Goal: Task Accomplishment & Management: Complete application form

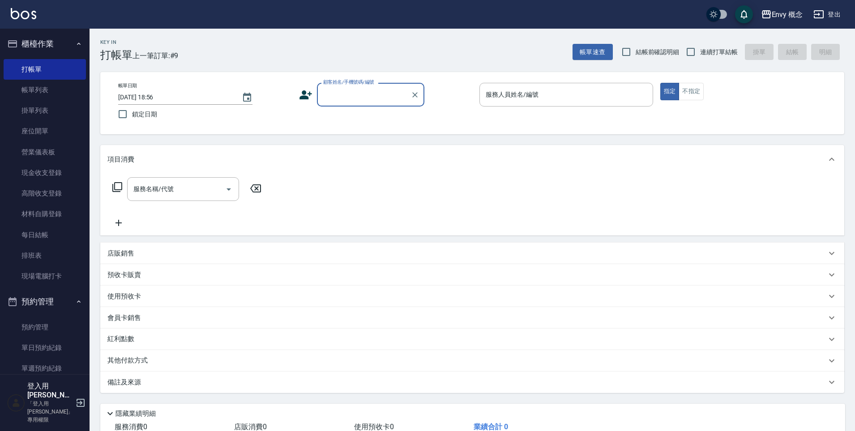
click at [341, 97] on input "顧客姓名/手機號碼/編號" at bounding box center [364, 95] width 86 height 16
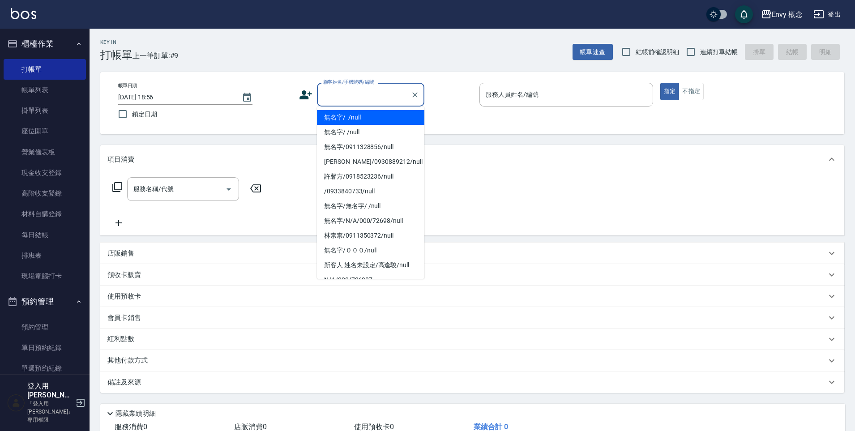
click at [347, 114] on li "無名字/ /null" at bounding box center [370, 117] width 107 height 15
type input "無名字/ /null"
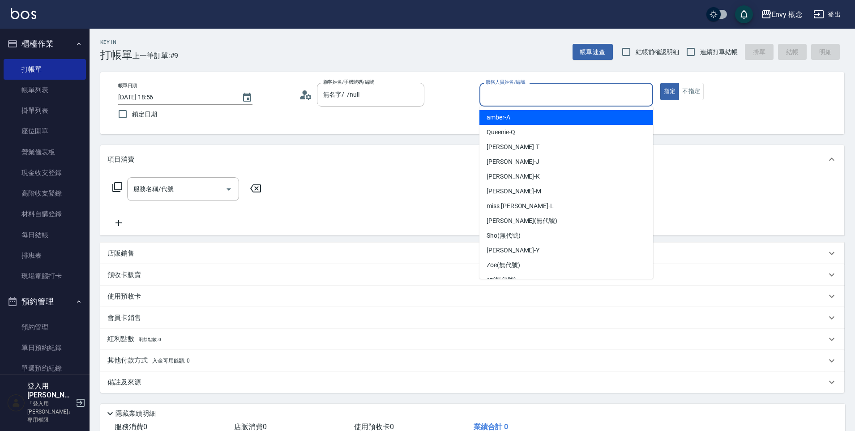
click at [492, 97] on input "服務人員姓名/編號" at bounding box center [567, 95] width 166 height 16
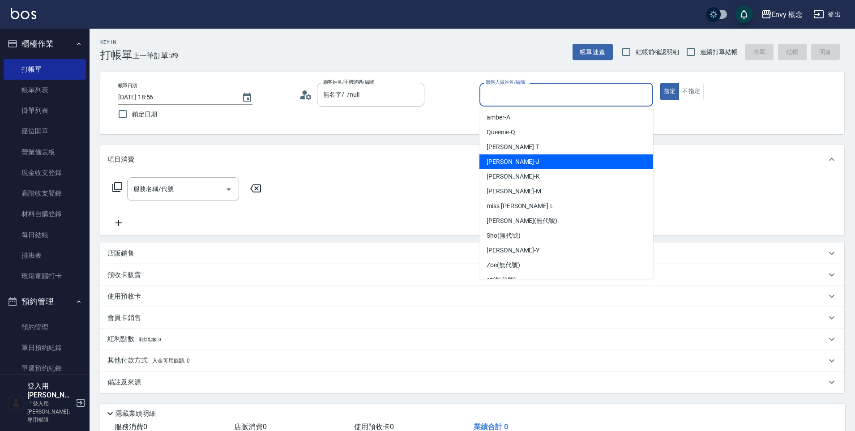
click at [518, 165] on div "[PERSON_NAME]" at bounding box center [567, 162] width 174 height 15
type input "[PERSON_NAME]"
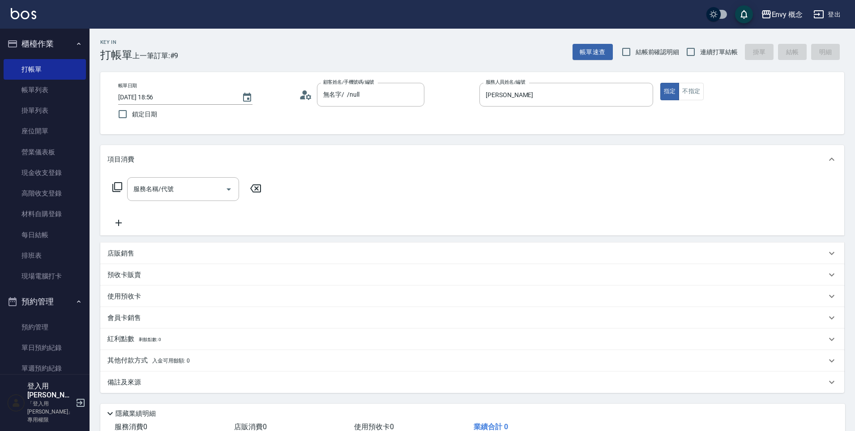
click at [189, 202] on div "服務名稱/代號 服務名稱/代號" at bounding box center [186, 202] width 159 height 51
click at [189, 198] on div "服務名稱/代號" at bounding box center [183, 189] width 112 height 24
type input "７"
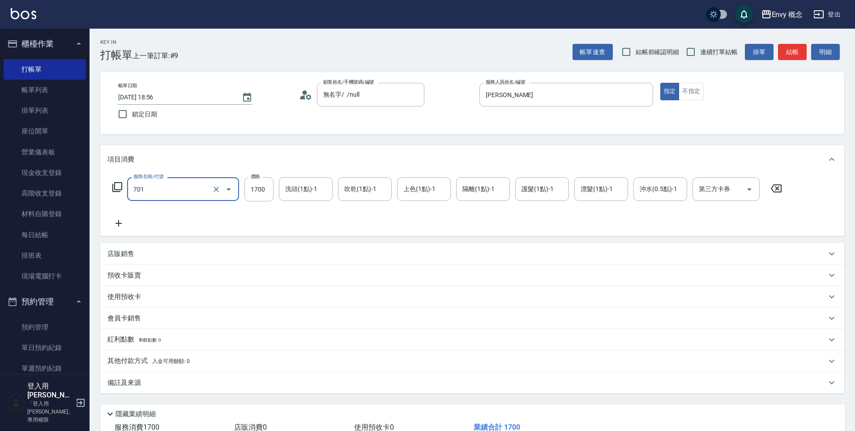
type input "701 染髮(701)"
type input "1300"
click at [113, 359] on p "其他付款方式 入金可用餘額: 0" at bounding box center [148, 362] width 82 height 10
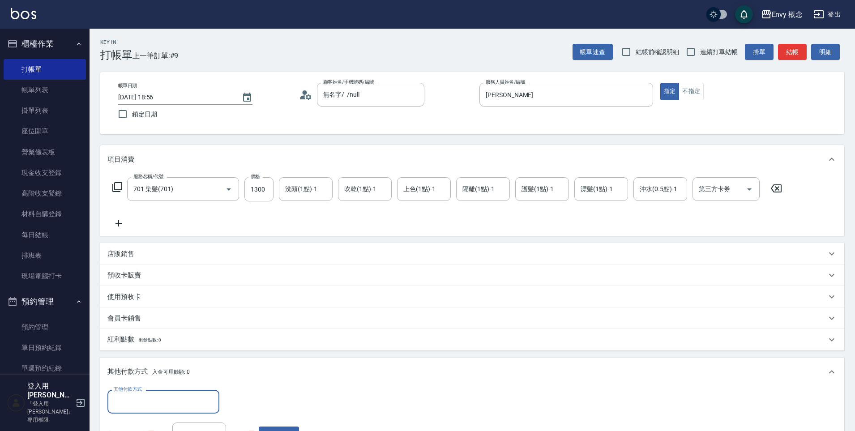
scroll to position [0, 0]
click at [139, 400] on input "其他付款方式" at bounding box center [164, 402] width 104 height 16
click at [144, 358] on span "信用卡" at bounding box center [163, 364] width 112 height 15
type input "信用卡"
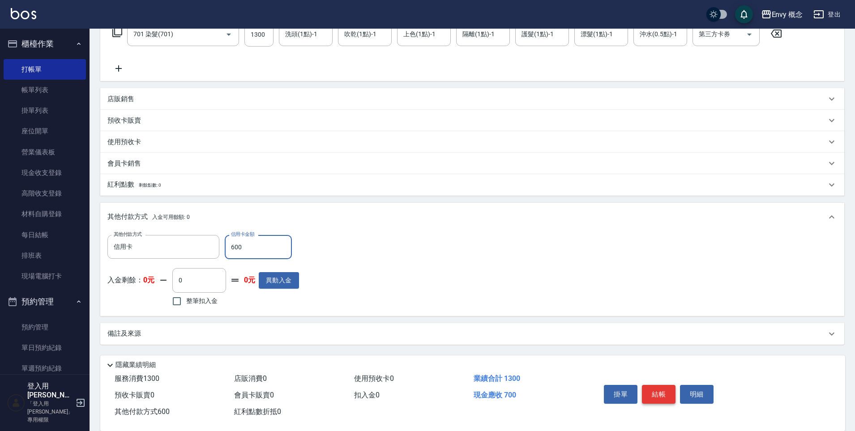
scroll to position [170, 0]
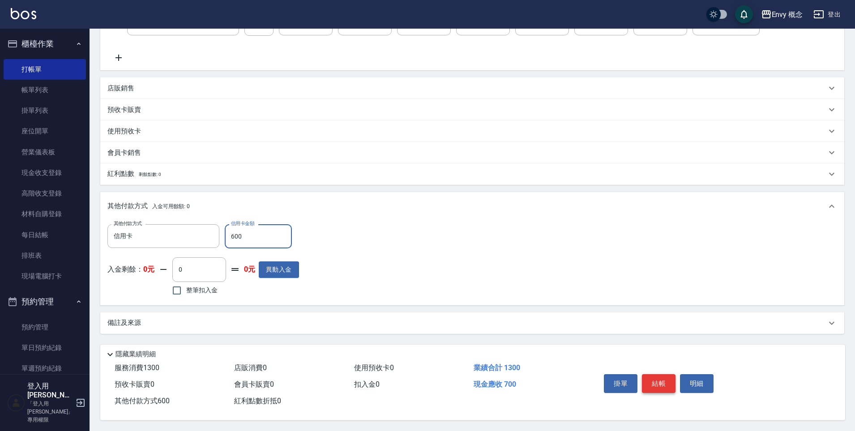
type input "600"
click at [653, 374] on button "結帳" at bounding box center [659, 383] width 34 height 19
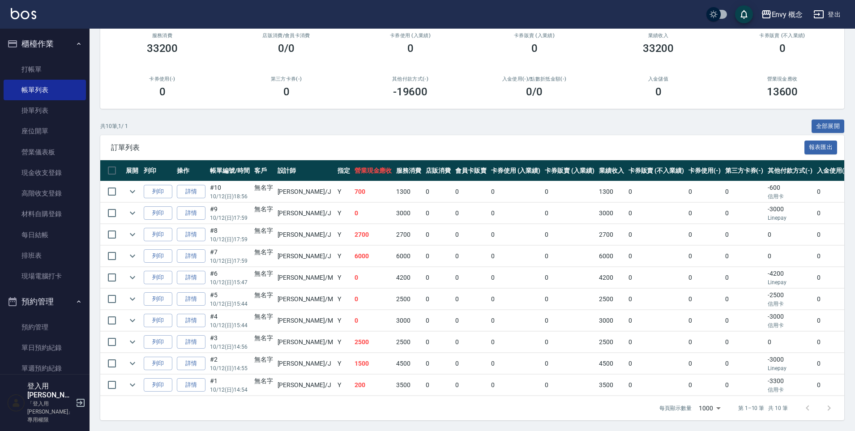
scroll to position [0, 0]
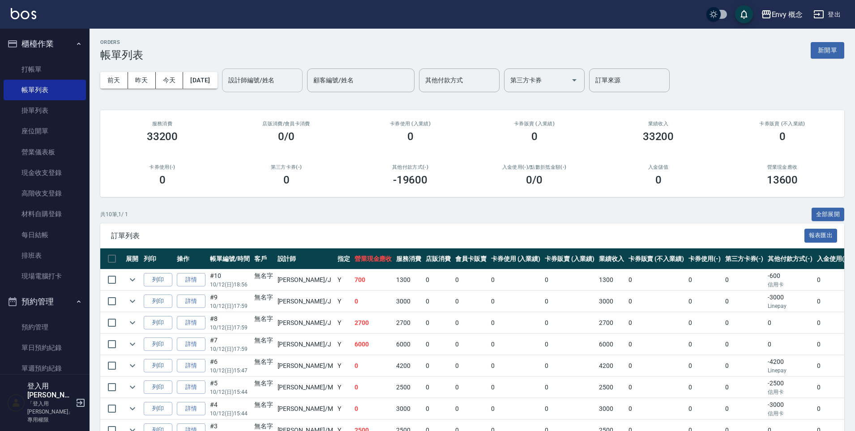
click at [245, 80] on input "設計師編號/姓名" at bounding box center [262, 81] width 73 height 16
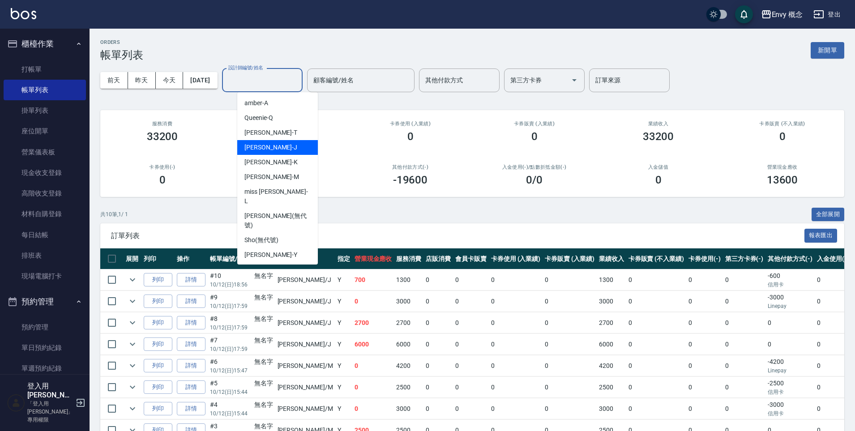
click at [262, 144] on span "[PERSON_NAME]" at bounding box center [271, 147] width 53 height 9
type input "[PERSON_NAME]"
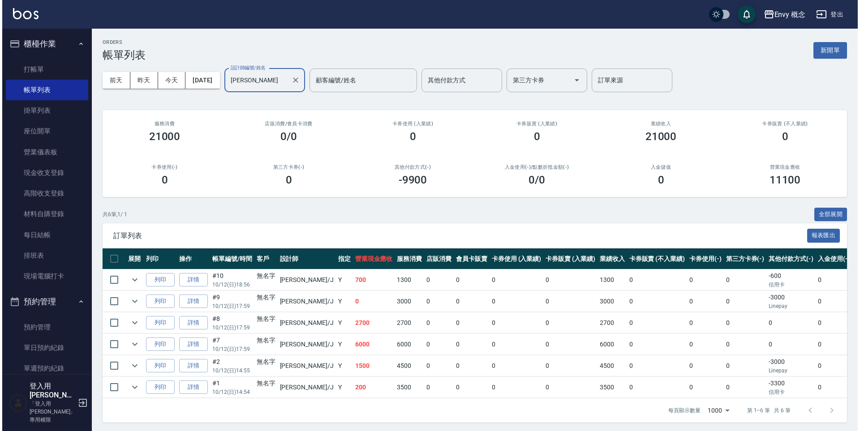
scroll to position [438, 0]
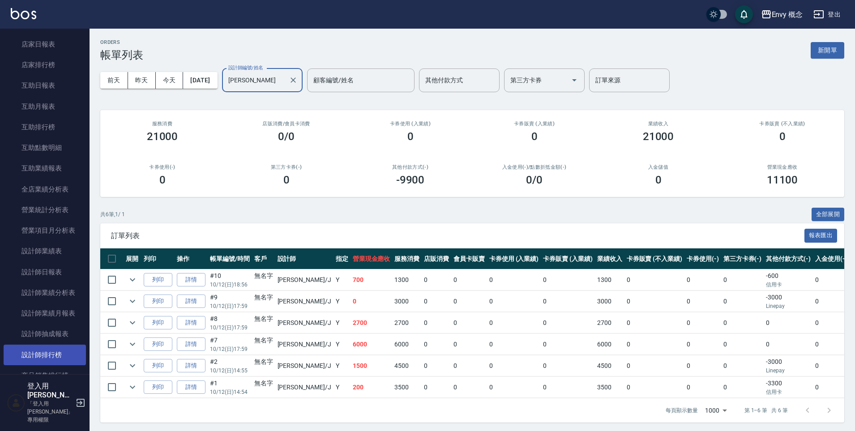
click at [44, 351] on link "設計師排行榜" at bounding box center [45, 355] width 82 height 21
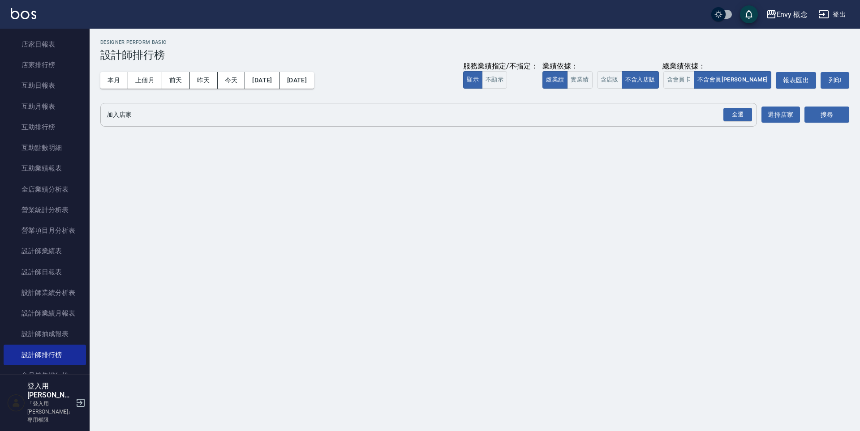
click at [203, 120] on input "加入店家" at bounding box center [421, 115] width 635 height 16
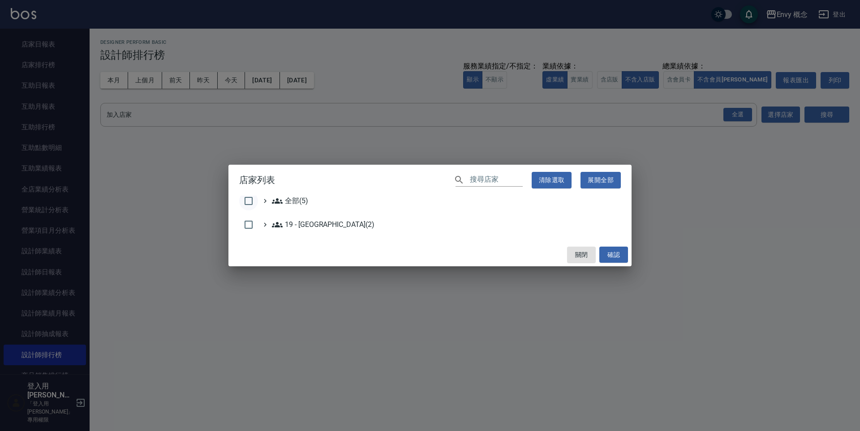
click at [251, 198] on input "checkbox" at bounding box center [248, 201] width 19 height 19
checkbox input "true"
click at [618, 249] on button "確認" at bounding box center [613, 255] width 29 height 17
checkbox input "false"
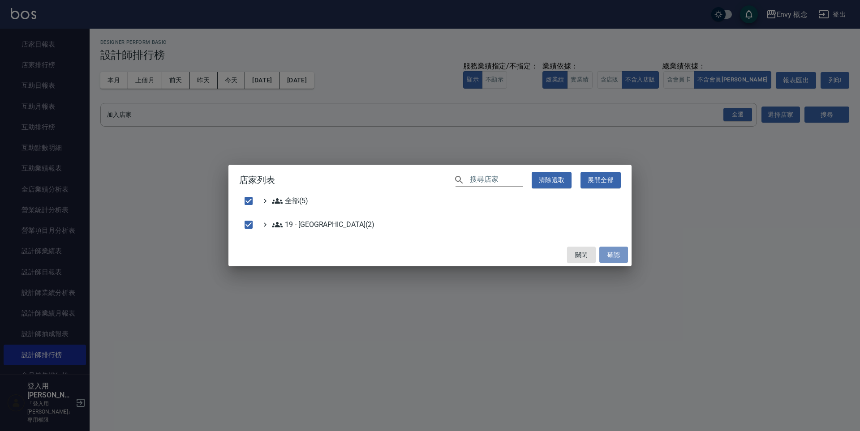
checkbox input "false"
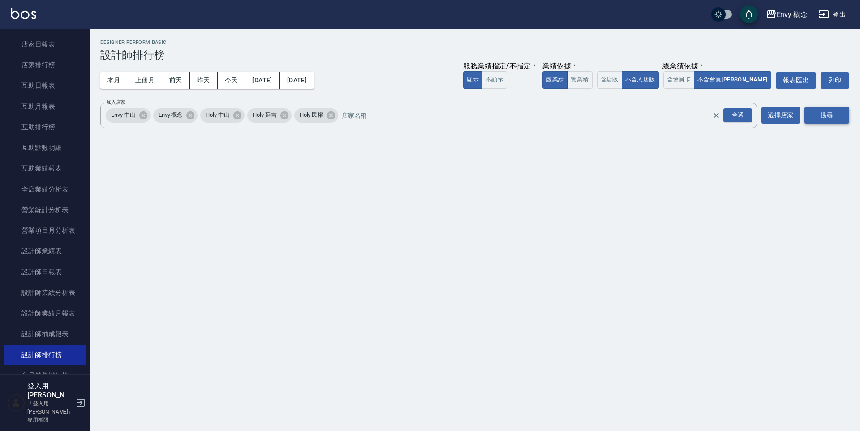
click at [809, 109] on button "搜尋" at bounding box center [826, 115] width 45 height 17
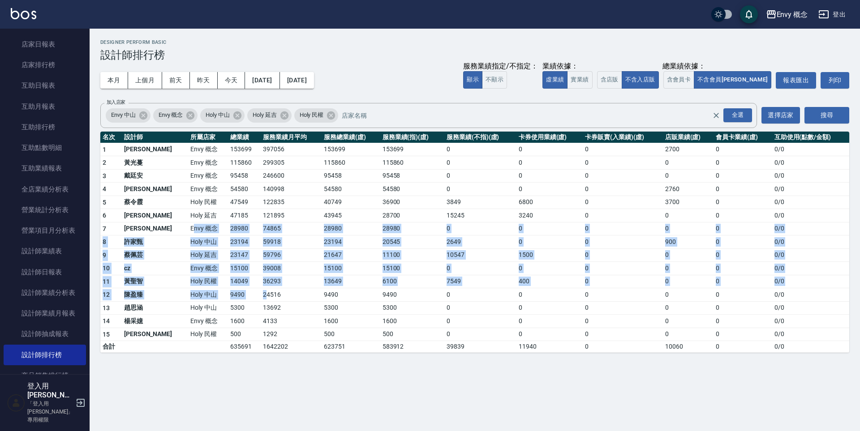
drag, startPoint x: 160, startPoint y: 228, endPoint x: 240, endPoint y: 296, distance: 104.5
click at [237, 298] on tbody "1 王文嘉 Envy 概念 153699 397056 153699 153699 0 0 0 2700 0 0 / 0 2 [PERSON_NAME]Env…" at bounding box center [474, 248] width 749 height 210
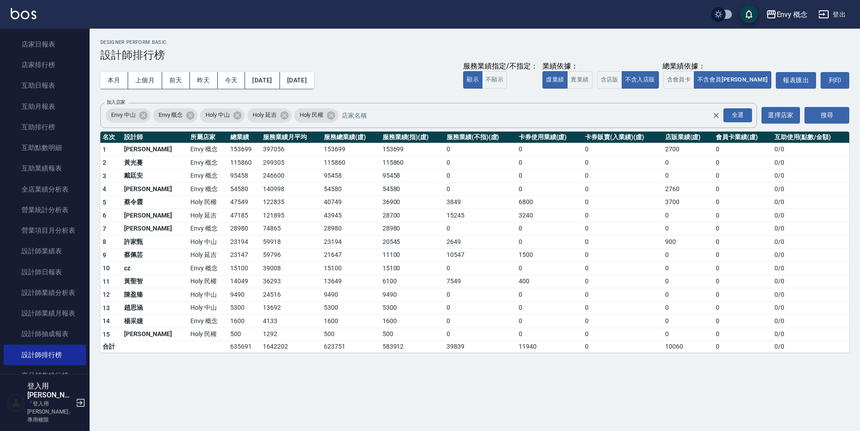
click at [261, 296] on td "24516" at bounding box center [291, 294] width 61 height 13
drag, startPoint x: 218, startPoint y: 270, endPoint x: 187, endPoint y: 242, distance: 41.9
click at [193, 249] on tbody "1 王文嘉 Envy 概念 153699 397056 153699 153699 0 0 0 2700 0 0 / 0 2 [PERSON_NAME]Env…" at bounding box center [474, 248] width 749 height 210
click at [188, 242] on td "Holy 中山" at bounding box center [208, 242] width 40 height 13
click at [188, 245] on td "Holy 中山" at bounding box center [208, 242] width 40 height 13
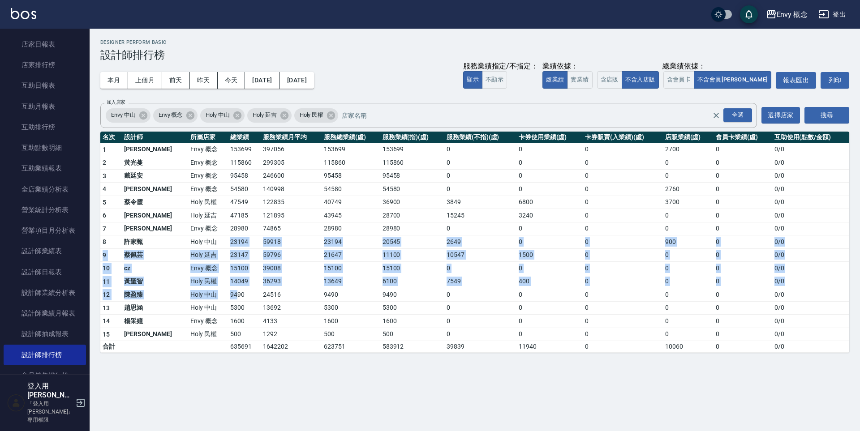
drag, startPoint x: 195, startPoint y: 268, endPoint x: 209, endPoint y: 300, distance: 34.3
click at [209, 300] on tbody "1 王文嘉 Envy 概念 153699 397056 153699 153699 0 0 0 2700 0 0 / 0 2 [PERSON_NAME]Env…" at bounding box center [474, 248] width 749 height 210
click at [228, 300] on td "9490" at bounding box center [244, 294] width 33 height 13
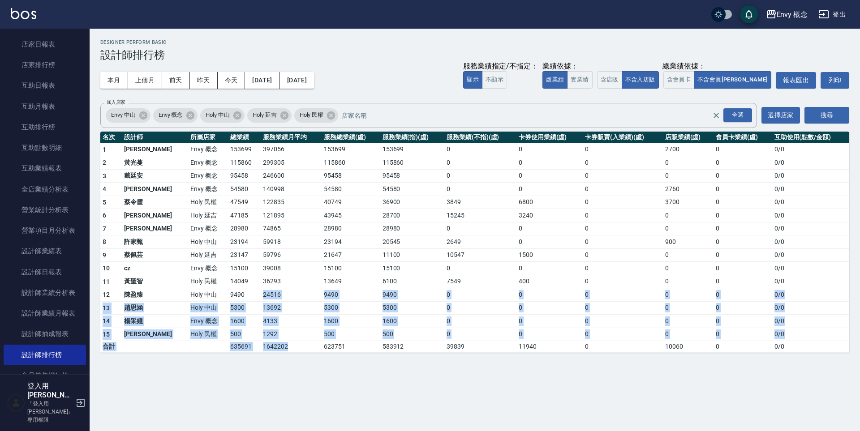
drag, startPoint x: 209, startPoint y: 300, endPoint x: 241, endPoint y: 353, distance: 62.3
click at [241, 353] on div "Envy 概念 [DATE] - [DATE] 設計師排行榜 列印時間： [DATE][PHONE_NUMBER]:57 Designer Perform B…" at bounding box center [475, 196] width 770 height 335
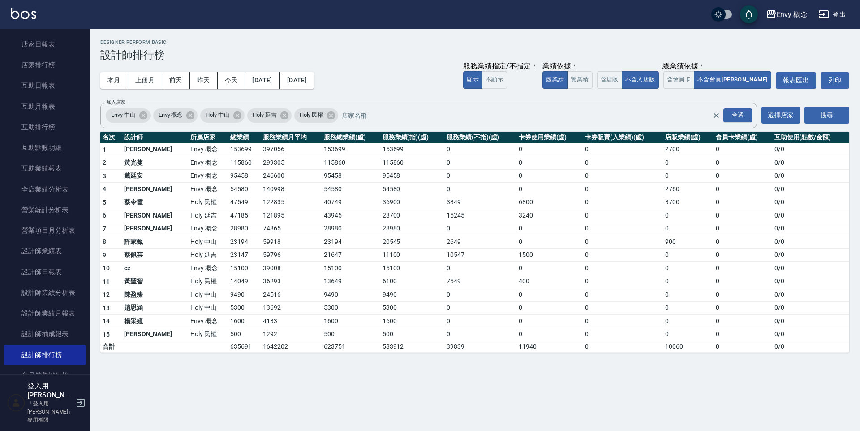
drag, startPoint x: 241, startPoint y: 353, endPoint x: 232, endPoint y: 335, distance: 20.8
click at [241, 353] on div "Envy 概念 [DATE] - [DATE] 設計師排行榜 列印時間： [DATE][PHONE_NUMBER]:57 Designer Perform B…" at bounding box center [475, 196] width 770 height 335
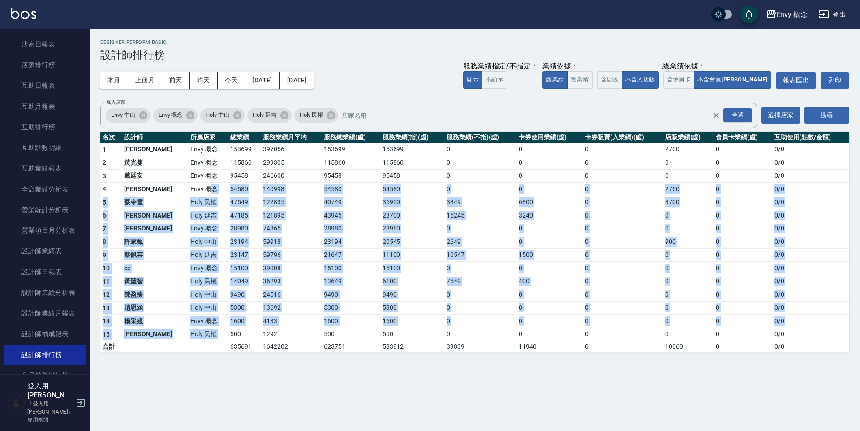
drag, startPoint x: 227, startPoint y: 329, endPoint x: 173, endPoint y: 180, distance: 157.5
click at [174, 189] on tbody "1 王文嘉 Envy 概念 153699 397056 153699 153699 0 0 0 2700 0 0 / 0 2 [PERSON_NAME]Env…" at bounding box center [474, 248] width 749 height 210
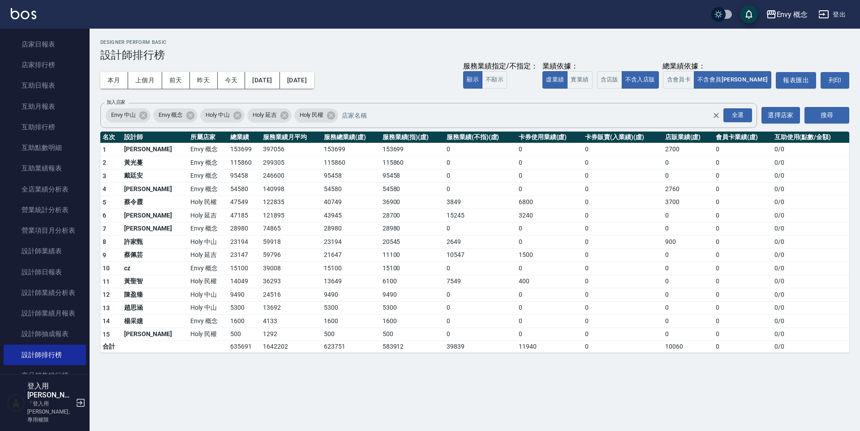
click at [188, 180] on td "Envy 概念" at bounding box center [208, 175] width 40 height 13
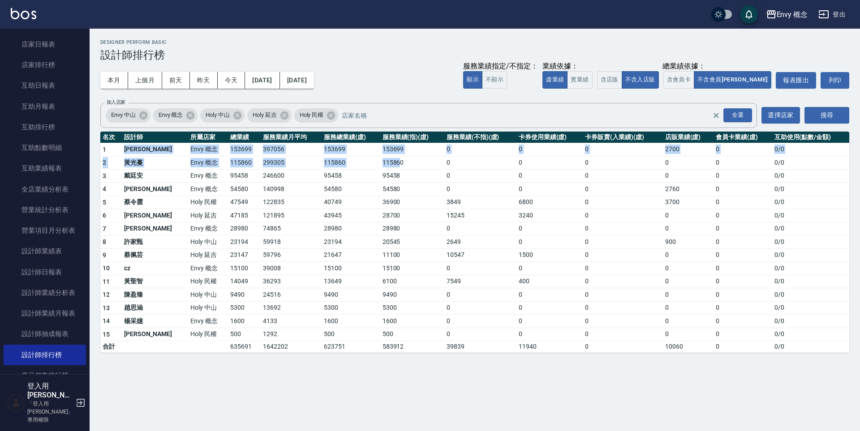
drag, startPoint x: 126, startPoint y: 147, endPoint x: 375, endPoint y: 165, distance: 249.2
click at [375, 165] on tbody "1 王文嘉 Envy 概念 153699 397056 153699 153699 0 0 0 2700 0 0 / 0 2 [PERSON_NAME]Env…" at bounding box center [474, 248] width 749 height 210
click at [380, 165] on td "115860" at bounding box center [412, 162] width 64 height 13
drag, startPoint x: 374, startPoint y: 166, endPoint x: 254, endPoint y: 144, distance: 122.1
click at [254, 144] on tbody "1 王文嘉 Envy 概念 153699 397056 153699 153699 0 0 0 2700 0 0 / 0 2 [PERSON_NAME]Env…" at bounding box center [474, 248] width 749 height 210
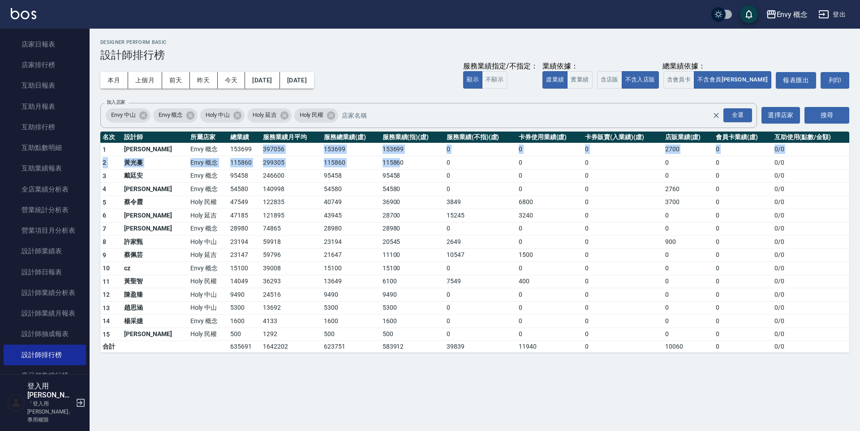
click at [261, 144] on td "397056" at bounding box center [291, 149] width 61 height 13
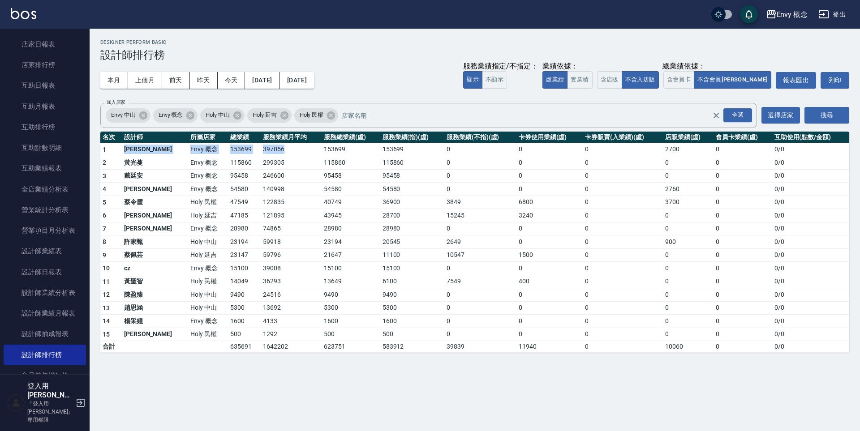
drag, startPoint x: 254, startPoint y: 144, endPoint x: 124, endPoint y: 148, distance: 130.9
click at [125, 148] on tr "1 王文嘉 Envy 概念 153699 397056 153699 153699 0 0 0 2700 0 0 / 0" at bounding box center [474, 149] width 749 height 13
click at [123, 148] on td "[PERSON_NAME]" at bounding box center [155, 149] width 66 height 13
drag, startPoint x: 123, startPoint y: 148, endPoint x: 450, endPoint y: 165, distance: 327.4
click at [450, 165] on tbody "1 王文嘉 Envy 概念 153699 397056 153699 153699 0 0 0 2700 0 0 / 0 2 [PERSON_NAME]Env…" at bounding box center [474, 248] width 749 height 210
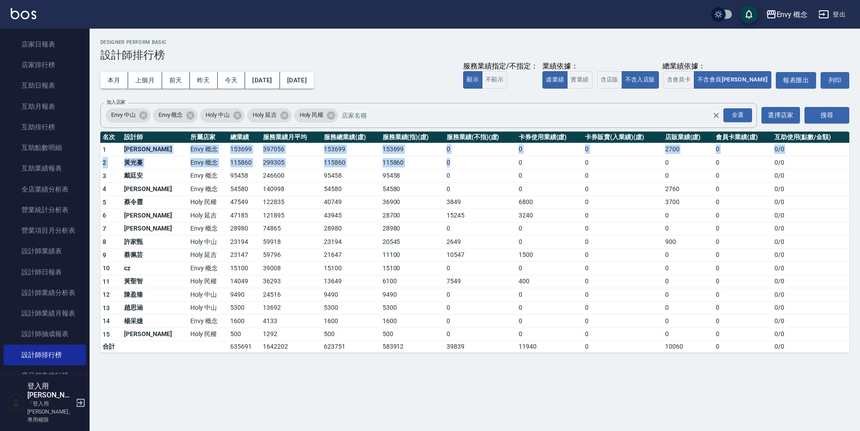
click at [450, 165] on td "0" at bounding box center [480, 162] width 72 height 13
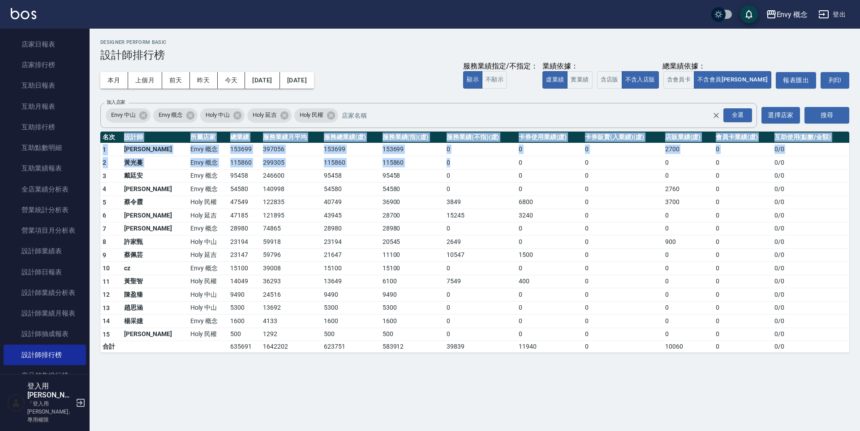
drag, startPoint x: 440, startPoint y: 162, endPoint x: 116, endPoint y: 140, distance: 324.6
click at [116, 140] on table "名次 設計師 所屬店家 總業績 服務業績月平均 服務總業績(虛) 服務業績(指)(虛) 服務業績(不指)(虛) 卡券使用業績(虛) 卡券販賣(入業績)(虛) …" at bounding box center [474, 243] width 749 height 222
drag, startPoint x: 97, startPoint y: 142, endPoint x: 157, endPoint y: 190, distance: 77.1
click at [156, 190] on div "Envy 概念 [DATE] - [DATE] 設計師排行榜 列印時間： [DATE][PHONE_NUMBER]:57 Designer Perform B…" at bounding box center [475, 196] width 770 height 335
click at [188, 190] on td "Envy 概念" at bounding box center [208, 189] width 40 height 13
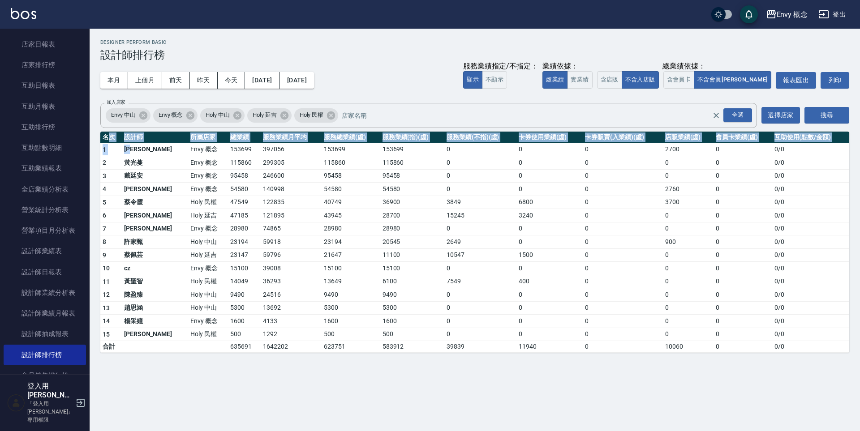
drag, startPoint x: 138, startPoint y: 152, endPoint x: 111, endPoint y: 133, distance: 33.2
click at [111, 133] on table "名次 設計師 所屬店家 總業績 服務業績月平均 服務總業績(虛) 服務業績(指)(虛) 服務業績(不指)(虛) 卡券使用業績(虛) 卡券販賣(入業績)(虛) …" at bounding box center [474, 243] width 749 height 222
click at [110, 133] on th "名次" at bounding box center [110, 138] width 21 height 12
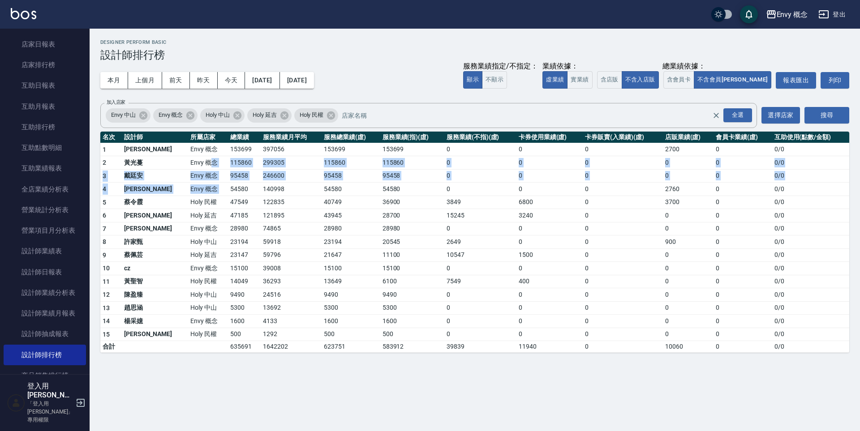
drag, startPoint x: 180, startPoint y: 163, endPoint x: 309, endPoint y: 203, distance: 135.7
click at [273, 197] on tbody "1 王文嘉 Envy 概念 153699 397056 153699 153699 0 0 0 2700 0 0 / 0 2 [PERSON_NAME]Env…" at bounding box center [474, 248] width 749 height 210
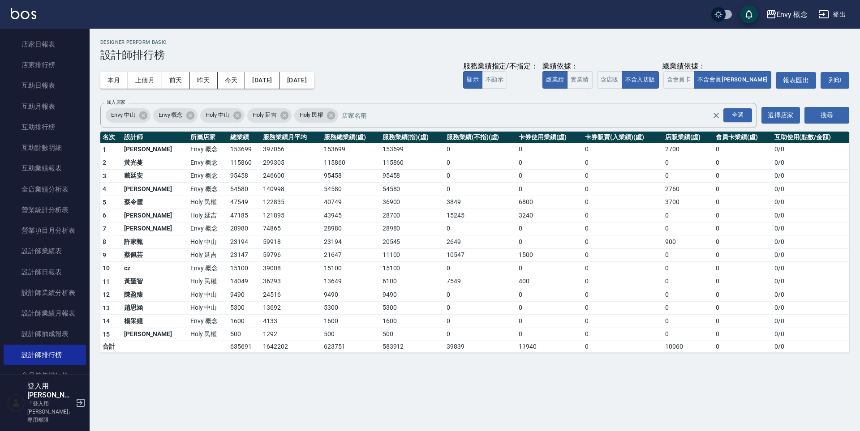
click at [322, 203] on td "40749" at bounding box center [351, 202] width 59 height 13
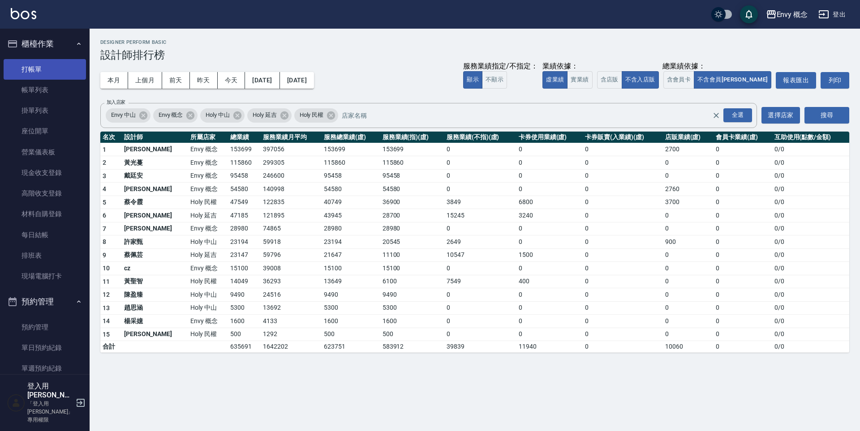
click at [60, 74] on link "打帳單" at bounding box center [45, 69] width 82 height 21
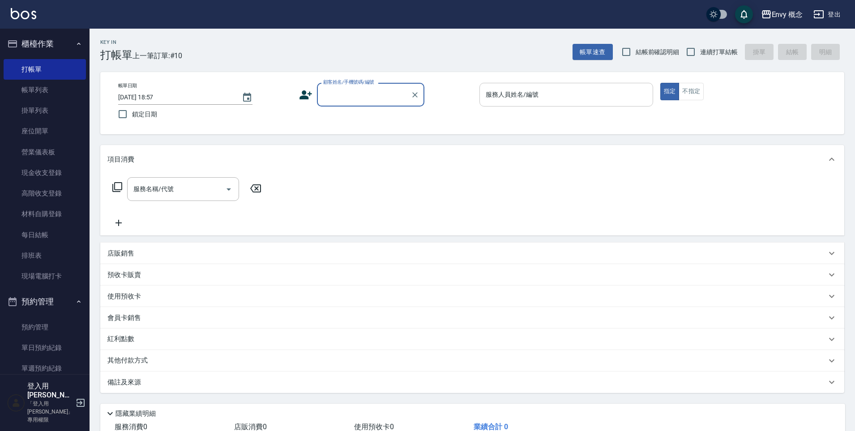
click at [537, 89] on input "服務人員姓名/編號" at bounding box center [567, 95] width 166 height 16
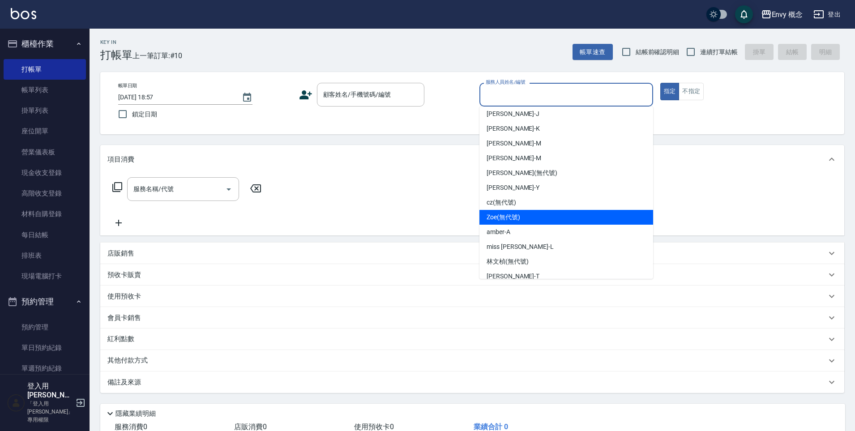
scroll to position [56, 0]
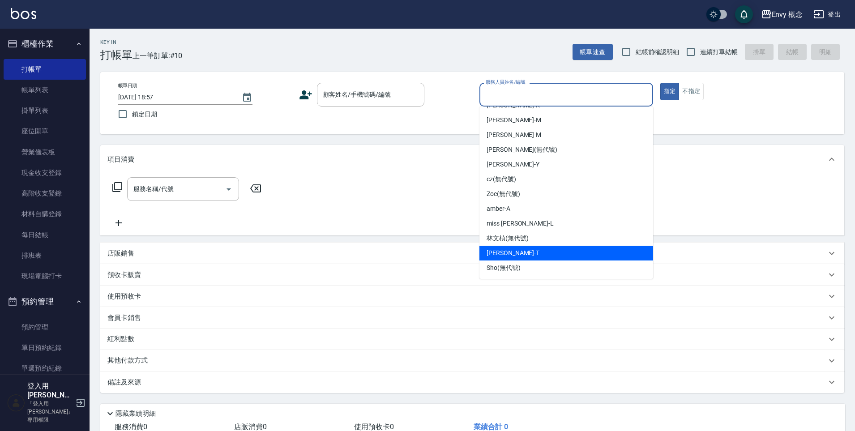
click at [521, 257] on div "[PERSON_NAME]" at bounding box center [567, 253] width 174 height 15
type input "[PERSON_NAME]"
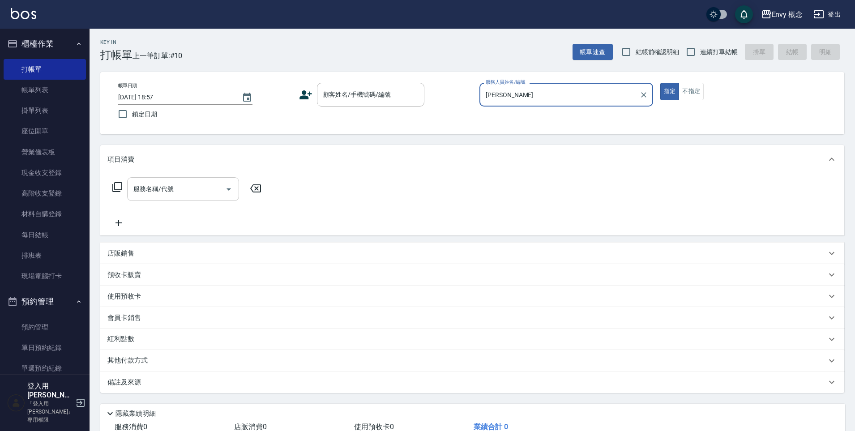
click at [173, 191] on div "服務名稱/代號 服務名稱/代號" at bounding box center [183, 189] width 112 height 24
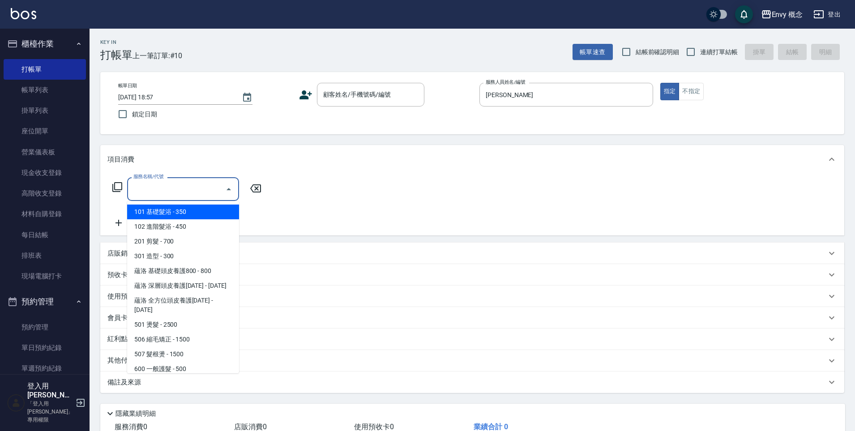
type input "７"
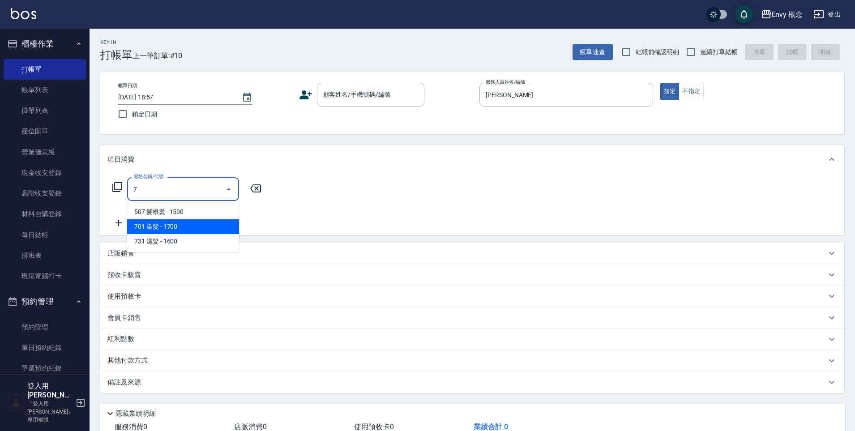
click at [189, 228] on span "701 染髮 - 1700" at bounding box center [183, 226] width 112 height 15
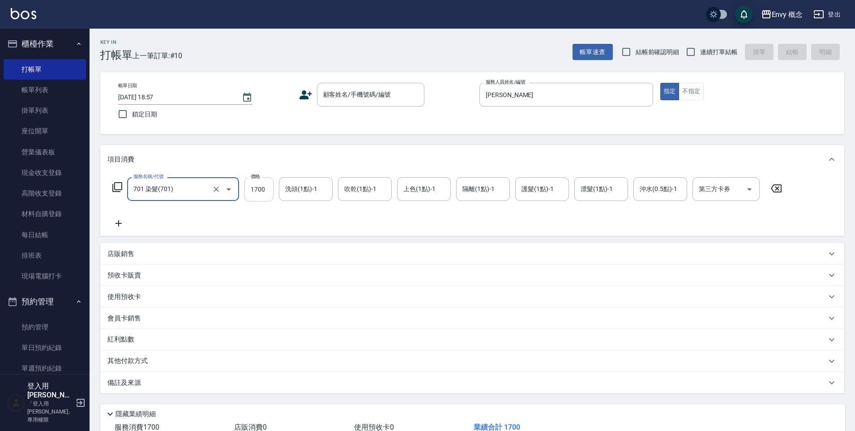
type input "701 染髮(701)"
click at [267, 191] on input "1700" at bounding box center [259, 189] width 29 height 24
type input "0"
click at [647, 95] on icon "Clear" at bounding box center [644, 94] width 9 height 9
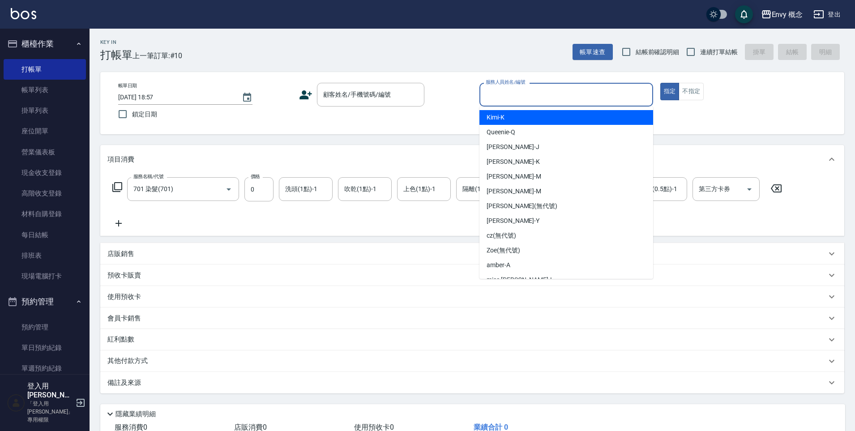
click at [522, 93] on input "服務人員姓名/編號" at bounding box center [567, 95] width 166 height 16
type input "7"
type input "７"
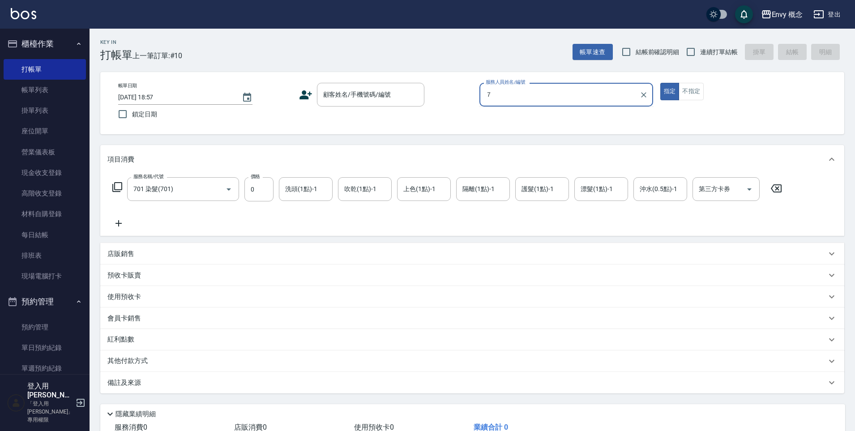
click at [645, 96] on icon "Clear" at bounding box center [643, 94] width 5 height 5
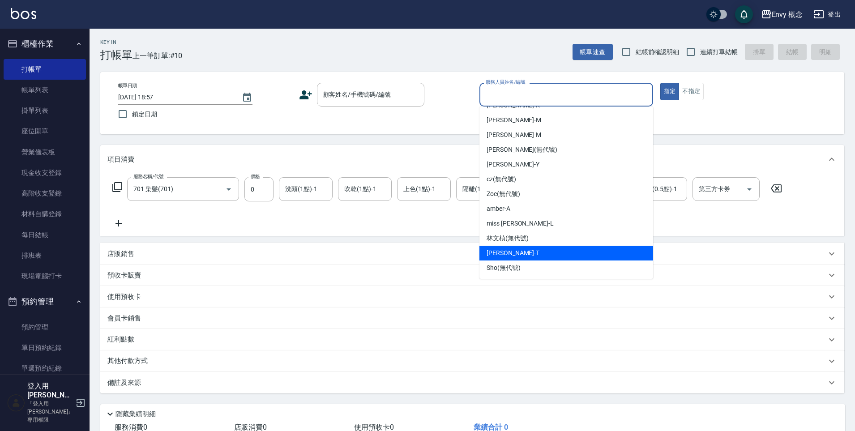
click at [545, 247] on div "[PERSON_NAME]" at bounding box center [567, 253] width 174 height 15
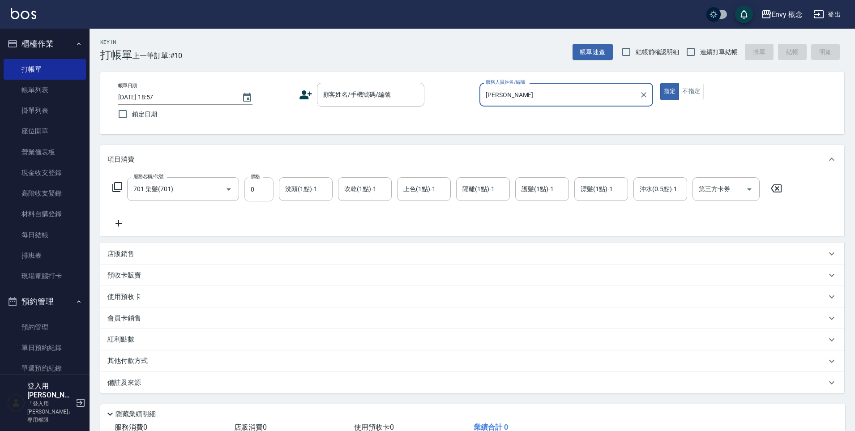
type input "[PERSON_NAME]"
click at [261, 191] on input "0" at bounding box center [259, 189] width 29 height 24
type input "3980"
click at [127, 365] on p "其他付款方式" at bounding box center [129, 362] width 45 height 10
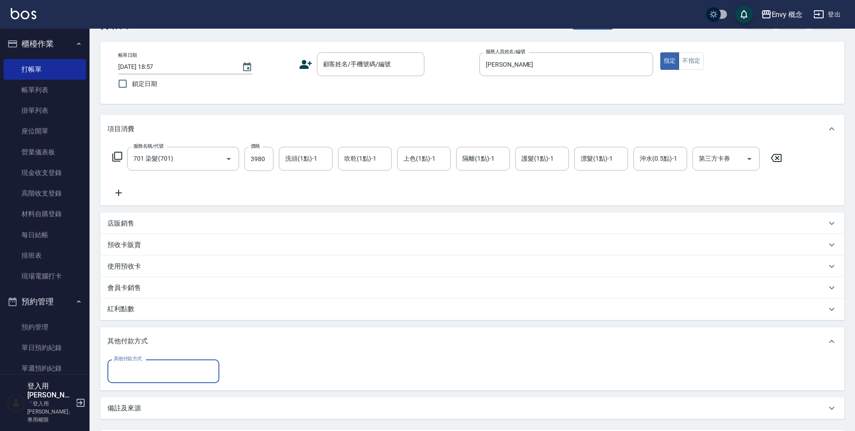
scroll to position [0, 0]
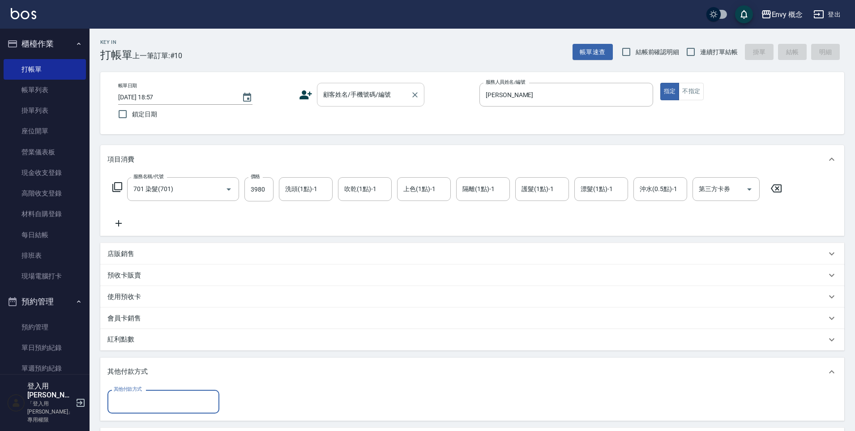
click at [342, 90] on div "顧客姓名/手機號碼/編號 顧客姓名/手機號碼/編號" at bounding box center [370, 95] width 107 height 24
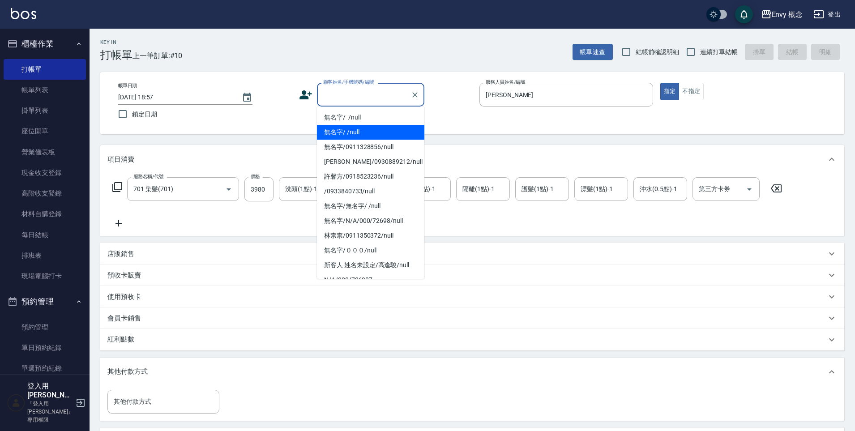
click at [355, 125] on li "無名字/ /null" at bounding box center [370, 132] width 107 height 15
type input "無名字/ /null"
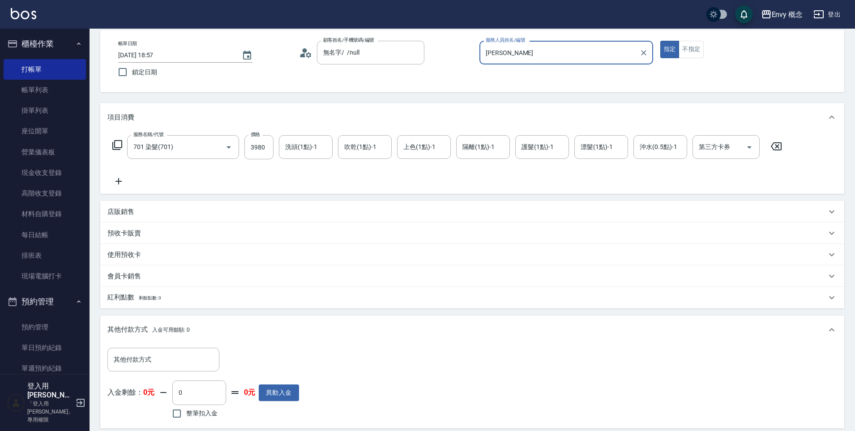
scroll to position [120, 0]
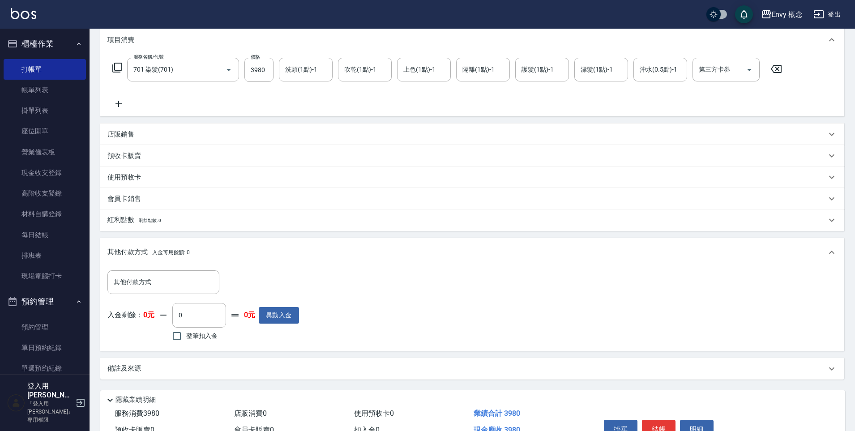
click at [662, 424] on button "結帳" at bounding box center [659, 429] width 34 height 19
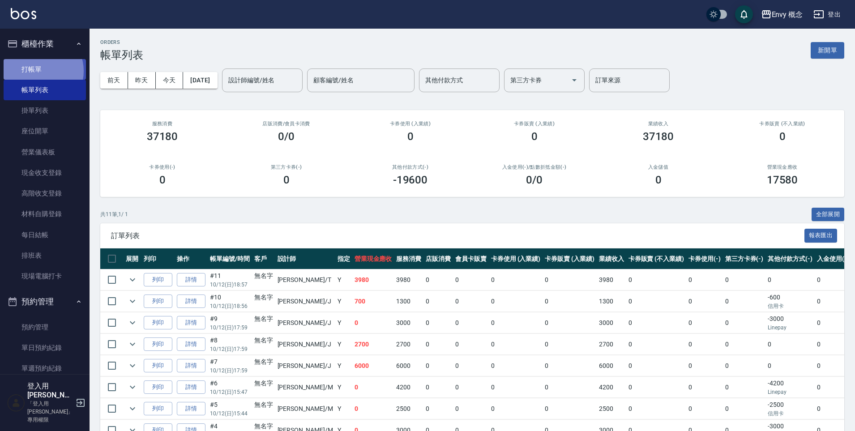
click at [40, 71] on link "打帳單" at bounding box center [45, 69] width 82 height 21
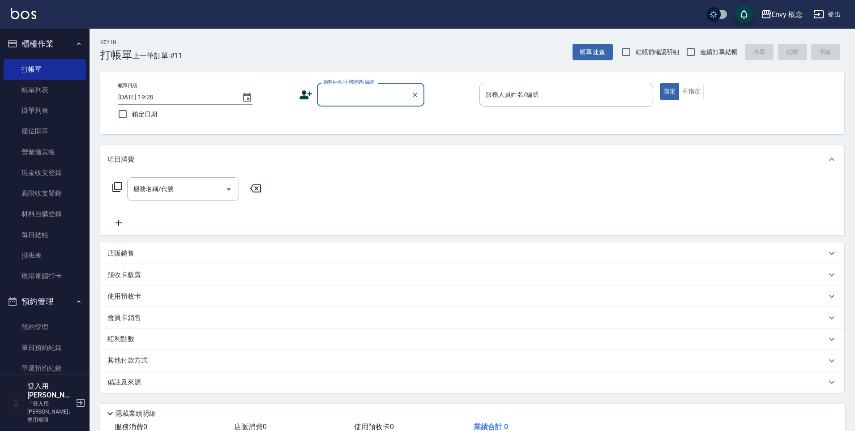
click at [502, 94] on div "服務人員姓名/編號 服務人員姓名/編號" at bounding box center [567, 95] width 174 height 24
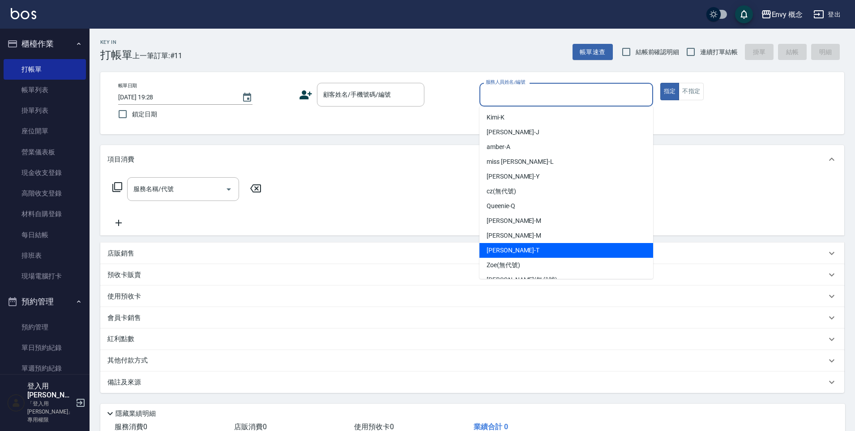
click at [588, 251] on div "[PERSON_NAME]" at bounding box center [567, 250] width 174 height 15
type input "[PERSON_NAME]"
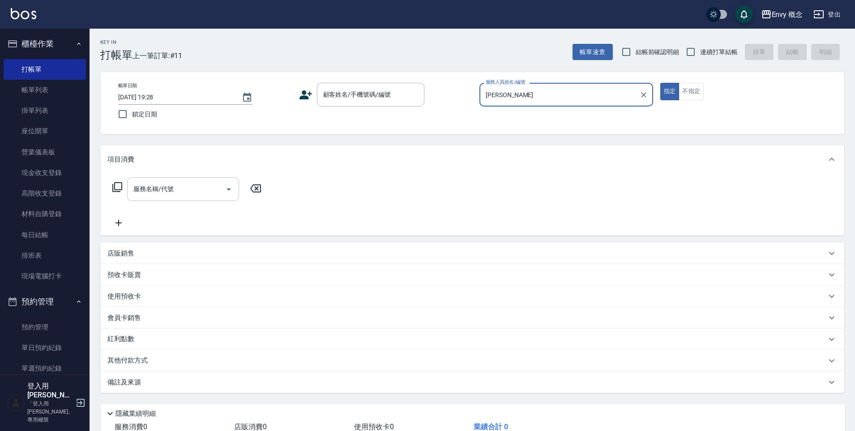
click at [203, 188] on input "服務名稱/代號" at bounding box center [176, 189] width 90 height 16
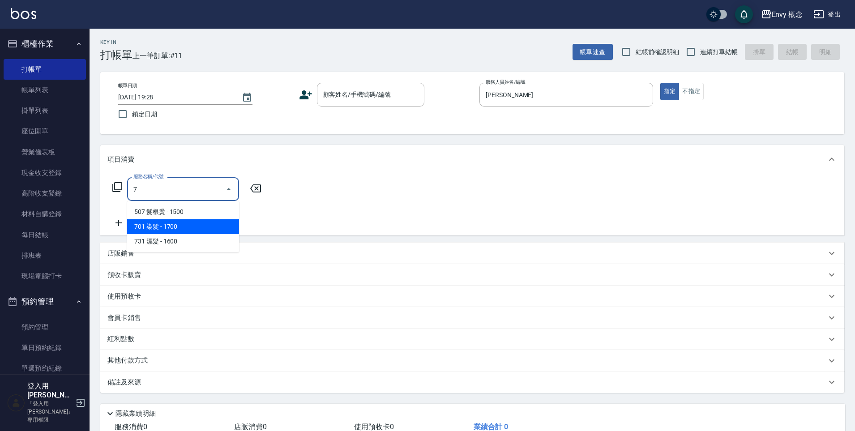
click at [205, 229] on span "701 染髮 - 1700" at bounding box center [183, 226] width 112 height 15
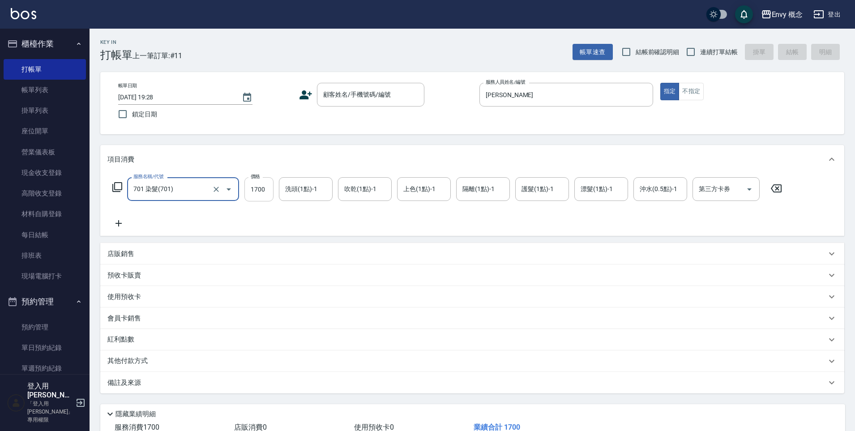
type input "701 染髮(701)"
click at [270, 192] on input "1700" at bounding box center [259, 189] width 29 height 24
click at [263, 189] on input "0" at bounding box center [259, 189] width 29 height 24
type input "5980"
click at [136, 361] on p "其他付款方式" at bounding box center [129, 362] width 45 height 10
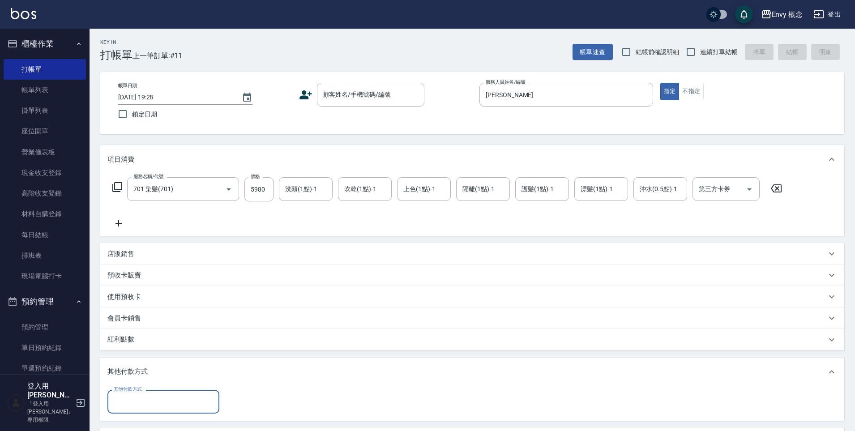
click at [163, 405] on input "其他付款方式" at bounding box center [164, 402] width 104 height 16
click at [179, 365] on span "信用卡" at bounding box center [163, 364] width 112 height 15
type input "信用卡"
type input "5980"
click at [363, 95] on div "顧客姓名/手機號碼/編號 顧客姓名/手機號碼/編號" at bounding box center [370, 95] width 107 height 24
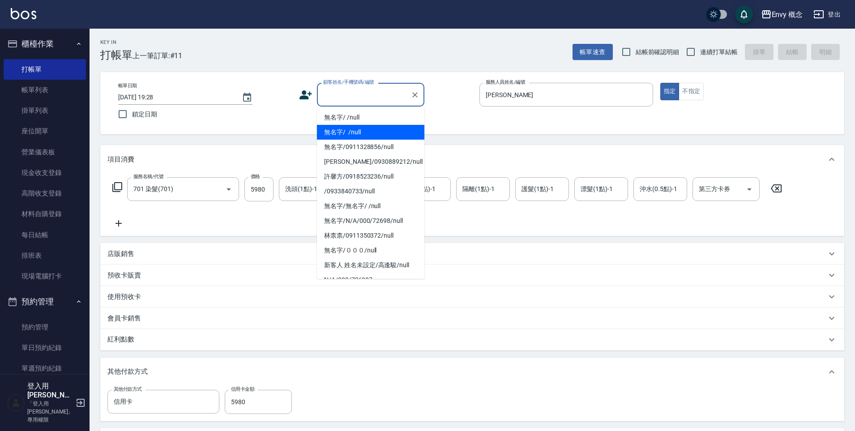
click at [365, 137] on li "無名字/ /null" at bounding box center [370, 132] width 107 height 15
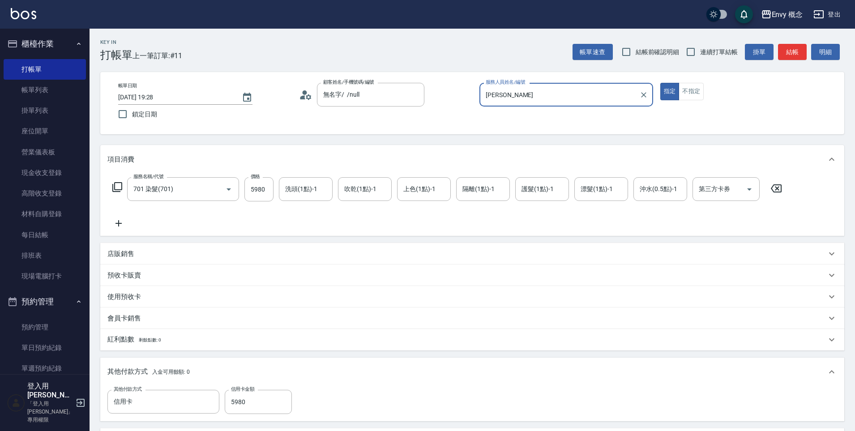
type input "無名字/ /null"
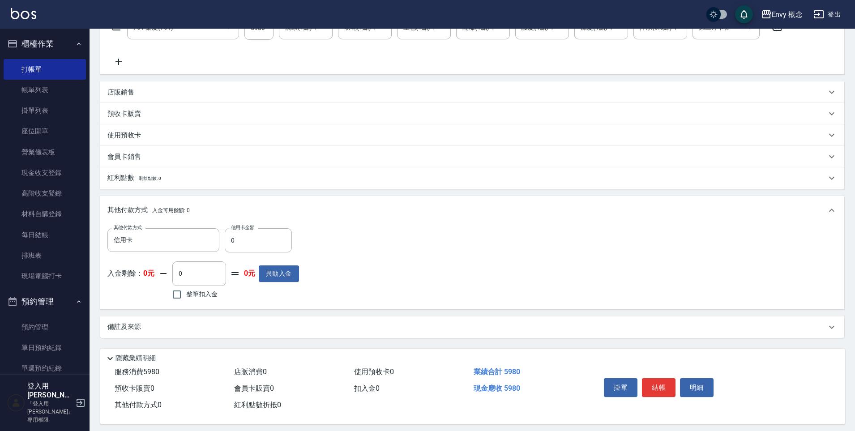
scroll to position [170, 0]
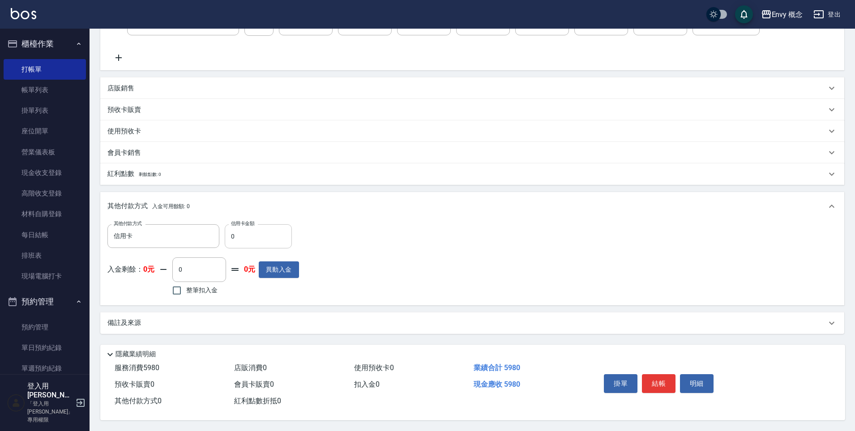
click at [258, 235] on input "0" at bounding box center [258, 236] width 67 height 24
type input "5980"
click at [649, 376] on button "結帳" at bounding box center [659, 383] width 34 height 19
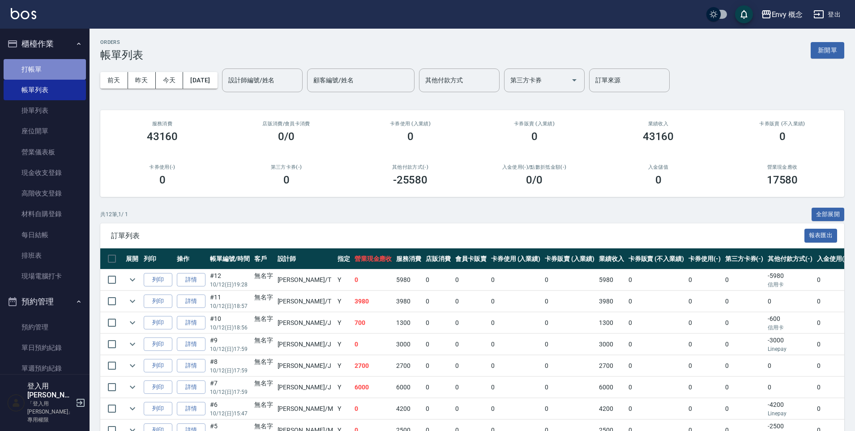
click at [62, 66] on link "打帳單" at bounding box center [45, 69] width 82 height 21
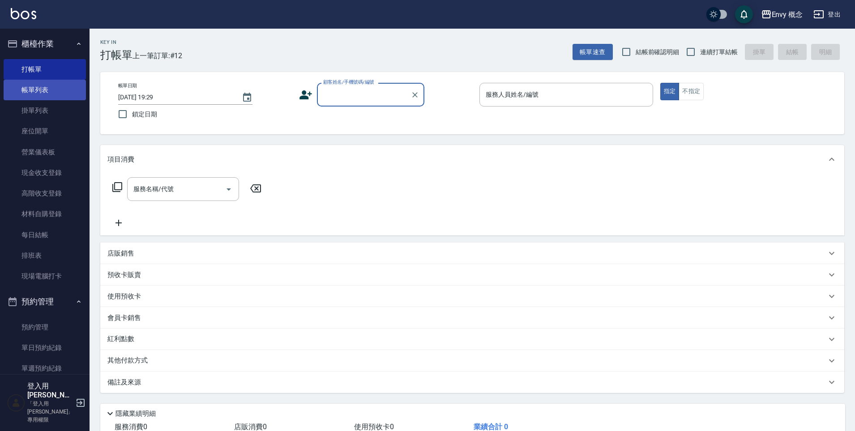
drag, startPoint x: 66, startPoint y: 232, endPoint x: 40, endPoint y: 99, distance: 135.4
click at [66, 232] on link "每日結帳" at bounding box center [45, 235] width 82 height 21
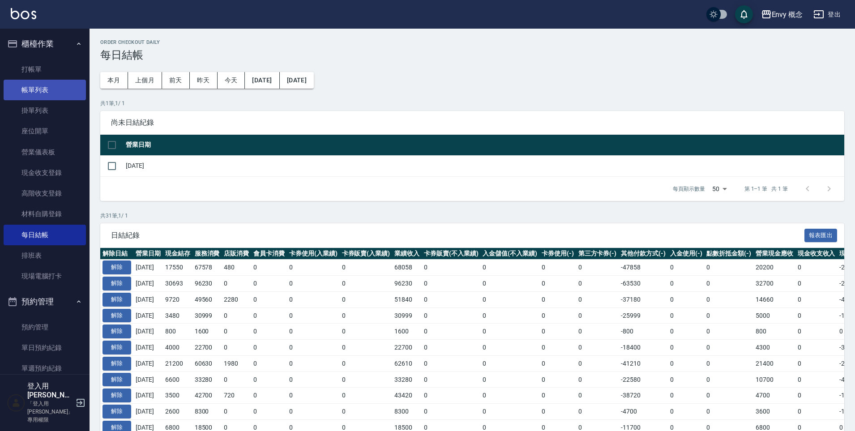
click at [41, 96] on link "帳單列表" at bounding box center [45, 90] width 82 height 21
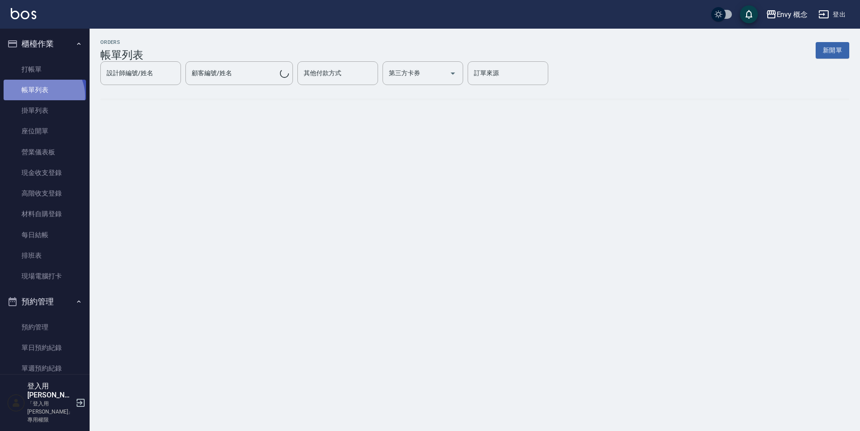
click at [41, 96] on link "帳單列表" at bounding box center [45, 90] width 82 height 21
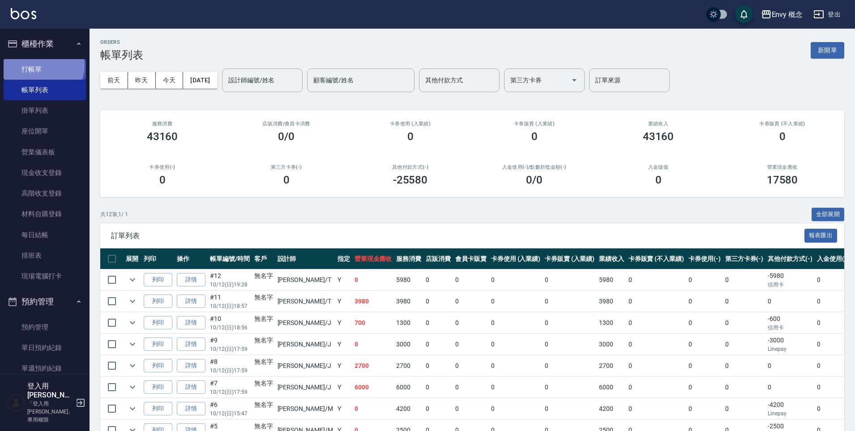
click at [39, 65] on link "打帳單" at bounding box center [45, 69] width 82 height 21
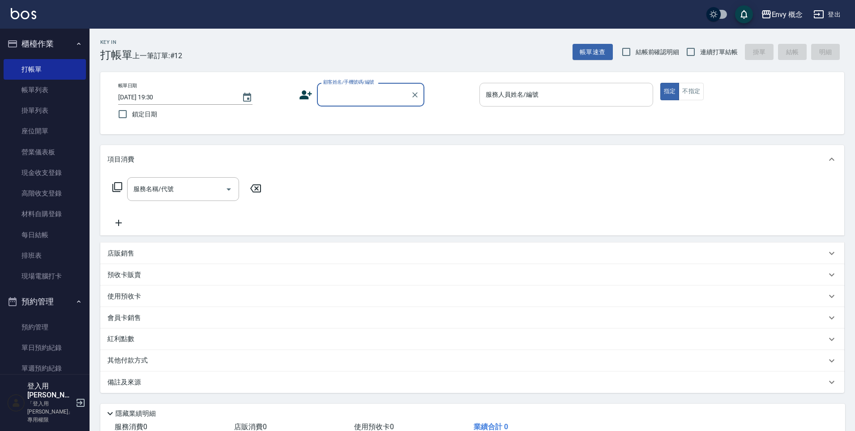
click at [515, 97] on div "服務人員姓名/編號 服務人員姓名/編號" at bounding box center [567, 95] width 174 height 24
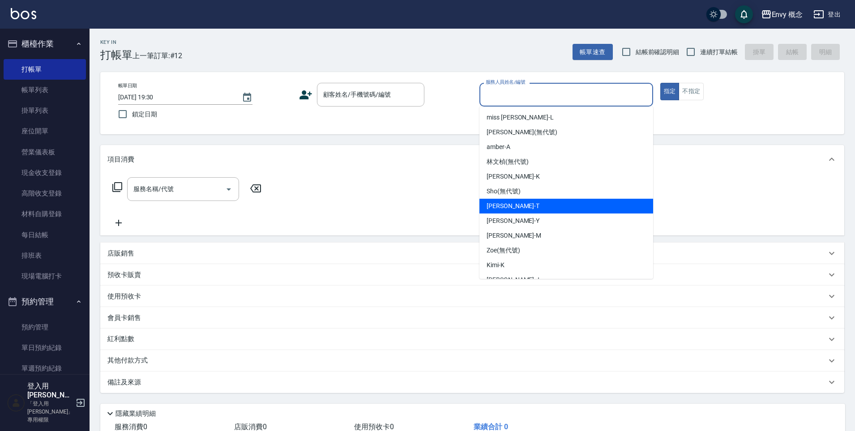
click at [536, 210] on div "[PERSON_NAME]" at bounding box center [567, 206] width 174 height 15
type input "[PERSON_NAME]"
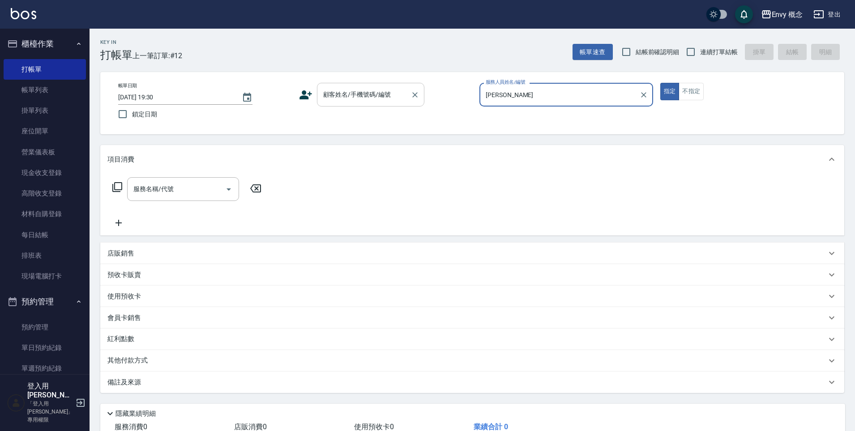
click at [365, 104] on div "顧客姓名/手機號碼/編號" at bounding box center [370, 95] width 107 height 24
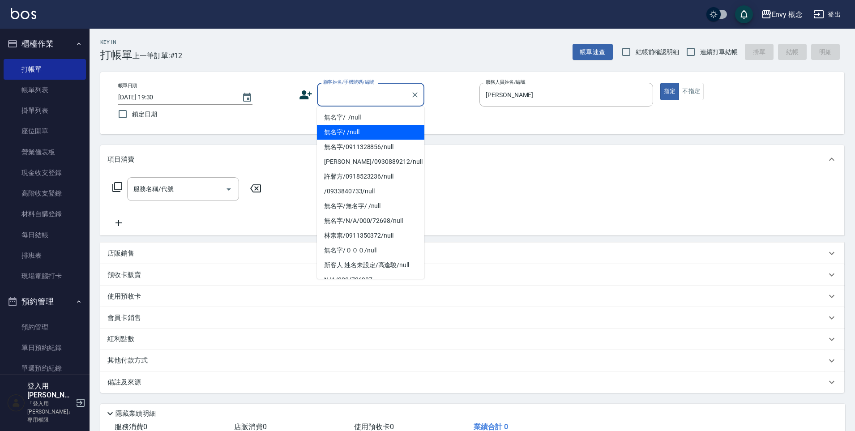
click at [367, 128] on li "無名字/ /null" at bounding box center [370, 132] width 107 height 15
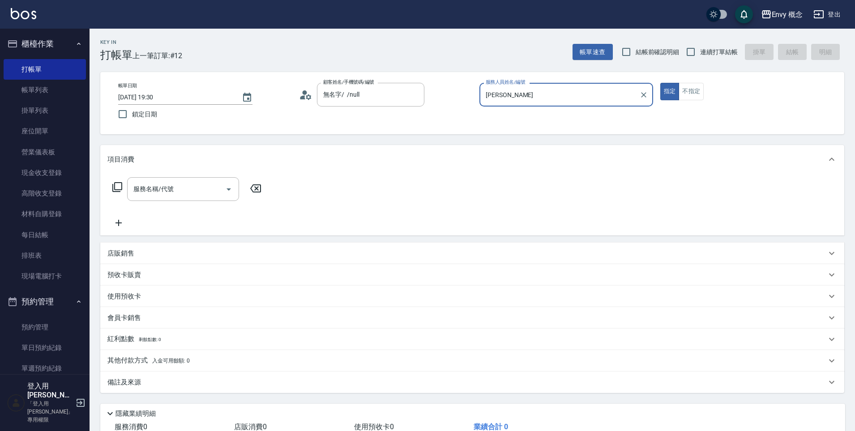
type input "無名字/ /null"
click at [193, 191] on input "服務名稱/代號" at bounding box center [176, 189] width 90 height 16
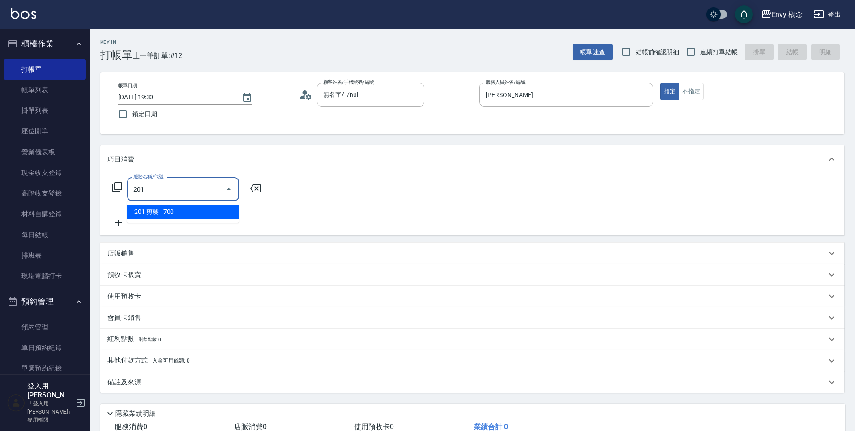
click at [218, 215] on span "201 剪髮 - 700" at bounding box center [183, 212] width 112 height 15
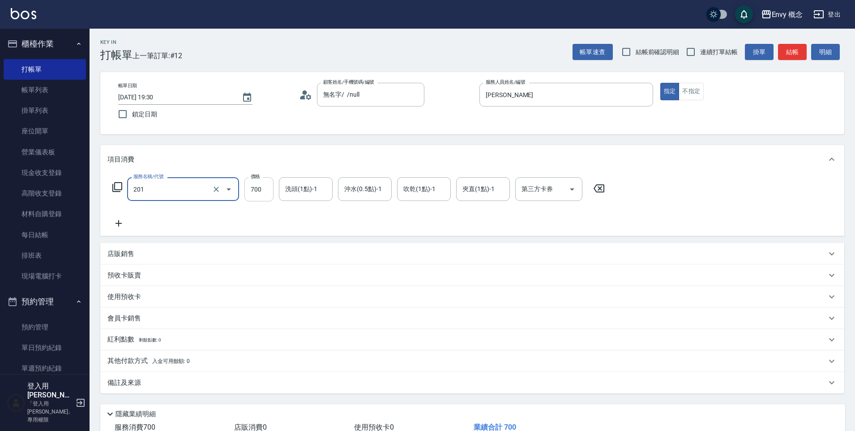
click at [268, 190] on input "700" at bounding box center [259, 189] width 29 height 24
type input "201 剪髮(201)"
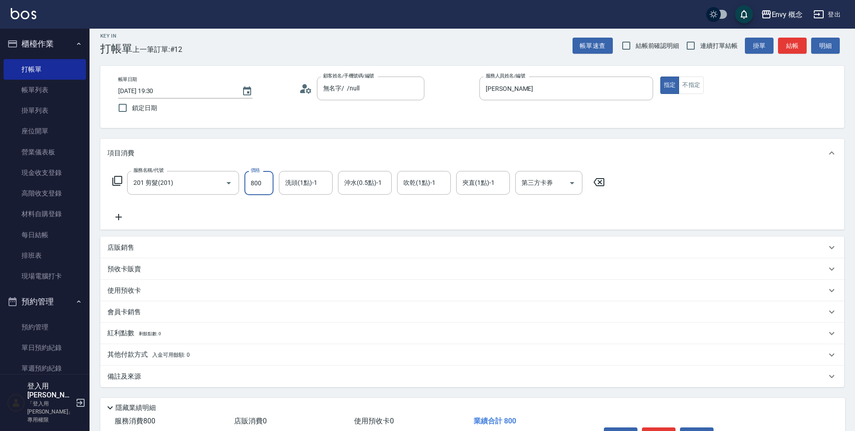
scroll to position [64, 0]
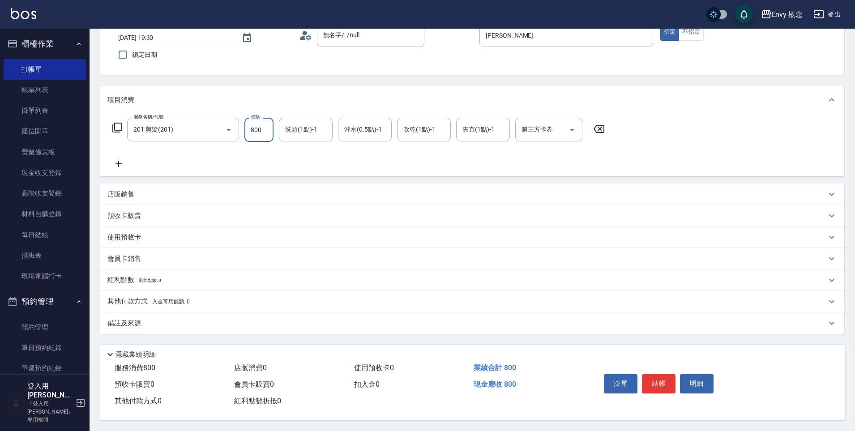
type input "800"
click at [142, 297] on p "其他付款方式 入金可用餘額: 0" at bounding box center [148, 302] width 82 height 10
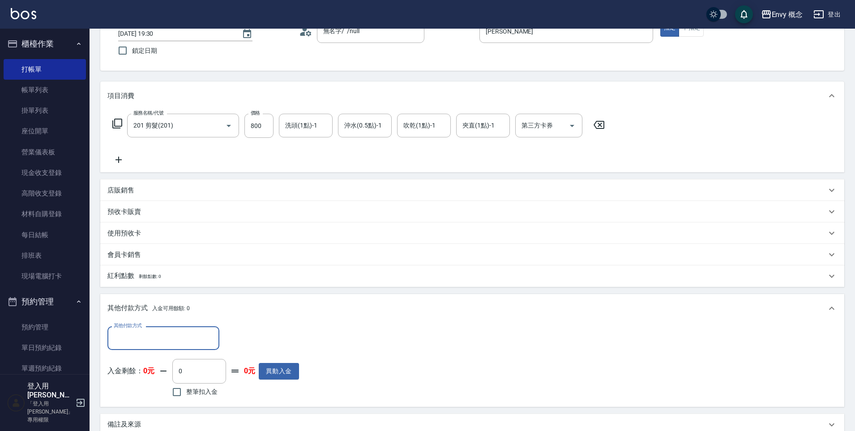
scroll to position [0, 0]
click at [160, 330] on div "其他付款方式" at bounding box center [163, 339] width 112 height 24
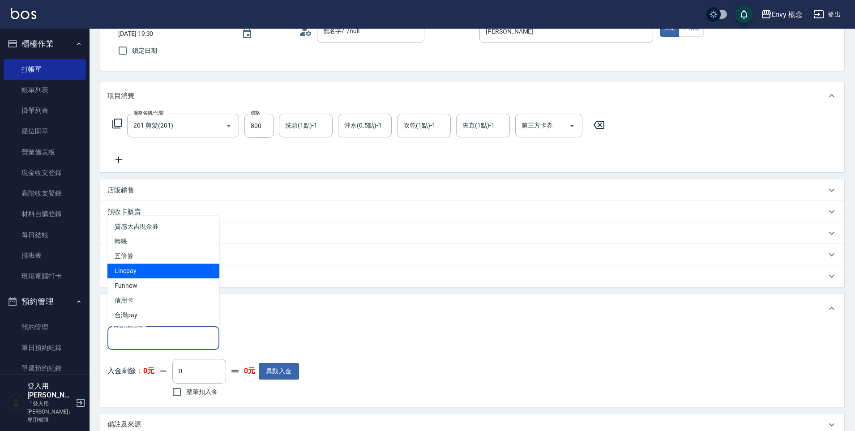
click at [178, 272] on span "Linepay" at bounding box center [163, 271] width 112 height 15
type input "Linepay"
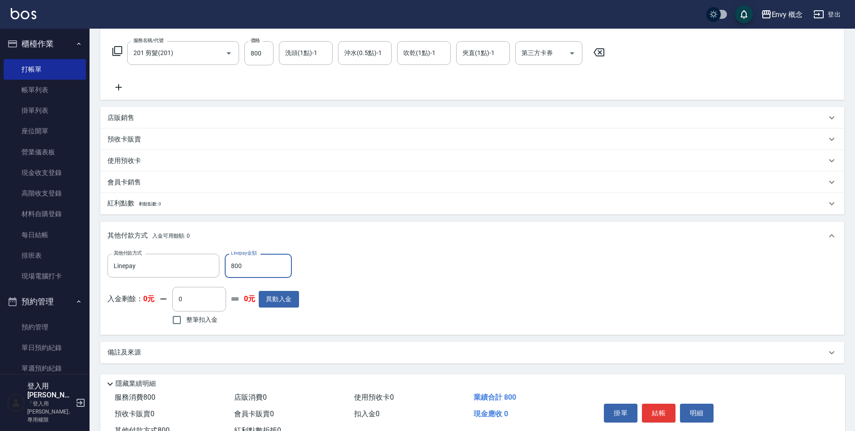
scroll to position [170, 0]
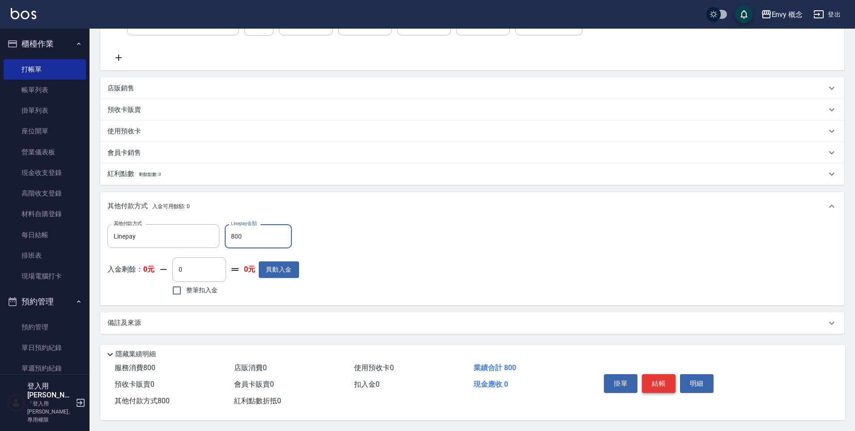
type input "800"
click at [660, 381] on button "結帳" at bounding box center [659, 383] width 34 height 19
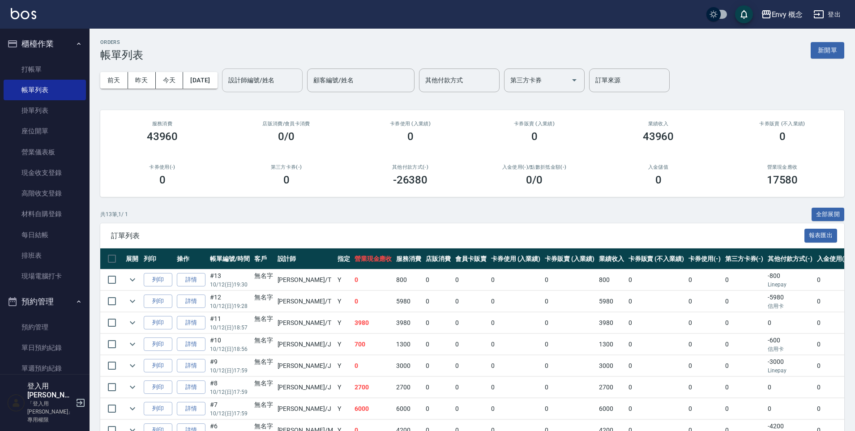
click at [287, 77] on input "設計師編號/姓名" at bounding box center [262, 81] width 73 height 16
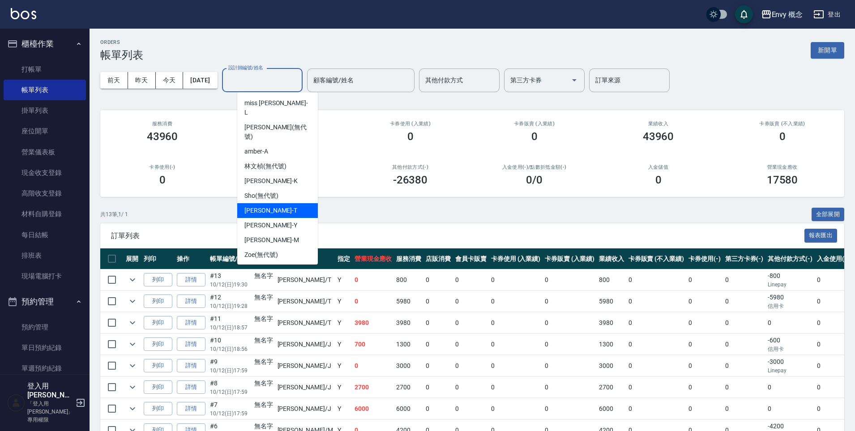
click at [300, 203] on div "[PERSON_NAME]" at bounding box center [277, 210] width 81 height 15
type input "[PERSON_NAME]"
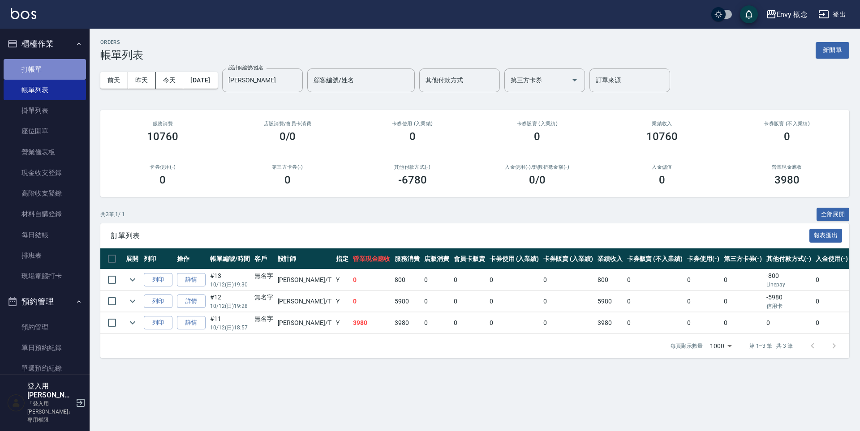
click at [65, 64] on link "打帳單" at bounding box center [45, 69] width 82 height 21
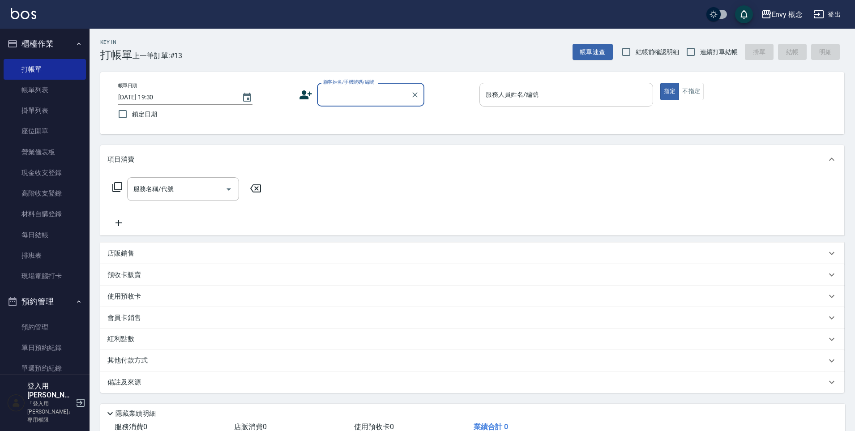
click at [504, 91] on div "服務人員姓名/編號 服務人員姓名/編號" at bounding box center [567, 95] width 174 height 24
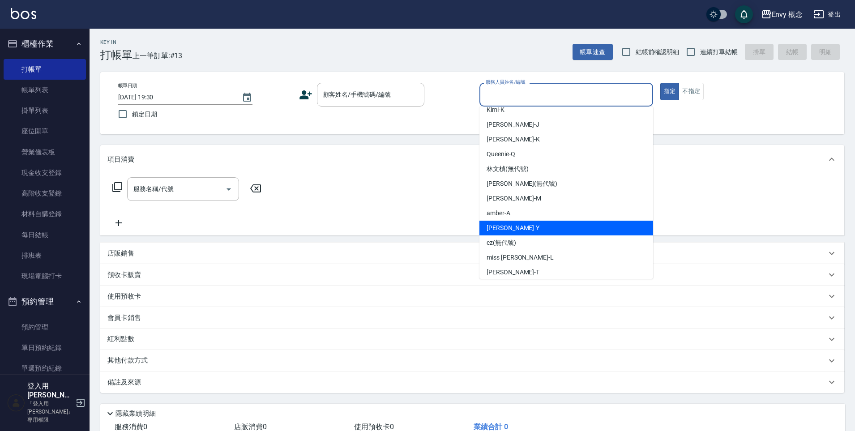
scroll to position [17, 0]
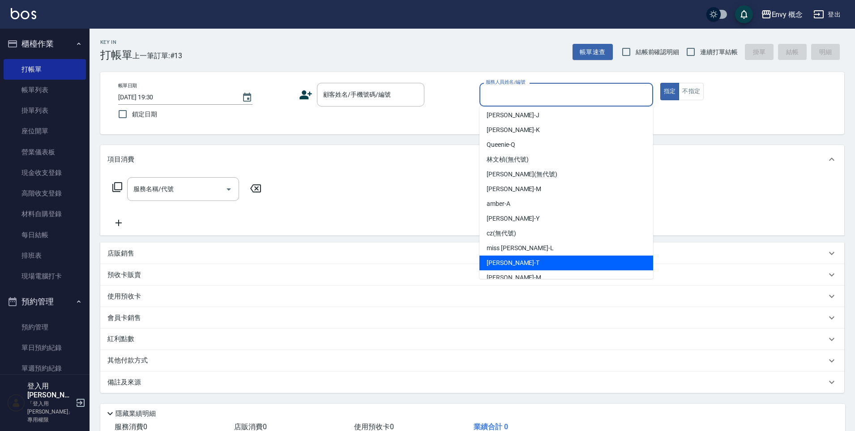
click at [517, 266] on div "[PERSON_NAME]" at bounding box center [567, 263] width 174 height 15
type input "[PERSON_NAME]"
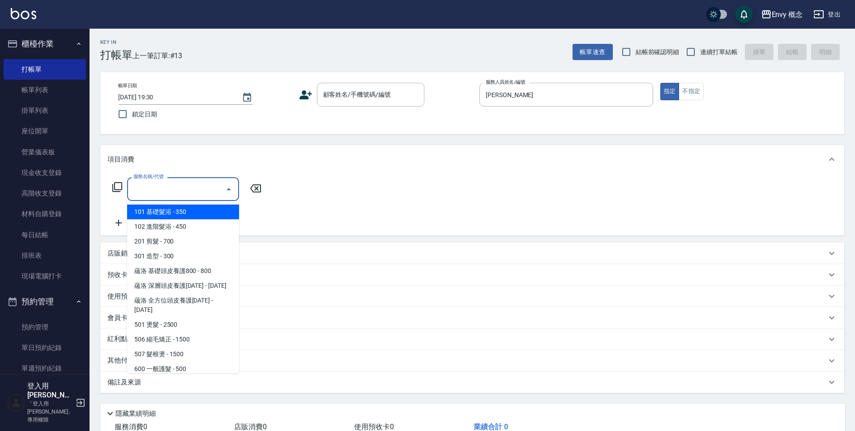
click at [186, 190] on input "服務名稱/代號" at bounding box center [176, 189] width 90 height 16
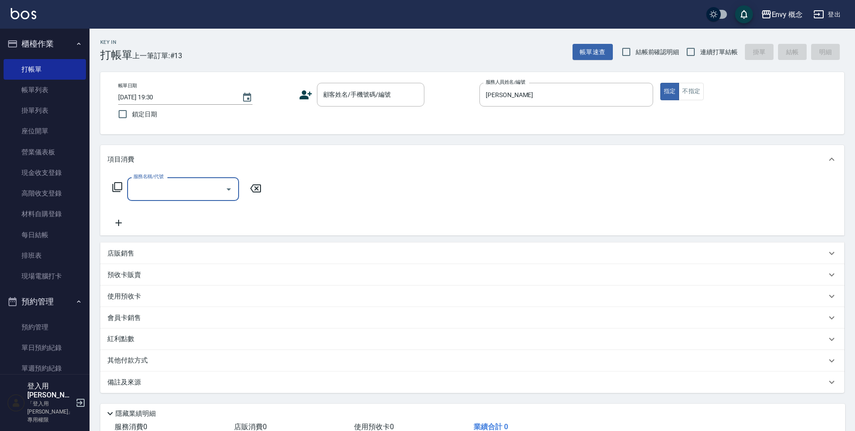
click at [186, 195] on input "服務名稱/代號" at bounding box center [176, 189] width 90 height 16
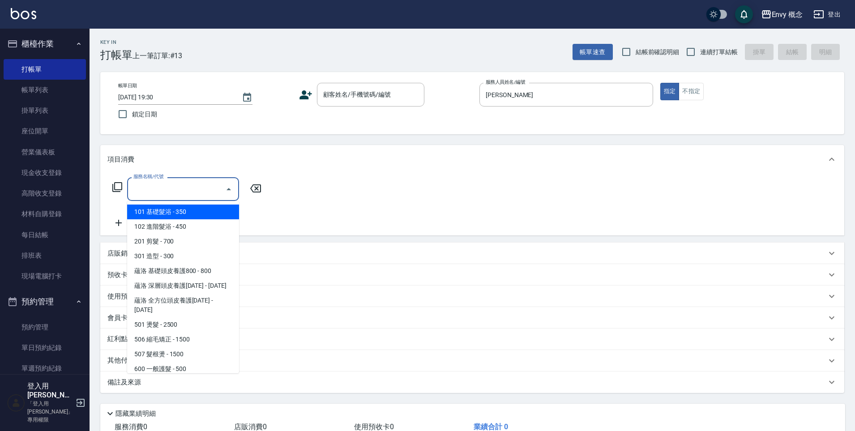
type input "7"
click at [626, 91] on input "[PERSON_NAME]" at bounding box center [560, 95] width 152 height 16
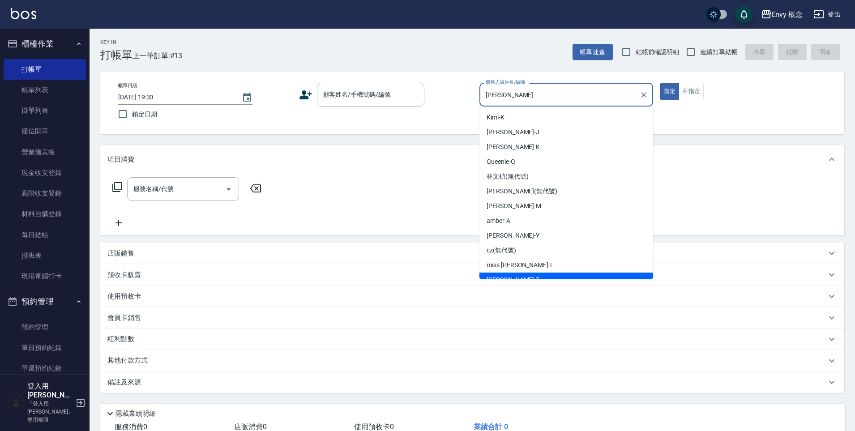
scroll to position [9, 0]
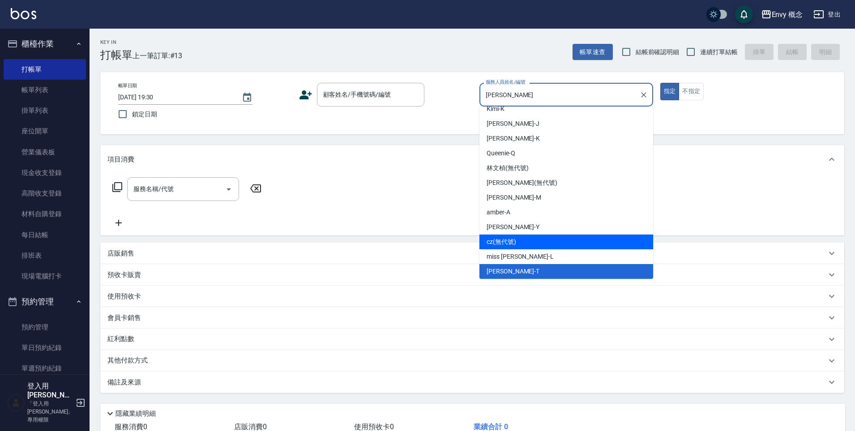
click at [582, 240] on div "cz (無代號)" at bounding box center [567, 242] width 174 height 15
type input "cz(無代號)"
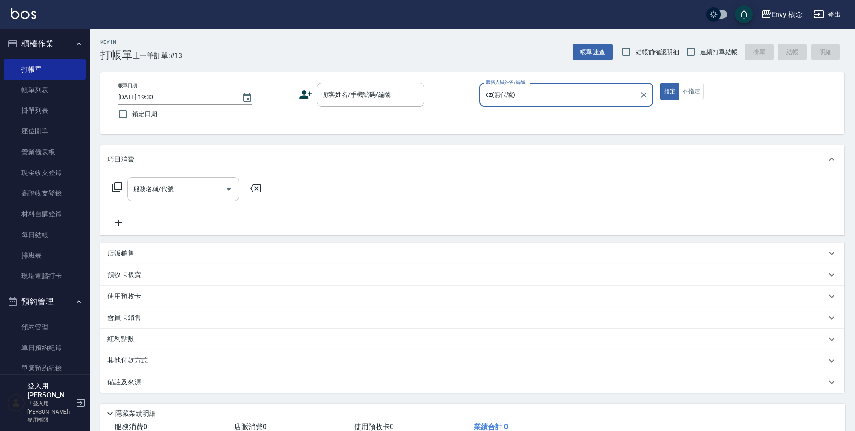
click at [204, 183] on input "服務名稱/代號" at bounding box center [176, 189] width 90 height 16
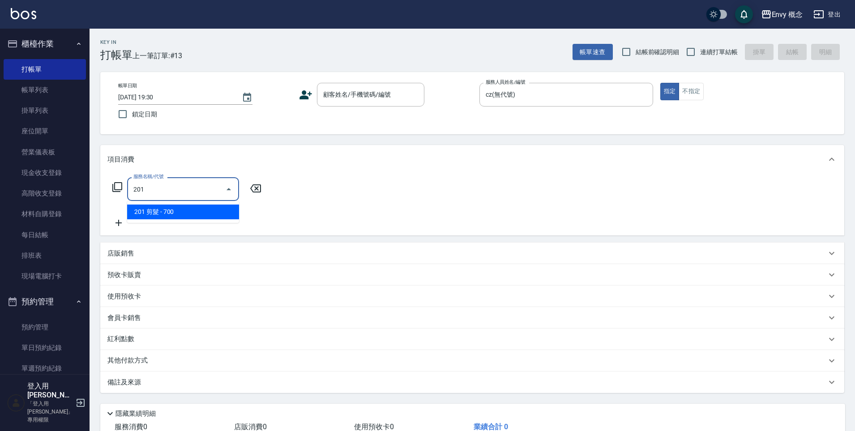
click at [215, 213] on span "201 剪髮 - 700" at bounding box center [183, 212] width 112 height 15
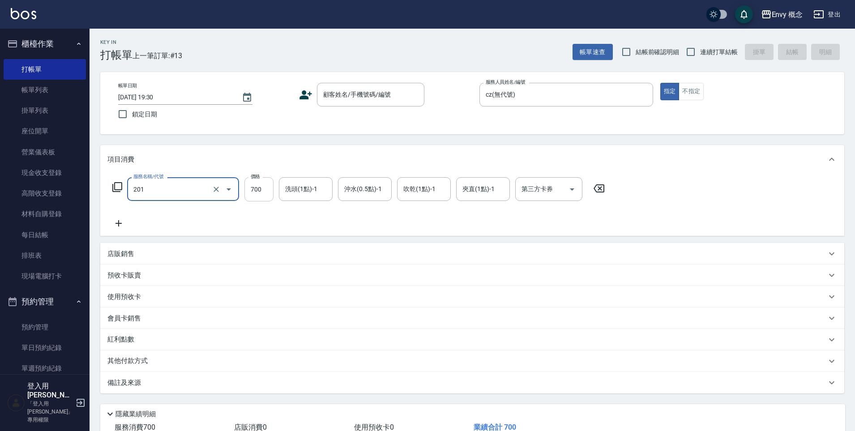
type input "201 剪髮(201)"
click at [263, 190] on input "700" at bounding box center [259, 189] width 29 height 24
type input "1000"
click at [393, 98] on input "顧客姓名/手機號碼/編號" at bounding box center [364, 95] width 86 height 16
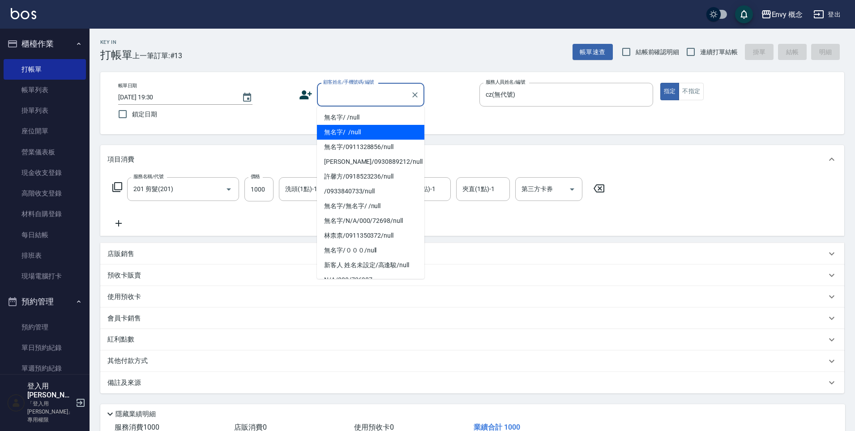
click at [391, 135] on li "無名字/ /null" at bounding box center [370, 132] width 107 height 15
type input "無名字/ /null"
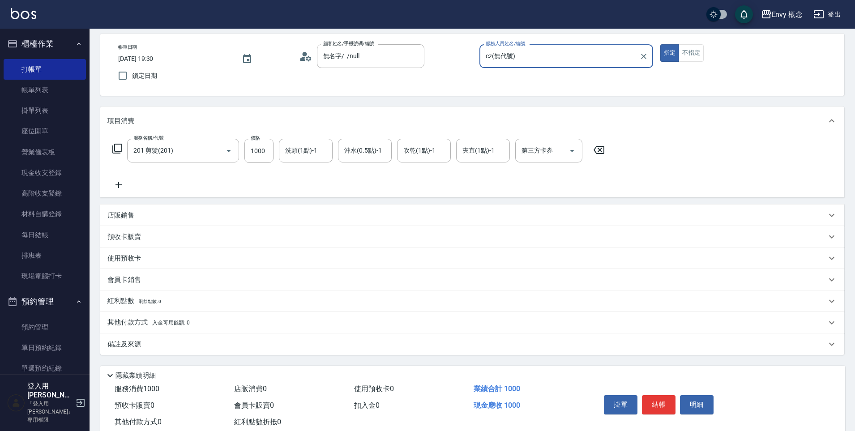
scroll to position [64, 0]
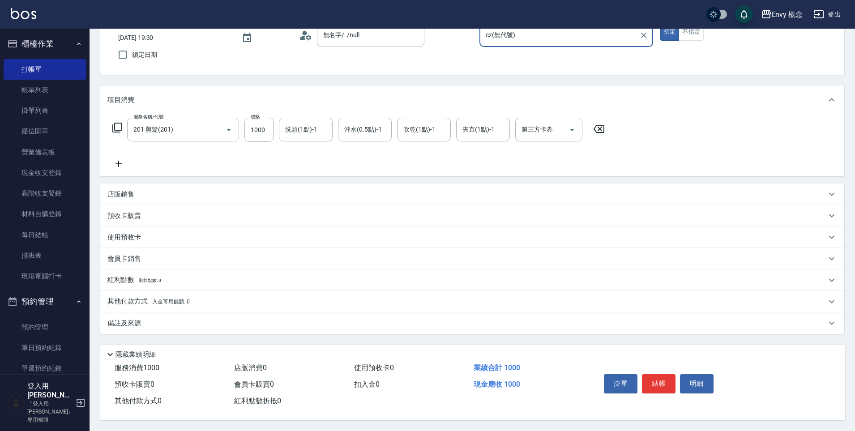
click at [128, 297] on p "其他付款方式 入金可用餘額: 0" at bounding box center [148, 302] width 82 height 10
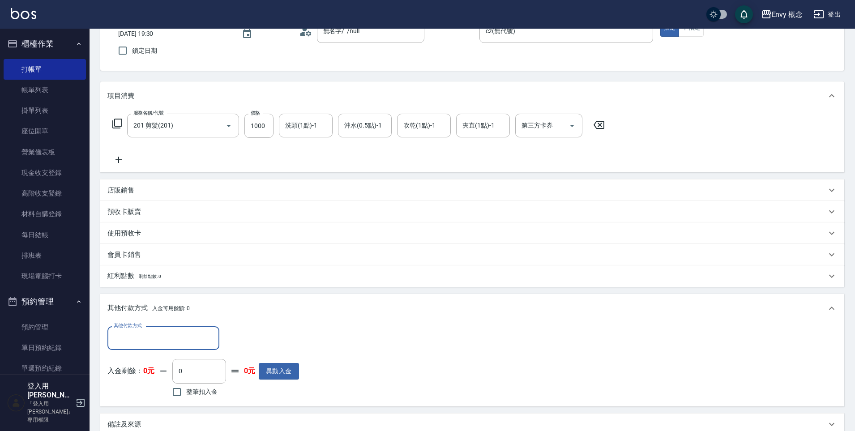
scroll to position [0, 0]
click at [185, 335] on input "其他付款方式" at bounding box center [164, 339] width 104 height 16
click at [187, 296] on span "信用卡" at bounding box center [163, 300] width 112 height 15
type input "信用卡"
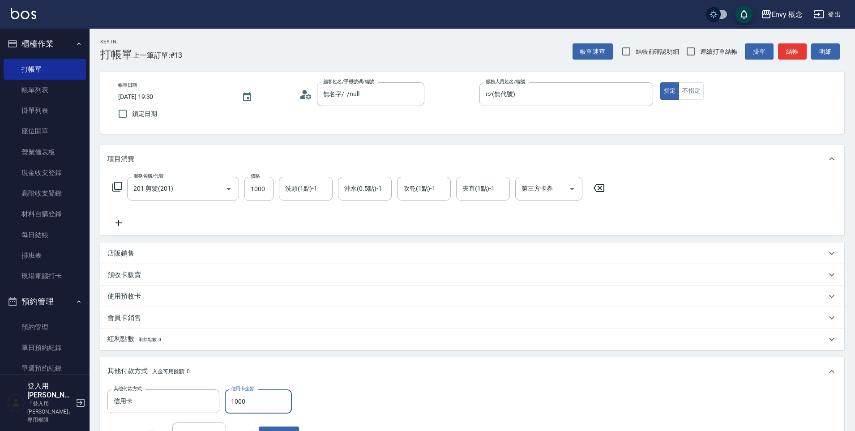
scroll to position [170, 0]
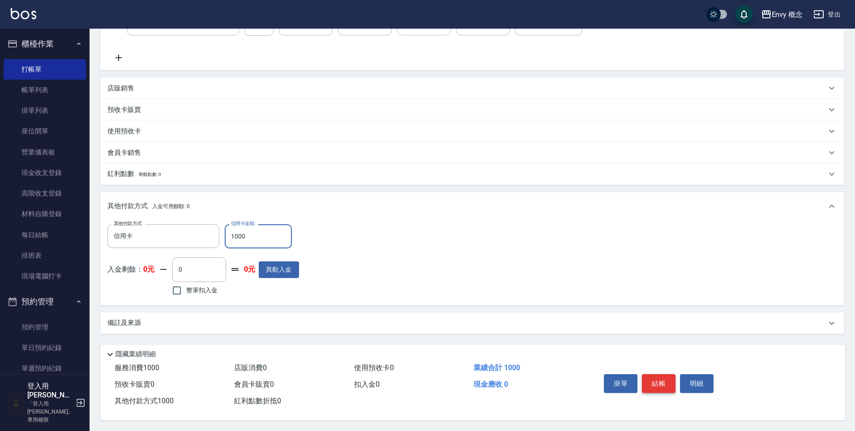
type input "1000"
click at [644, 379] on button "結帳" at bounding box center [659, 383] width 34 height 19
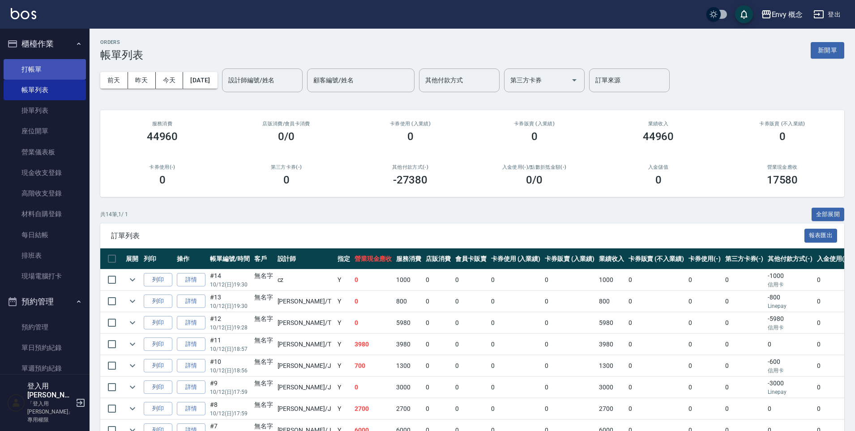
click at [41, 74] on link "打帳單" at bounding box center [45, 69] width 82 height 21
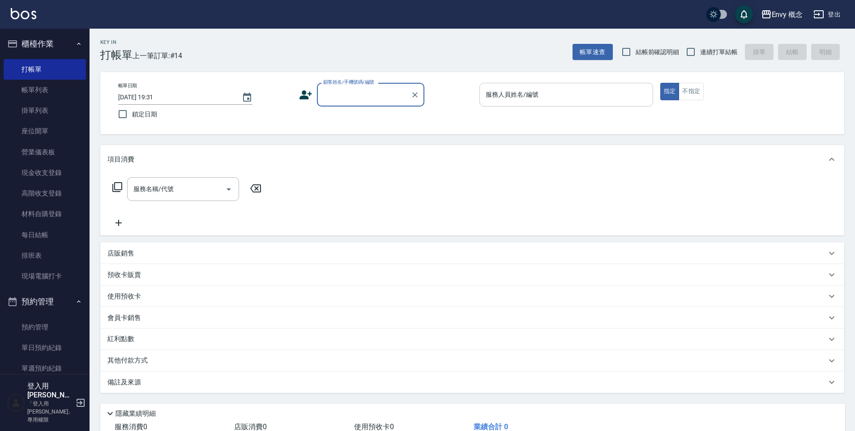
click at [540, 97] on input "服務人員姓名/編號" at bounding box center [567, 95] width 166 height 16
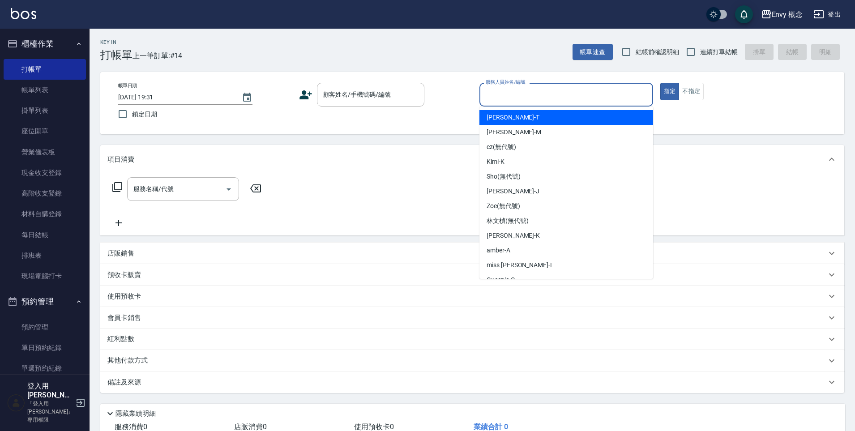
click at [534, 118] on div "[PERSON_NAME]" at bounding box center [567, 117] width 174 height 15
type input "[PERSON_NAME]"
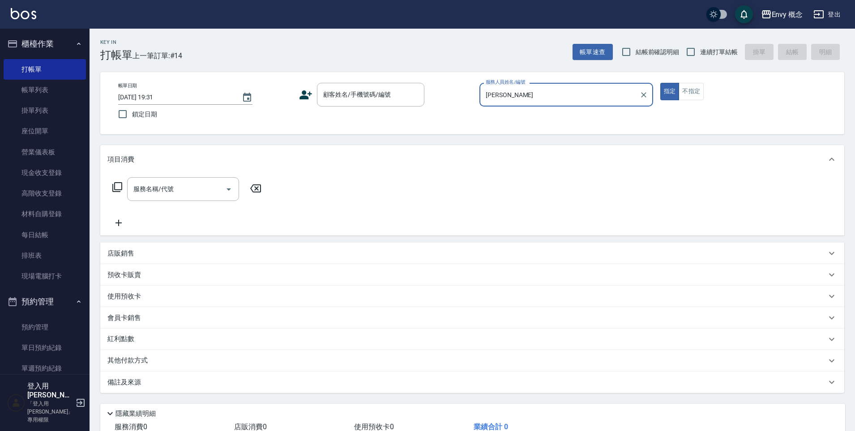
click at [642, 97] on icon "Clear" at bounding box center [643, 94] width 5 height 5
click at [580, 96] on input "服務人員姓名/編號" at bounding box center [567, 95] width 166 height 16
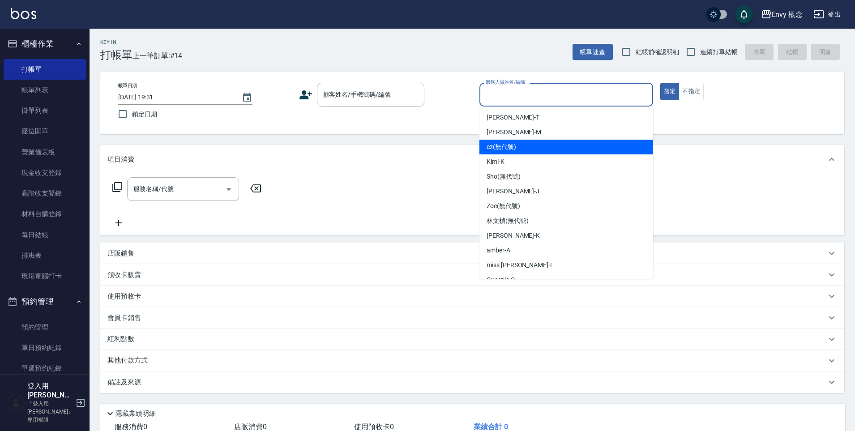
click at [550, 150] on div "cz (無代號)" at bounding box center [567, 147] width 174 height 15
type input "cz(無代號)"
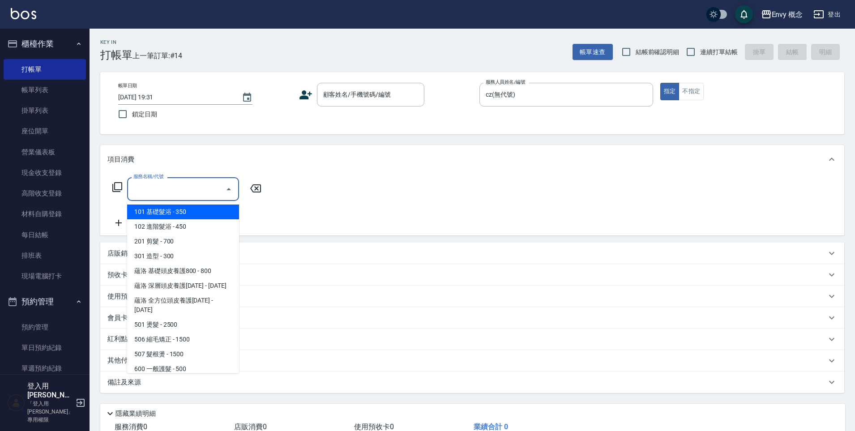
click at [172, 191] on div "服務名稱/代號 服務名稱/代號" at bounding box center [183, 189] width 112 height 24
type input "7"
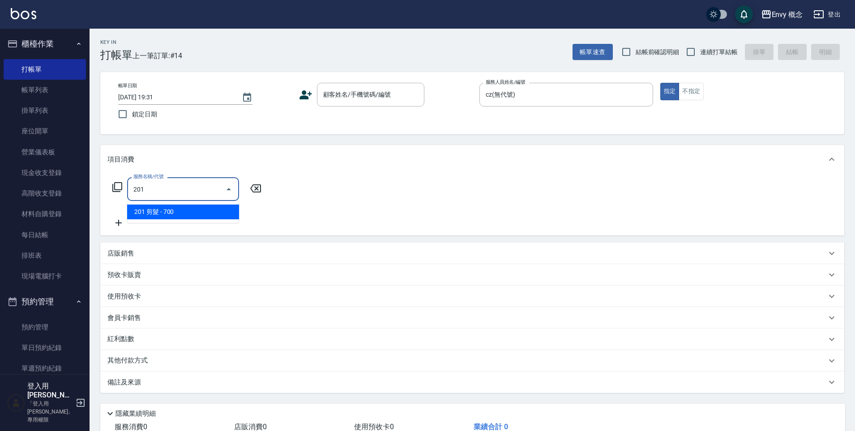
click at [192, 208] on span "201 剪髮 - 700" at bounding box center [183, 212] width 112 height 15
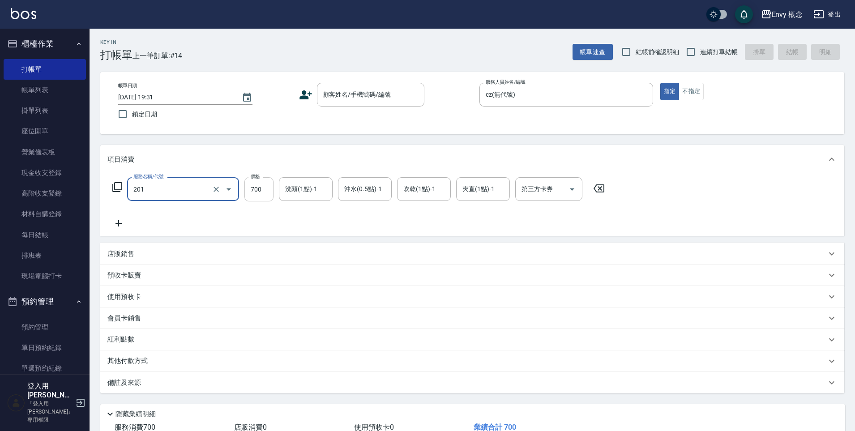
type input "201 剪髮(201)"
click at [270, 188] on input "700" at bounding box center [259, 189] width 29 height 24
type input "1000"
click at [130, 358] on p "其他付款方式" at bounding box center [129, 362] width 45 height 10
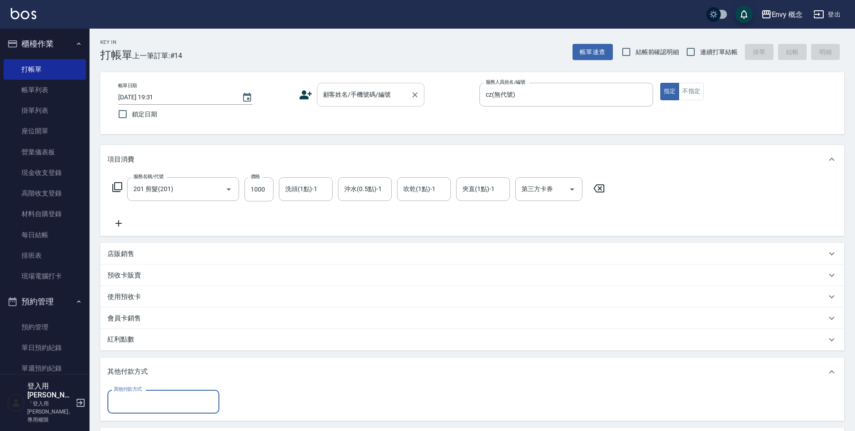
click at [394, 94] on input "顧客姓名/手機號碼/編號" at bounding box center [364, 95] width 86 height 16
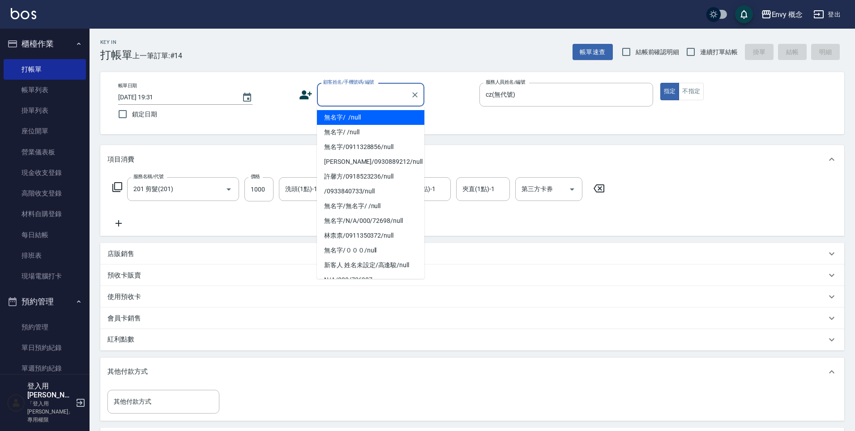
click at [379, 122] on li "無名字/ /null" at bounding box center [370, 117] width 107 height 15
type input "無名字/ /null"
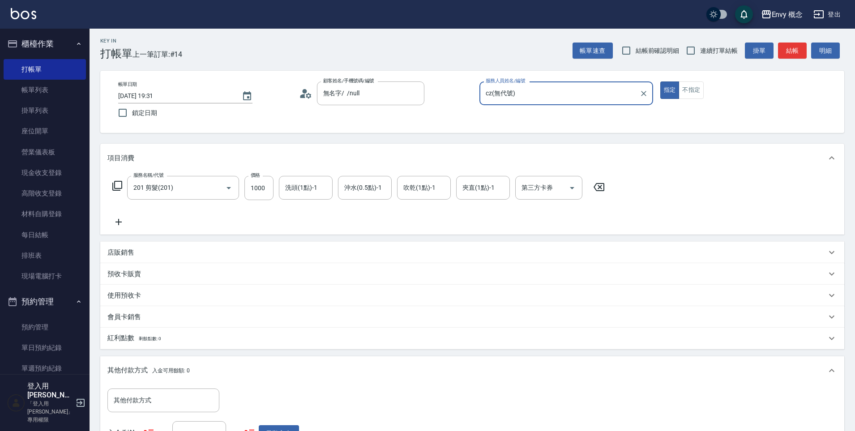
scroll to position [169, 0]
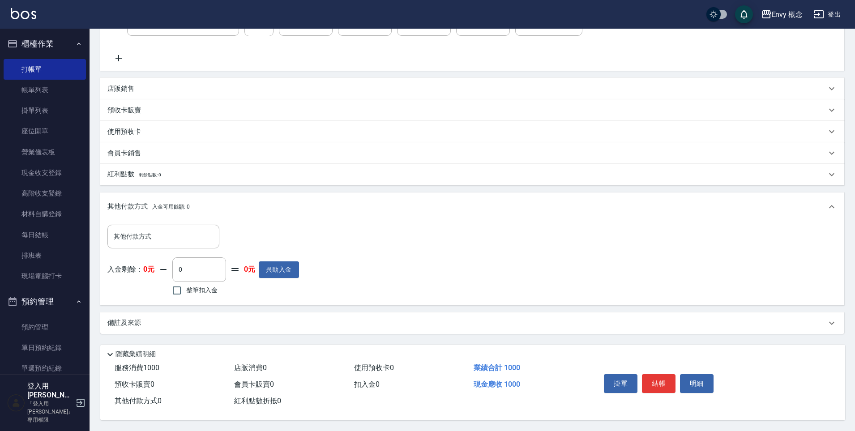
click at [658, 375] on button "結帳" at bounding box center [659, 383] width 34 height 19
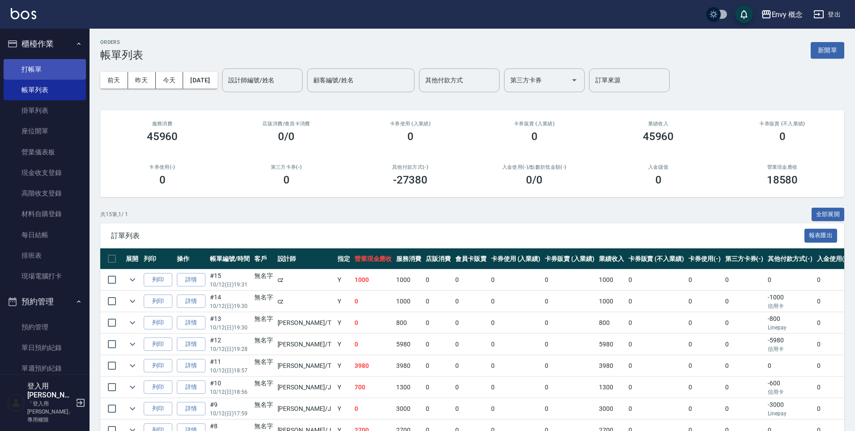
click at [31, 70] on link "打帳單" at bounding box center [45, 69] width 82 height 21
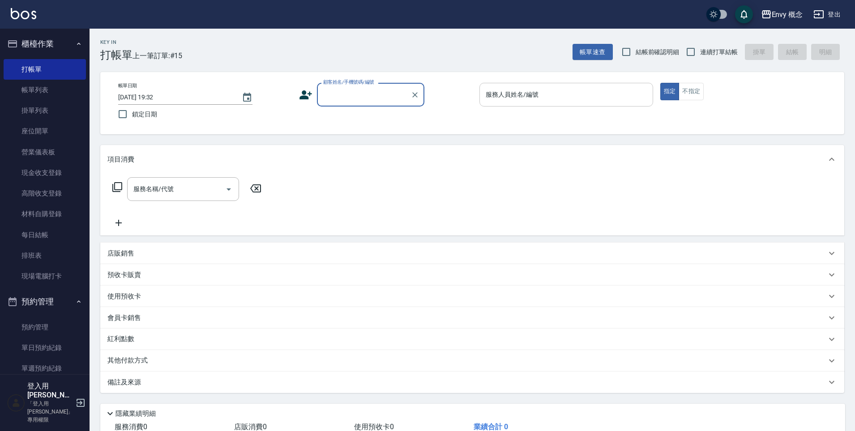
click at [497, 92] on div "服務人員姓名/編號 服務人員姓名/編號" at bounding box center [567, 95] width 174 height 24
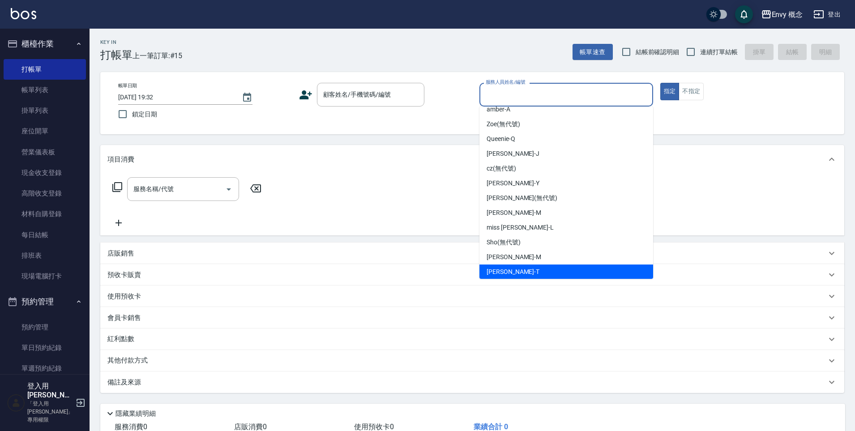
scroll to position [56, 0]
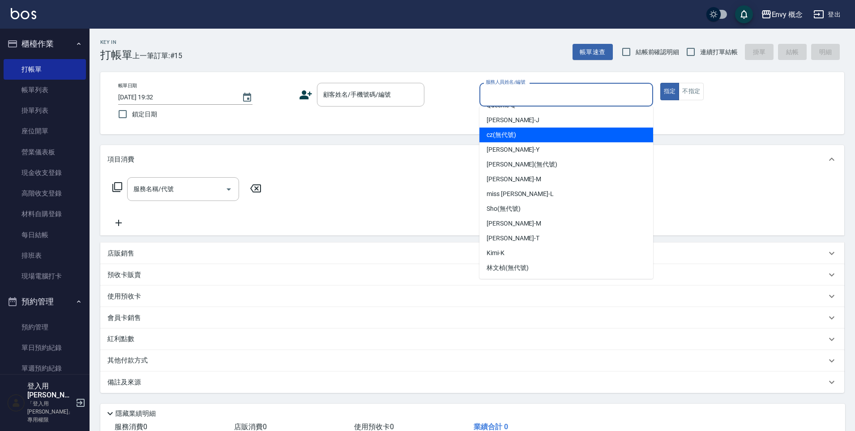
click at [537, 128] on div "cz (無代號)" at bounding box center [567, 135] width 174 height 15
type input "cz(無代號)"
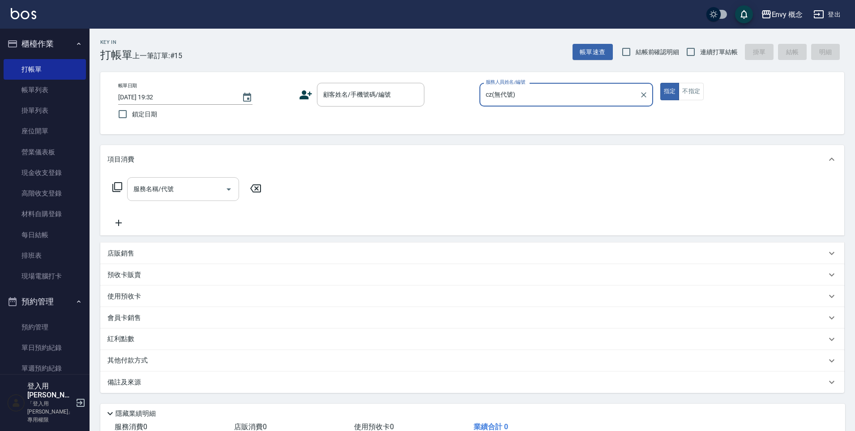
click at [188, 189] on input "服務名稱/代號" at bounding box center [176, 189] width 90 height 16
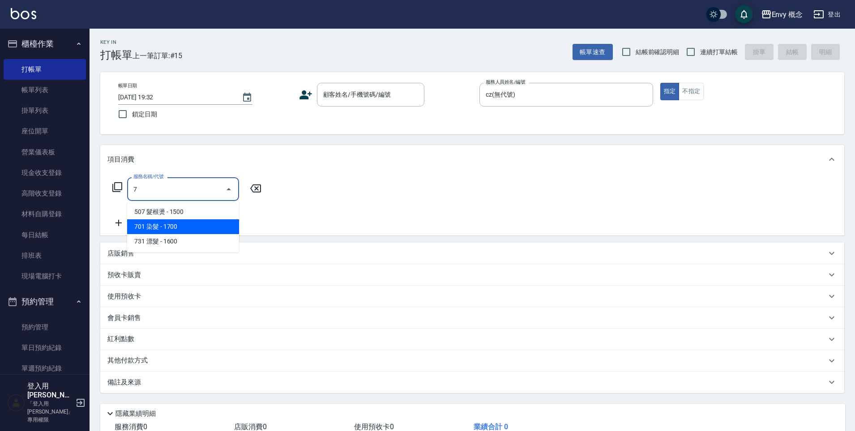
click at [208, 230] on span "701 染髮 - 1700" at bounding box center [183, 226] width 112 height 15
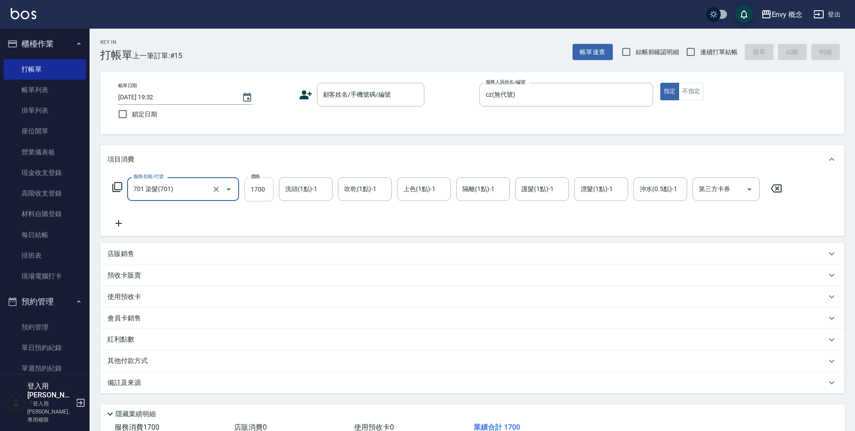
type input "701 染髮(701)"
click at [267, 190] on input "1700" at bounding box center [259, 189] width 29 height 24
type input "1000"
click at [340, 92] on div "顧客姓名/手機號碼/編號 顧客姓名/手機號碼/編號" at bounding box center [370, 95] width 107 height 24
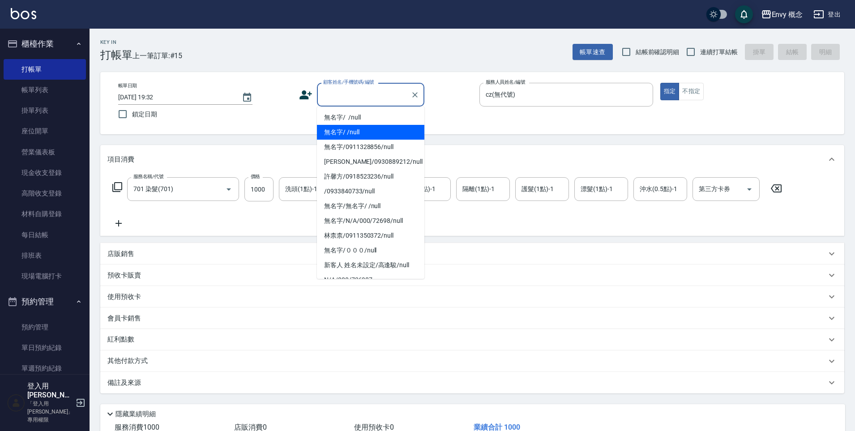
click at [357, 129] on li "無名字/ /null" at bounding box center [370, 132] width 107 height 15
type input "無名字/ /null"
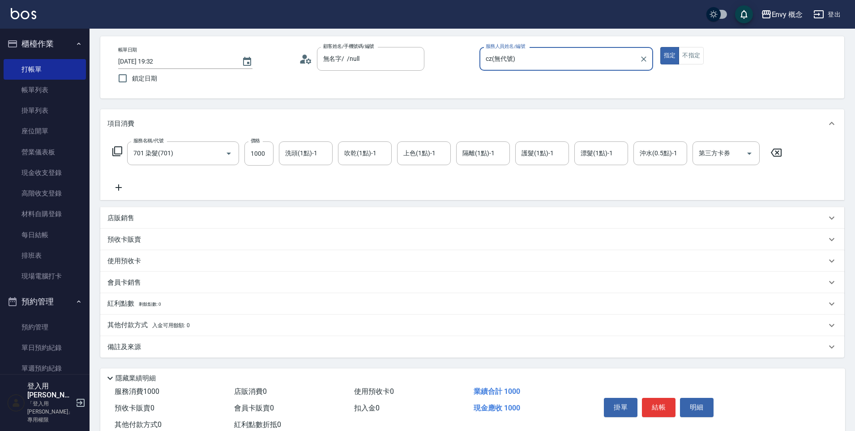
scroll to position [64, 0]
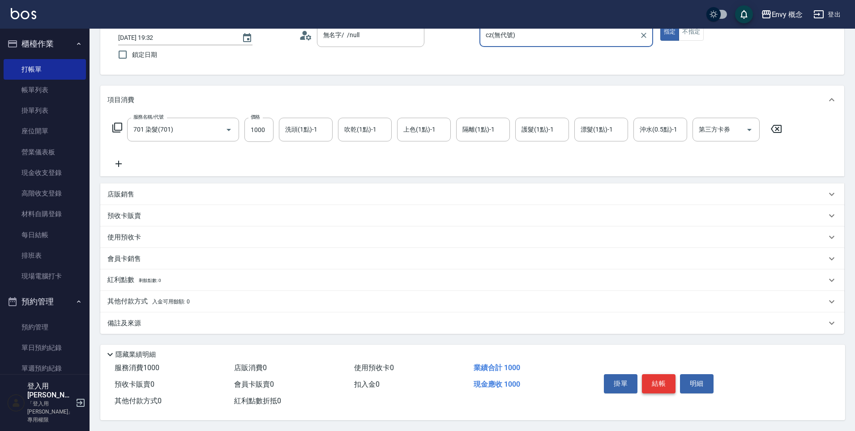
click at [656, 374] on button "結帳" at bounding box center [659, 383] width 34 height 19
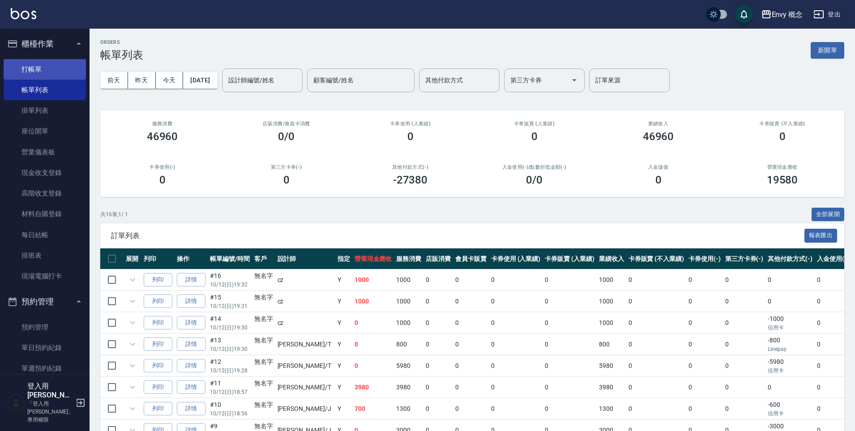
click at [34, 78] on link "打帳單" at bounding box center [45, 69] width 82 height 21
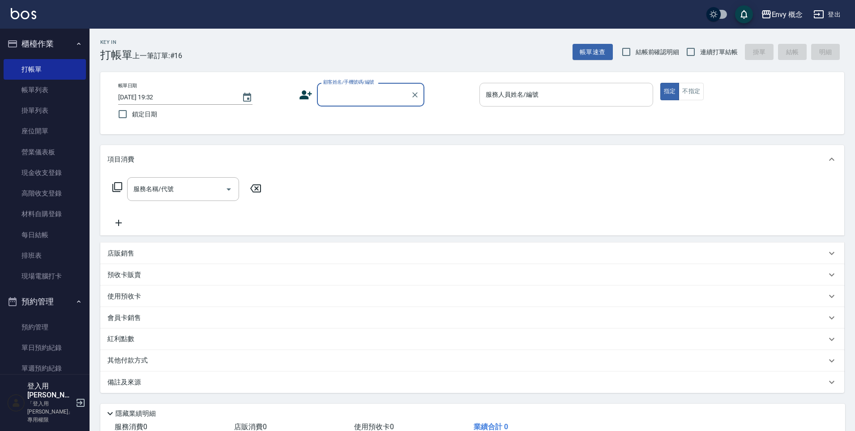
click at [497, 98] on div "服務人員姓名/編號 服務人員姓名/編號" at bounding box center [567, 95] width 174 height 24
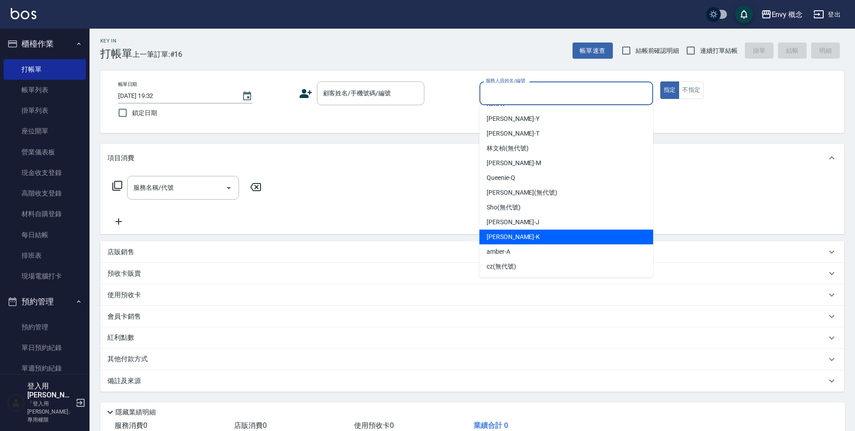
scroll to position [2, 0]
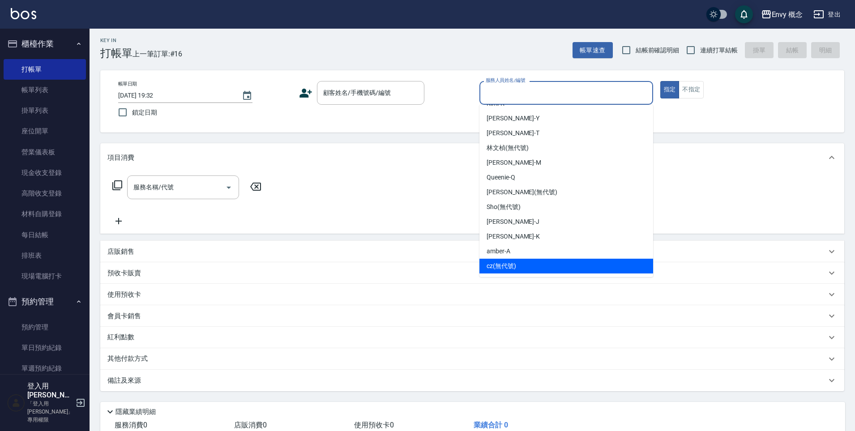
click at [546, 261] on div "cz (無代號)" at bounding box center [567, 266] width 174 height 15
type input "cz(無代號)"
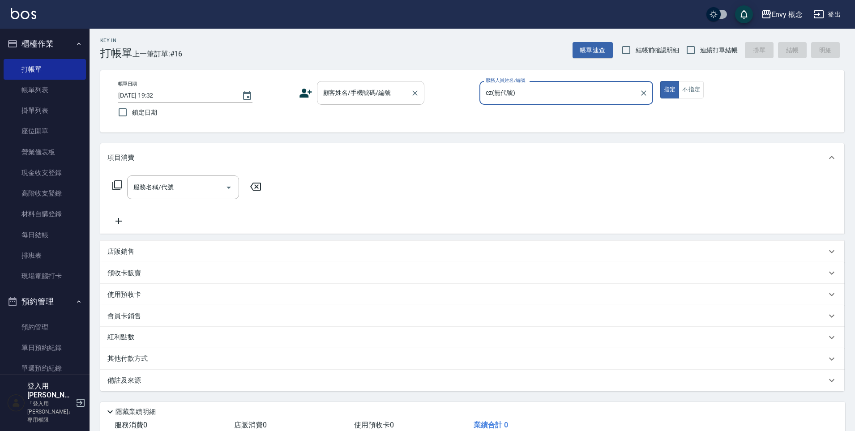
click at [370, 93] on div "顧客姓名/手機號碼/編號 顧客姓名/手機號碼/編號" at bounding box center [370, 93] width 107 height 24
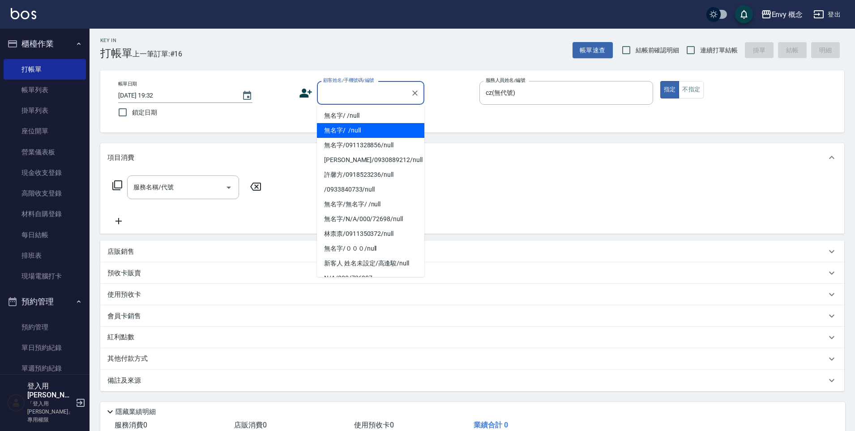
click at [374, 132] on li "無名字/ /null" at bounding box center [370, 130] width 107 height 15
type input "無名字/ /null"
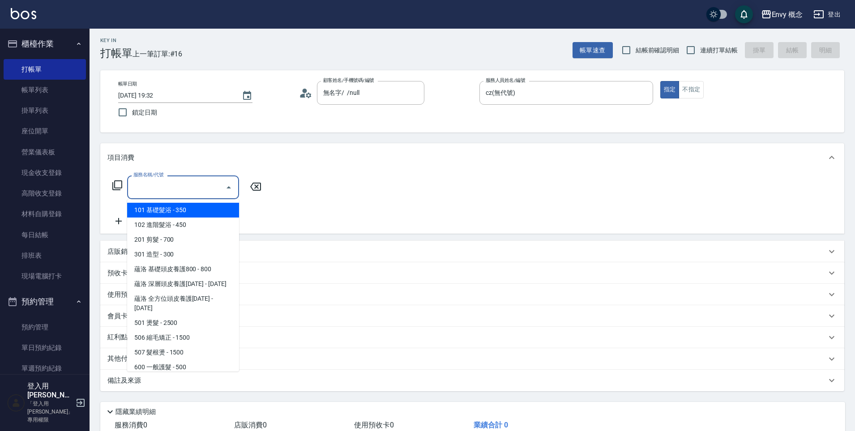
click at [198, 181] on input "服務名稱/代號" at bounding box center [176, 188] width 90 height 16
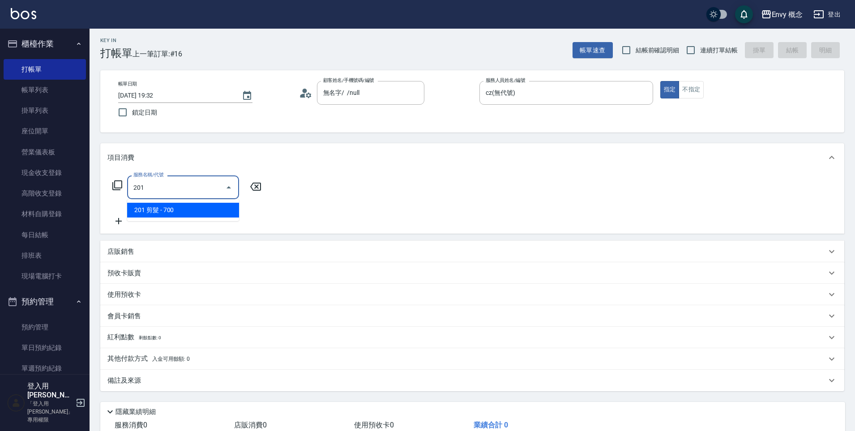
click at [210, 206] on span "201 剪髮 - 700" at bounding box center [183, 210] width 112 height 15
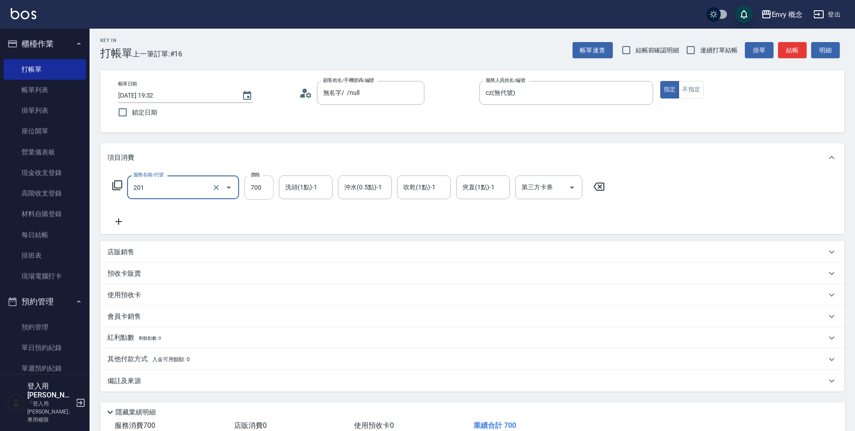
click at [267, 188] on input "700" at bounding box center [259, 188] width 29 height 24
type input "201 剪髮(201)"
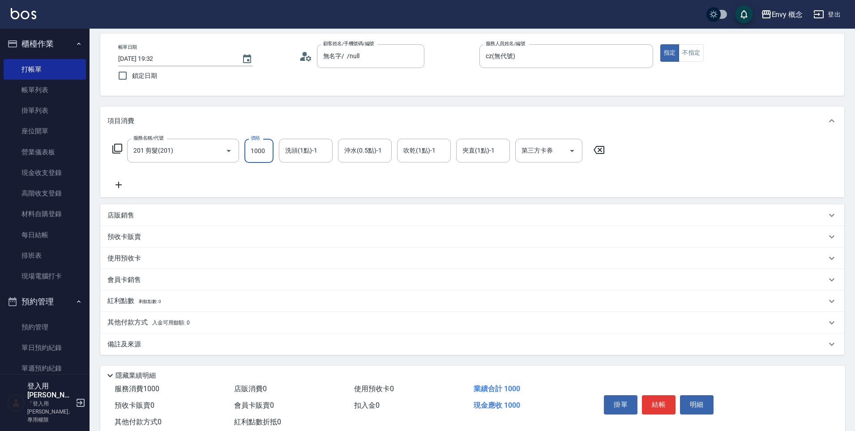
scroll to position [64, 0]
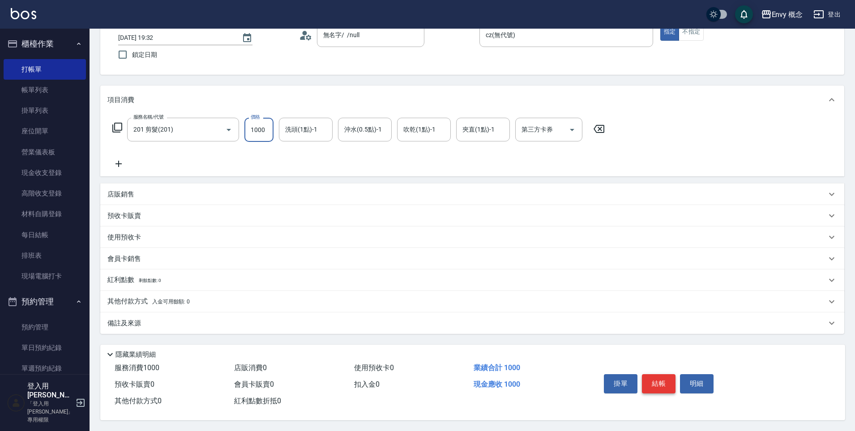
type input "1000"
click at [668, 382] on button "結帳" at bounding box center [659, 383] width 34 height 19
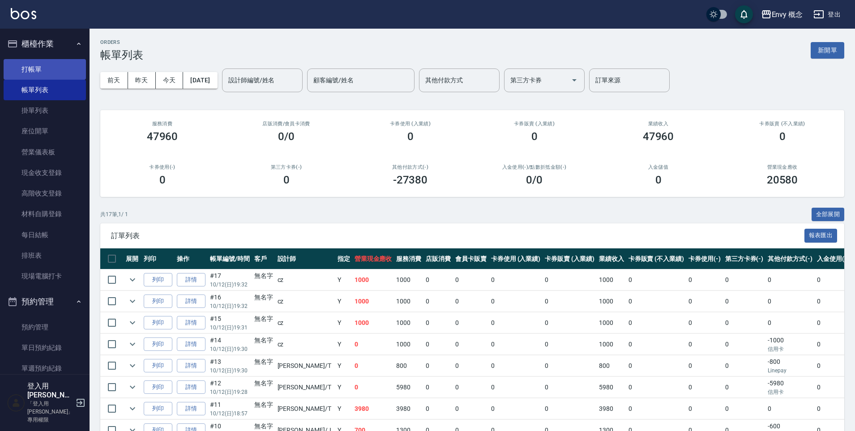
click at [59, 71] on link "打帳單" at bounding box center [45, 69] width 82 height 21
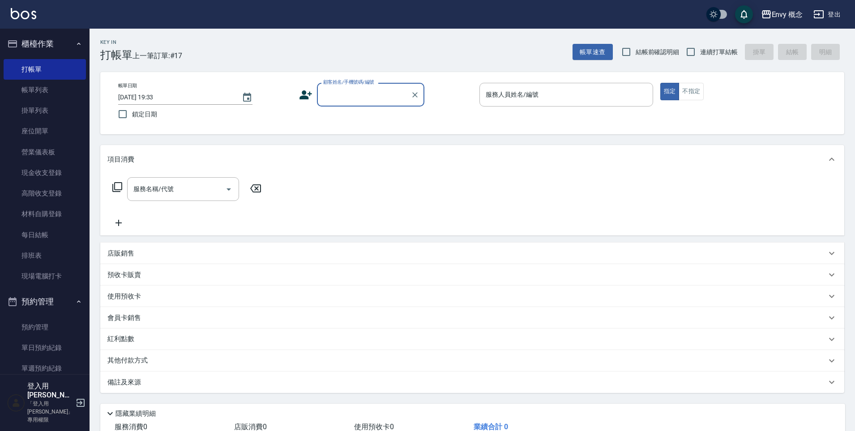
click at [536, 96] on div "服務人員姓名/編號 服務人員姓名/編號" at bounding box center [567, 95] width 174 height 24
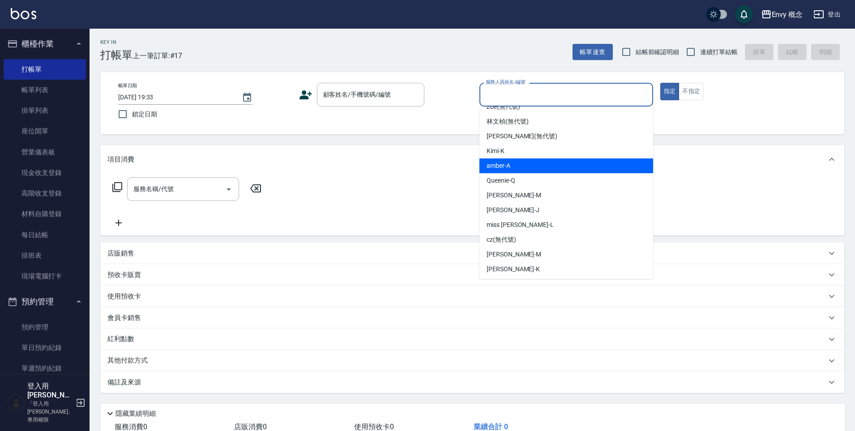
scroll to position [56, 0]
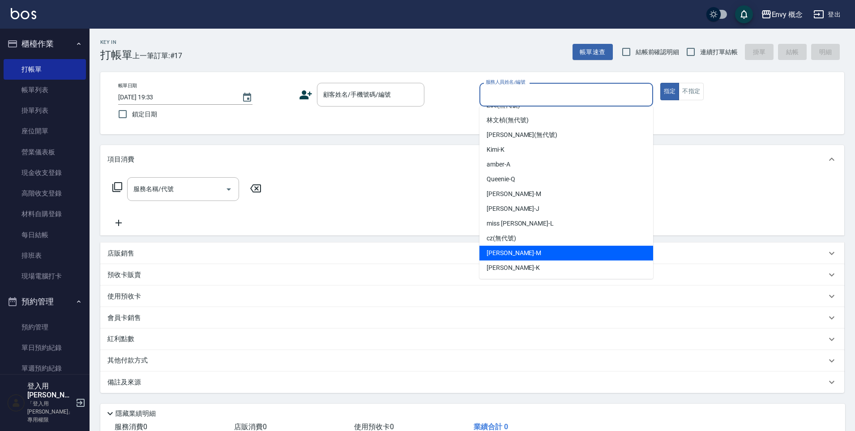
click at [523, 245] on div "cz (無代號)" at bounding box center [567, 238] width 174 height 15
type input "cz(無代號)"
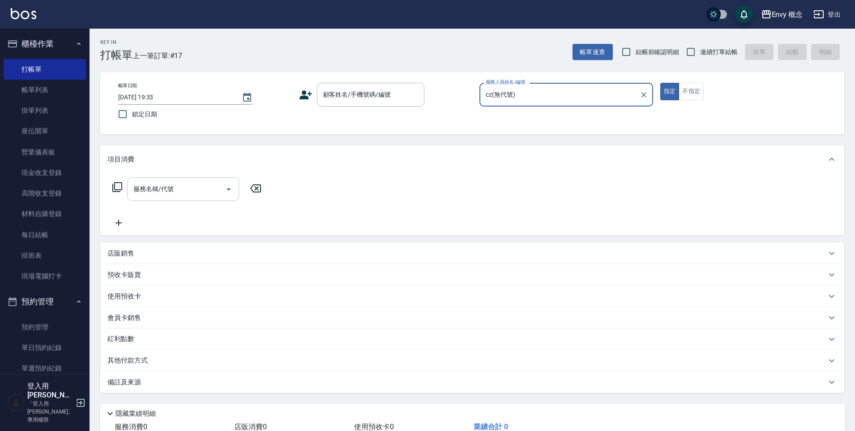
click at [209, 188] on input "服務名稱/代號" at bounding box center [176, 189] width 90 height 16
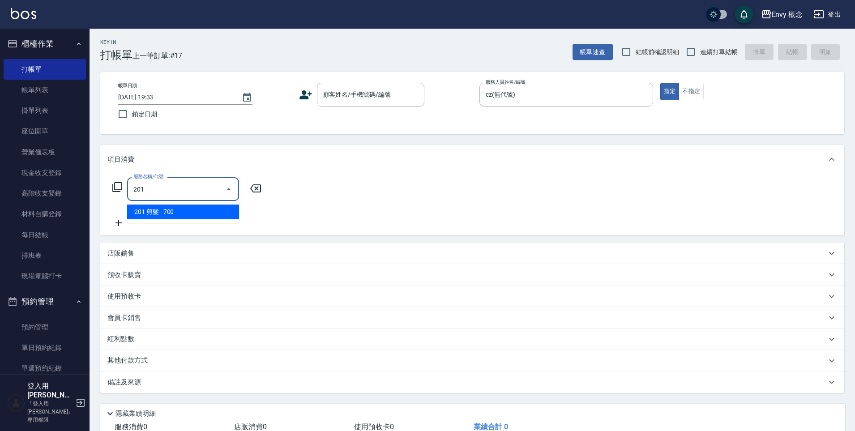
click at [210, 213] on span "201 剪髮 - 700" at bounding box center [183, 212] width 112 height 15
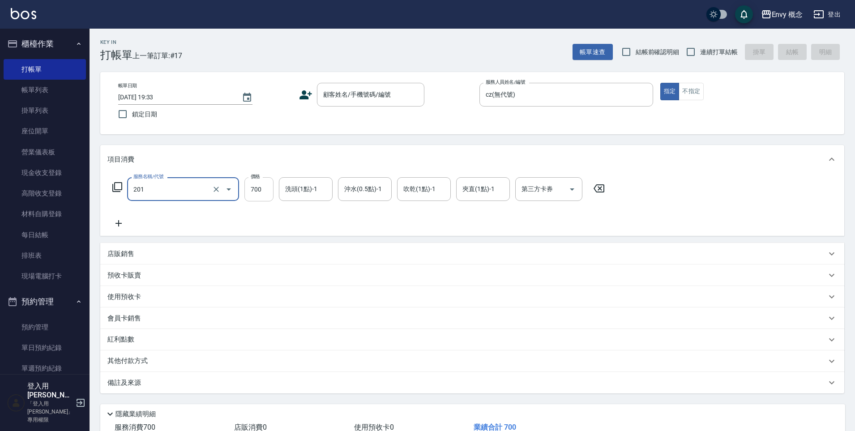
click at [271, 188] on input "700" at bounding box center [259, 189] width 29 height 24
type input "201 剪髮(201)"
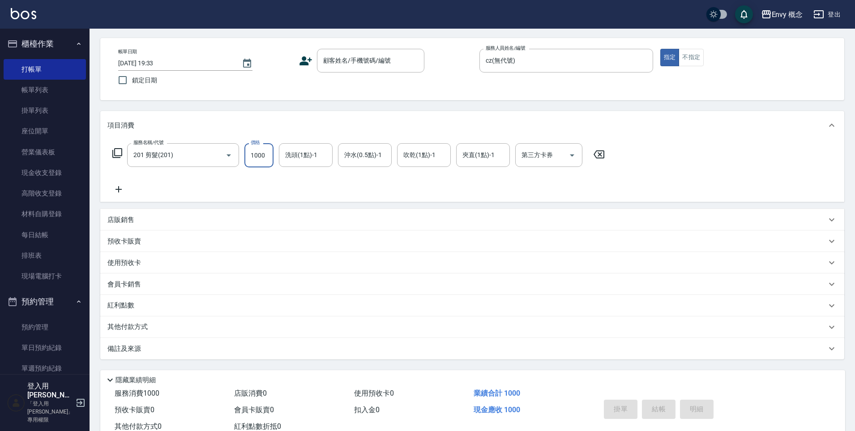
scroll to position [0, 0]
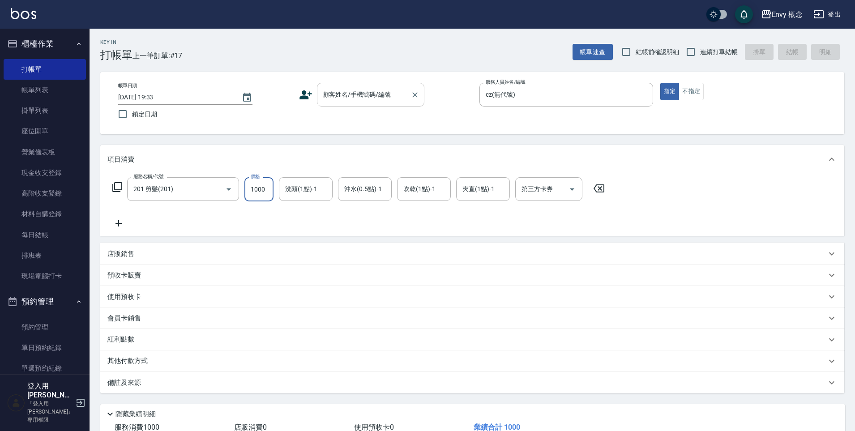
type input "1000"
click at [362, 99] on input "顧客姓名/手機號碼/編號" at bounding box center [364, 95] width 86 height 16
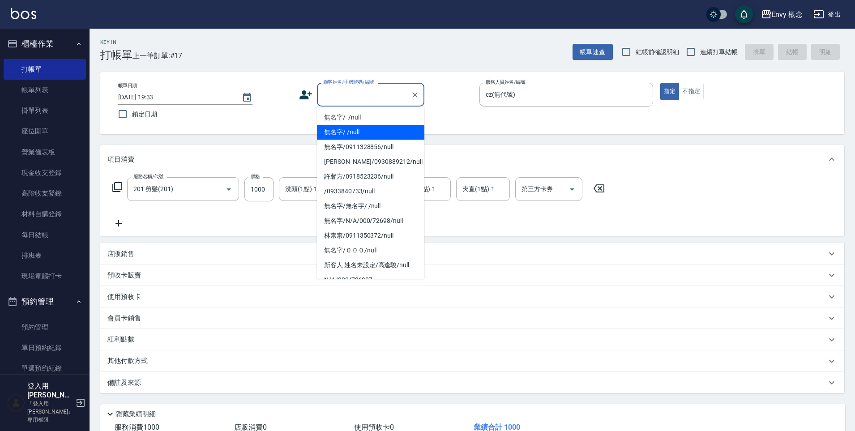
click at [370, 130] on li "無名字/ /null" at bounding box center [370, 132] width 107 height 15
type input "無名字/ /null"
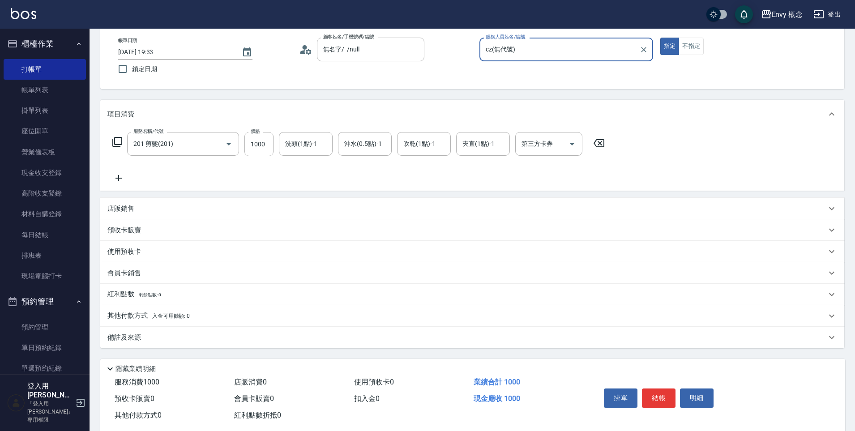
scroll to position [64, 0]
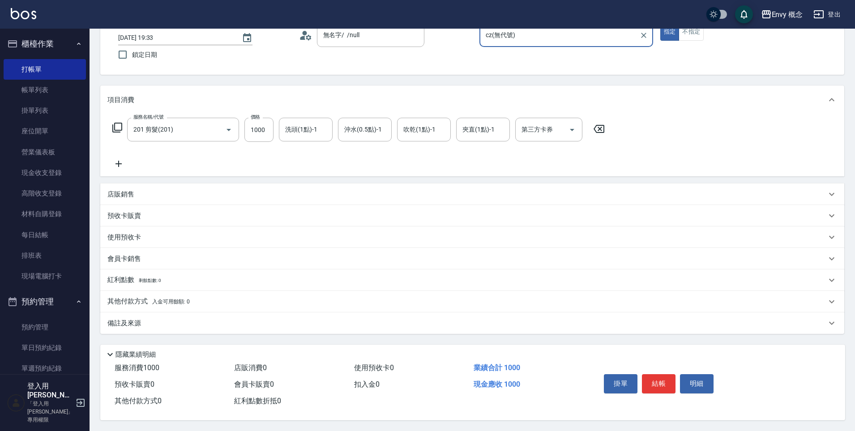
click at [674, 384] on button "結帳" at bounding box center [659, 383] width 34 height 19
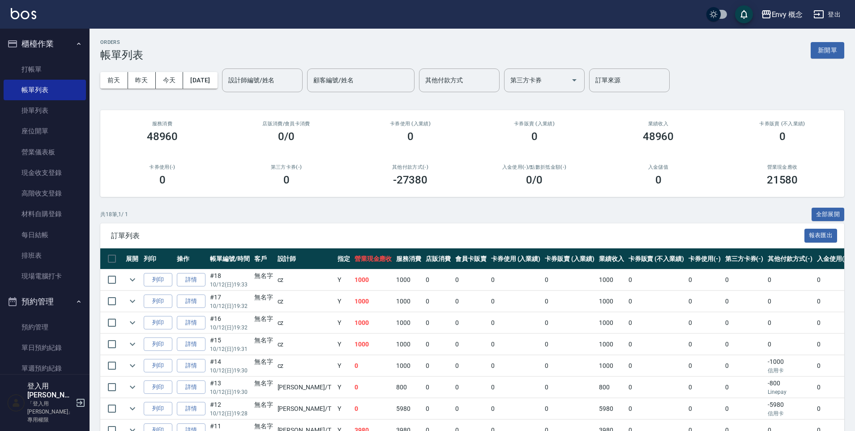
click at [262, 84] on input "設計師編號/姓名" at bounding box center [262, 81] width 73 height 16
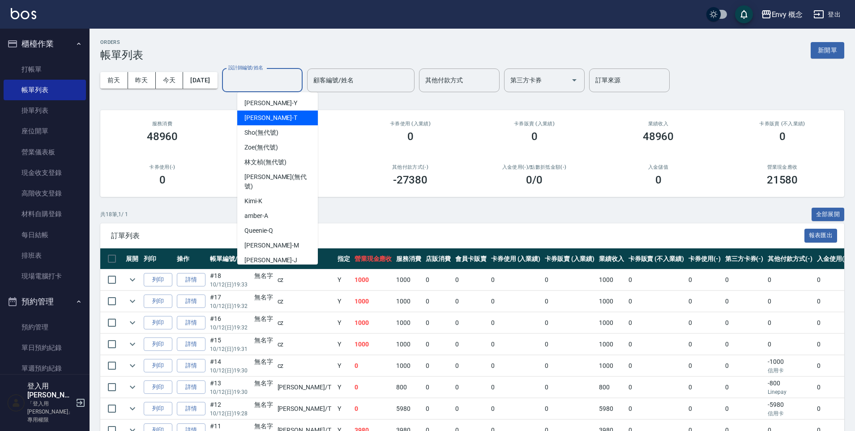
click at [270, 116] on div "[PERSON_NAME]" at bounding box center [277, 118] width 81 height 15
type input "[PERSON_NAME]"
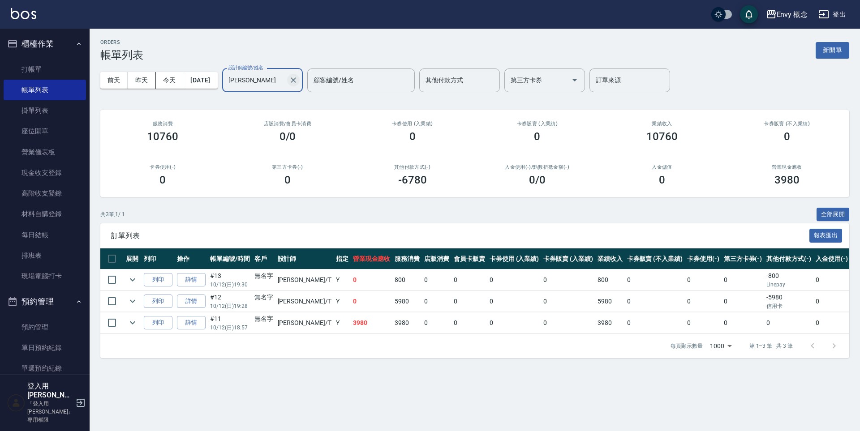
click at [296, 81] on icon "Clear" at bounding box center [293, 79] width 5 height 5
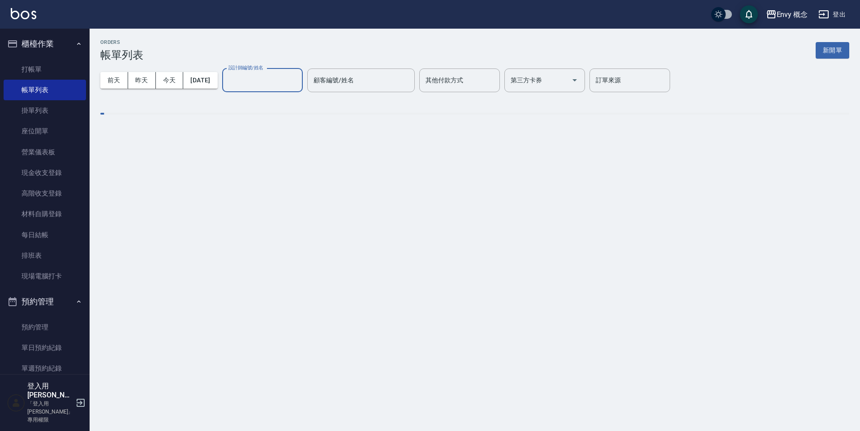
click at [284, 81] on input "設計師編號/姓名" at bounding box center [262, 81] width 73 height 16
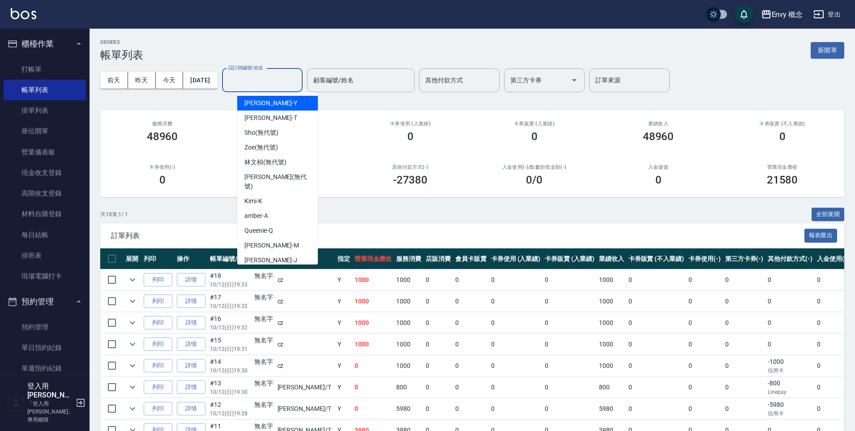
click at [477, 223] on div "訂單列表 報表匯出" at bounding box center [472, 235] width 744 height 25
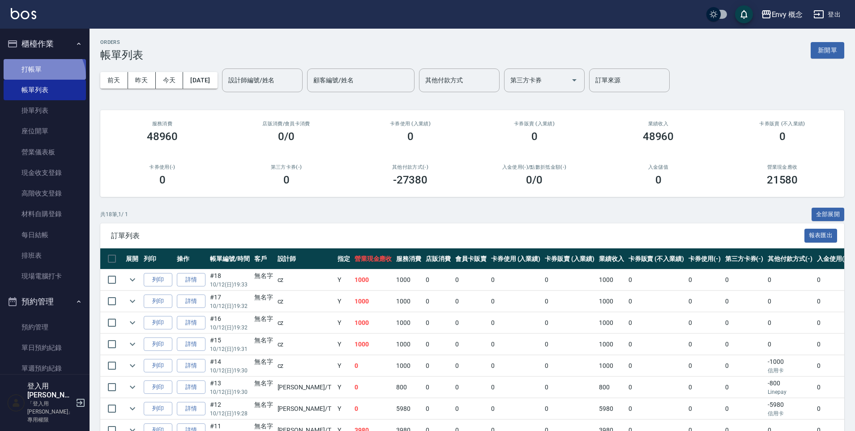
click at [43, 77] on link "打帳單" at bounding box center [45, 69] width 82 height 21
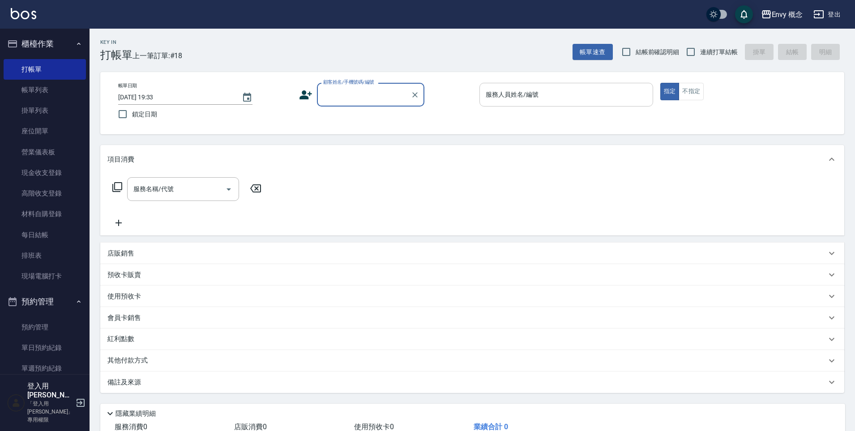
click at [520, 99] on input "服務人員姓名/編號" at bounding box center [567, 95] width 166 height 16
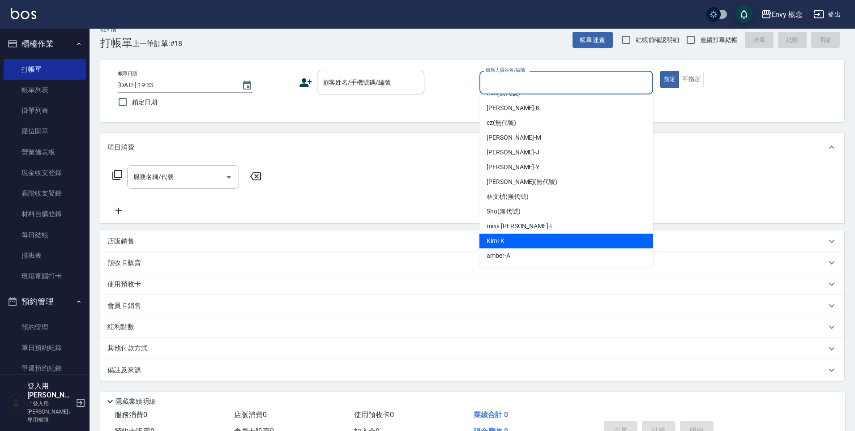
scroll to position [13, 0]
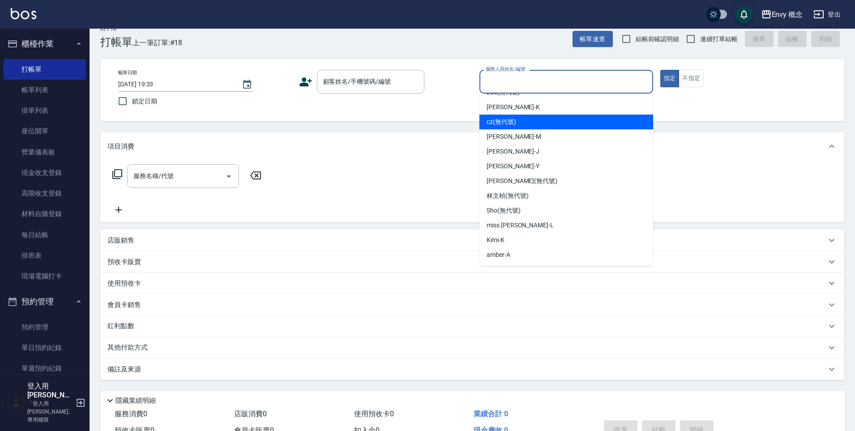
click at [531, 126] on div "cz (無代號)" at bounding box center [567, 122] width 174 height 15
type input "cz(無代號)"
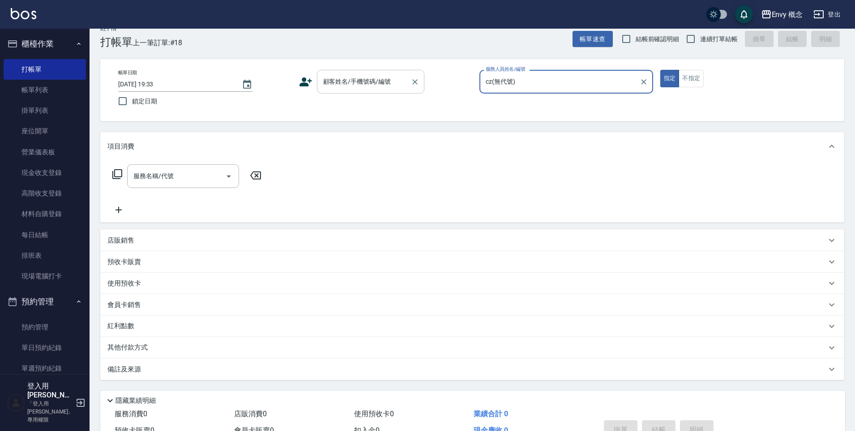
click at [335, 87] on input "顧客姓名/手機號碼/編號" at bounding box center [364, 82] width 86 height 16
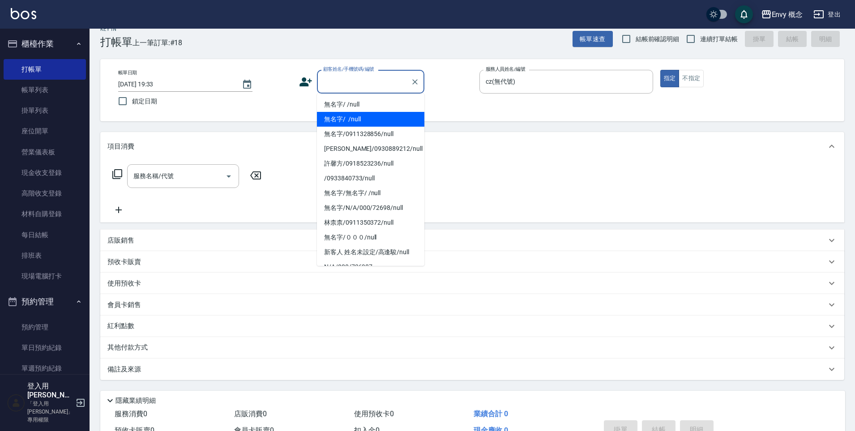
click at [344, 115] on li "無名字/ /null" at bounding box center [370, 119] width 107 height 15
type input "無名字/ /null"
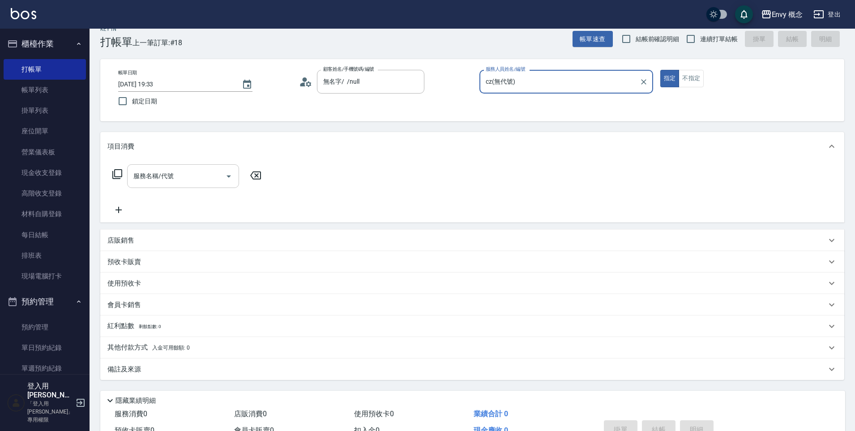
click at [200, 179] on input "服務名稱/代號" at bounding box center [176, 176] width 90 height 16
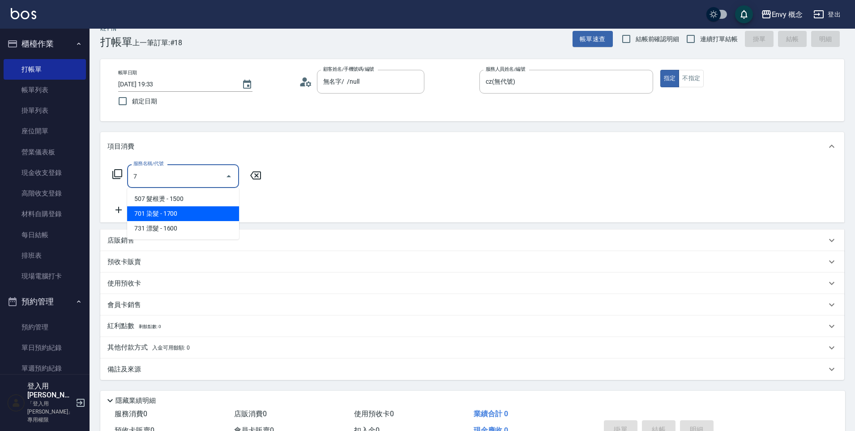
click at [223, 206] on span "701 染髮 - 1700" at bounding box center [183, 213] width 112 height 15
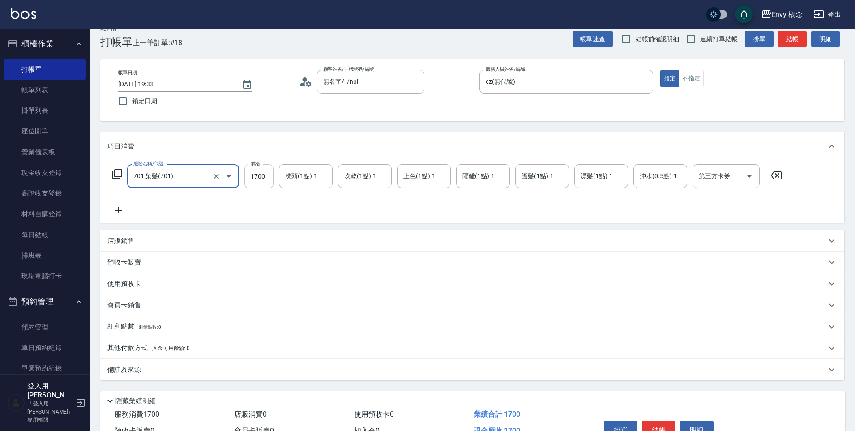
type input "701 染髮(701)"
click at [269, 176] on input "1700" at bounding box center [259, 176] width 29 height 24
click at [269, 180] on input "0" at bounding box center [259, 176] width 29 height 24
type input "3000"
click at [134, 352] on p "其他付款方式 入金可用餘額: 0" at bounding box center [148, 349] width 82 height 10
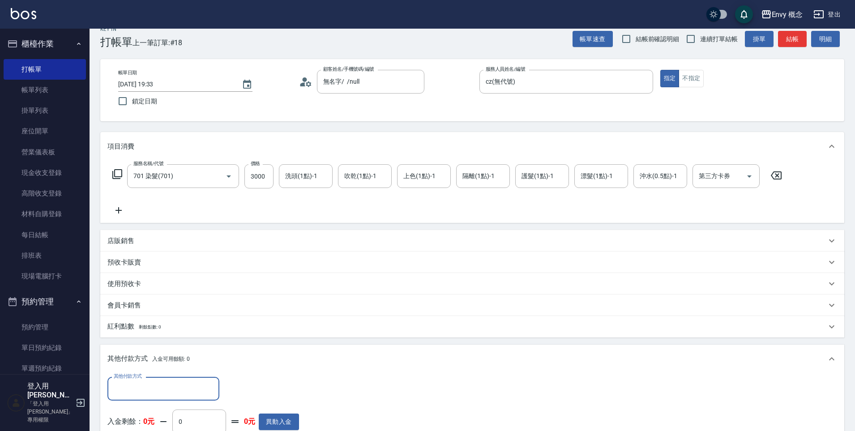
scroll to position [0, 0]
click at [155, 390] on input "其他付款方式" at bounding box center [164, 389] width 104 height 16
click at [176, 348] on span "信用卡" at bounding box center [163, 351] width 112 height 15
type input "信用卡"
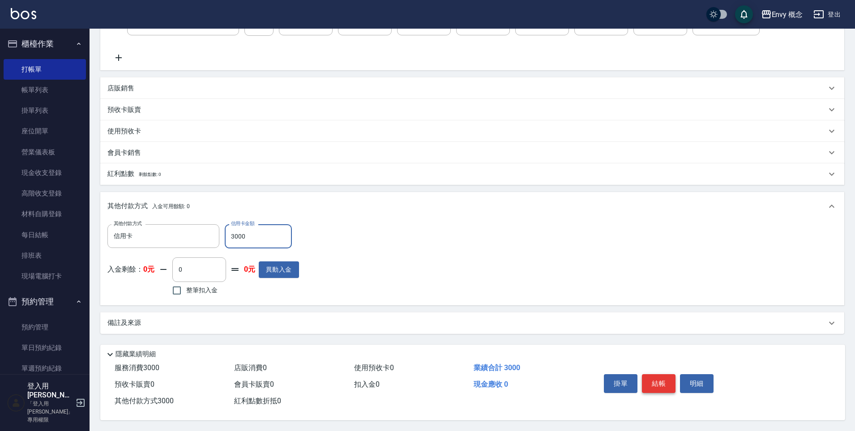
type input "3000"
click at [667, 385] on button "結帳" at bounding box center [659, 383] width 34 height 19
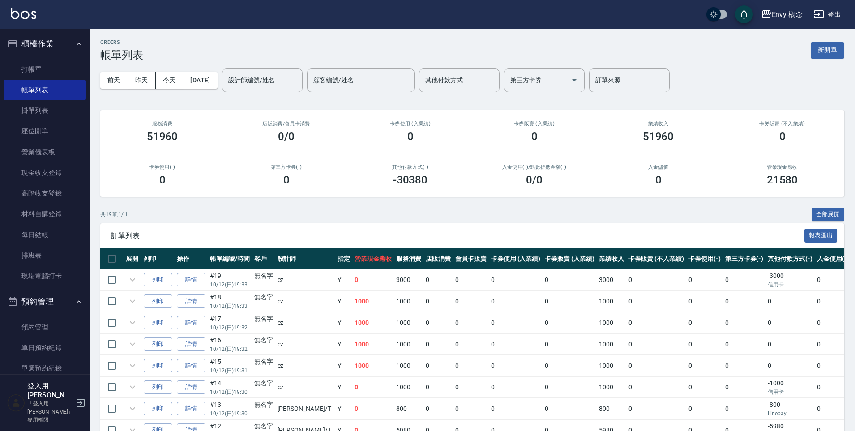
click at [43, 74] on link "打帳單" at bounding box center [45, 69] width 82 height 21
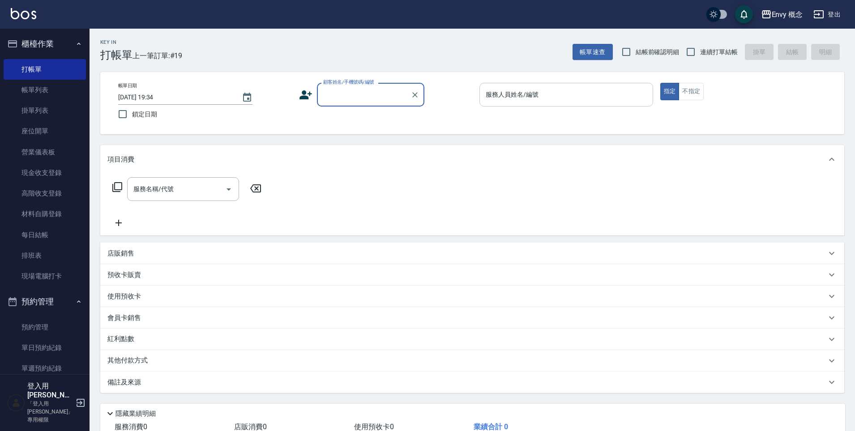
click at [519, 93] on div "服務人員姓名/編號 服務人員姓名/編號" at bounding box center [567, 95] width 174 height 24
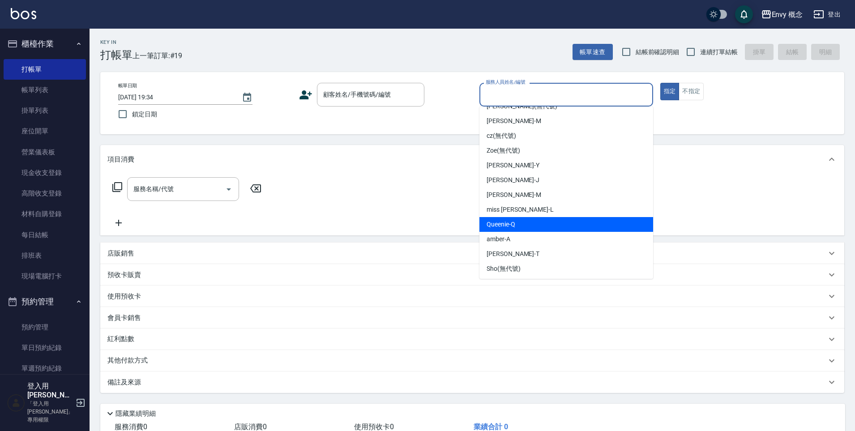
scroll to position [56, 0]
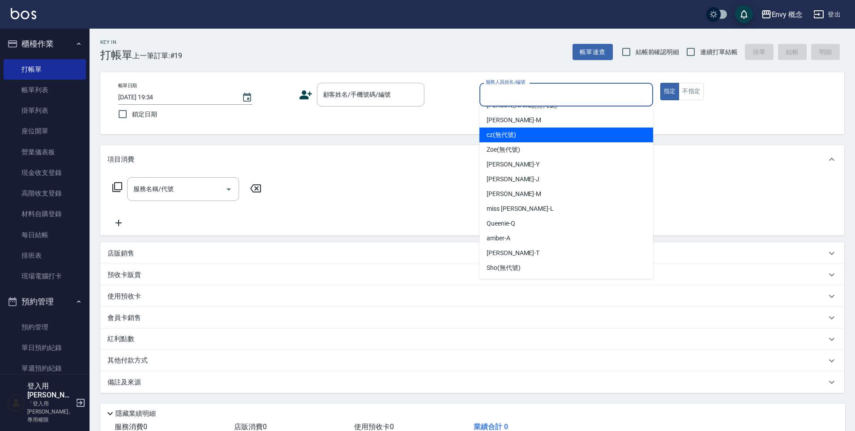
click at [520, 140] on div "cz (無代號)" at bounding box center [567, 135] width 174 height 15
type input "cz(無代號)"
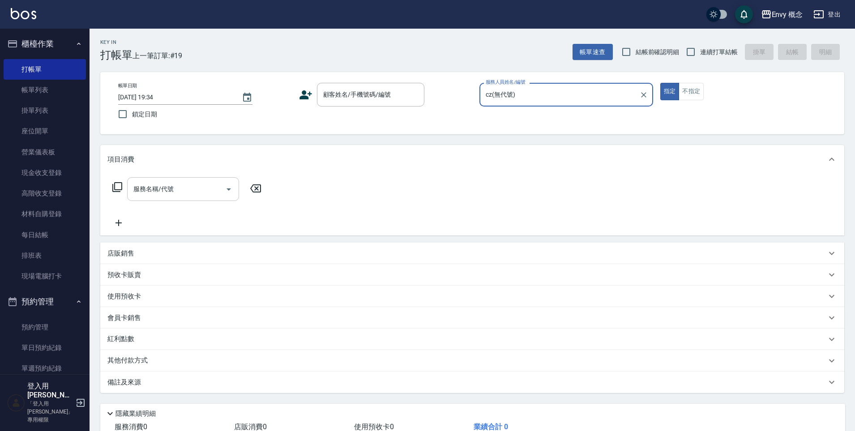
click at [185, 187] on input "服務名稱/代號" at bounding box center [176, 189] width 90 height 16
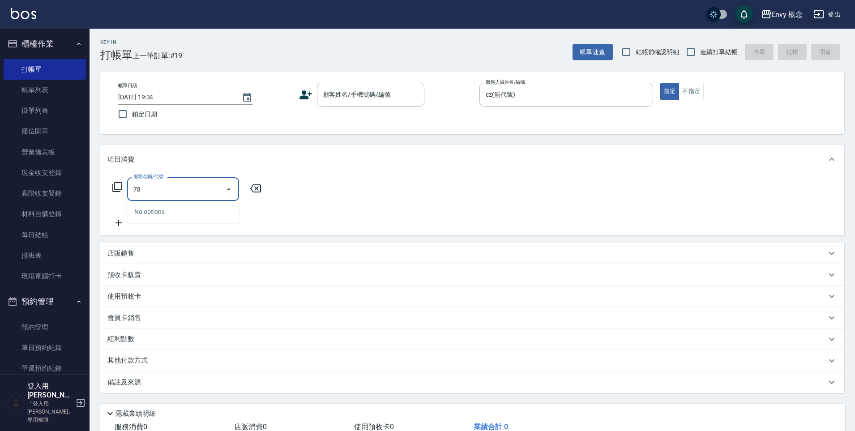
type input "7"
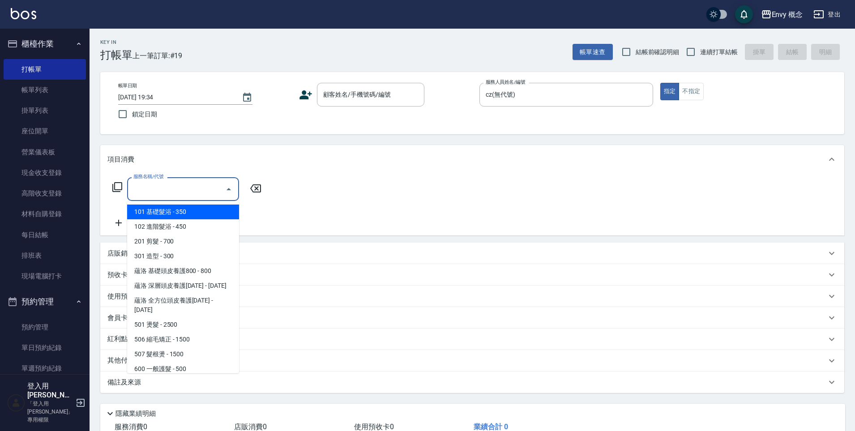
type input "4"
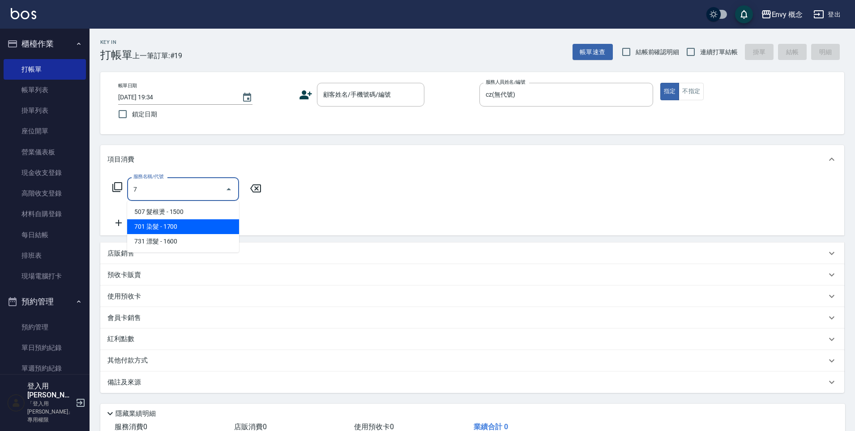
click at [211, 227] on span "701 染髮 - 1700" at bounding box center [183, 226] width 112 height 15
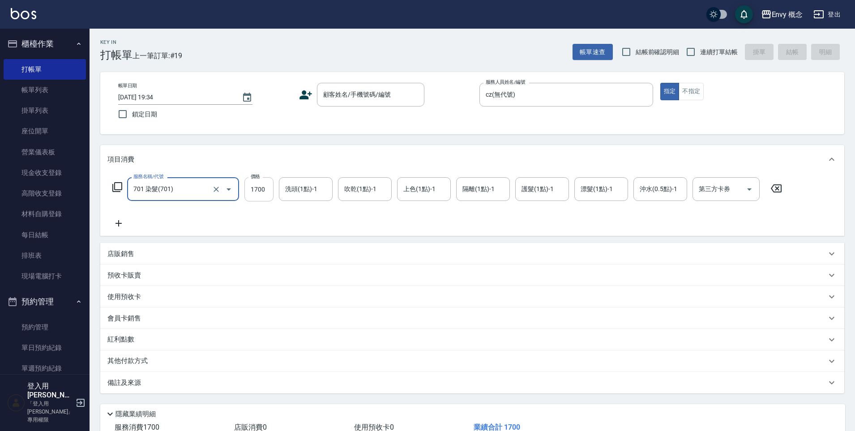
type input "701 染髮(701)"
click at [269, 191] on input "1700" at bounding box center [259, 189] width 29 height 24
type input "3850"
click at [129, 361] on p "其他付款方式" at bounding box center [129, 362] width 45 height 10
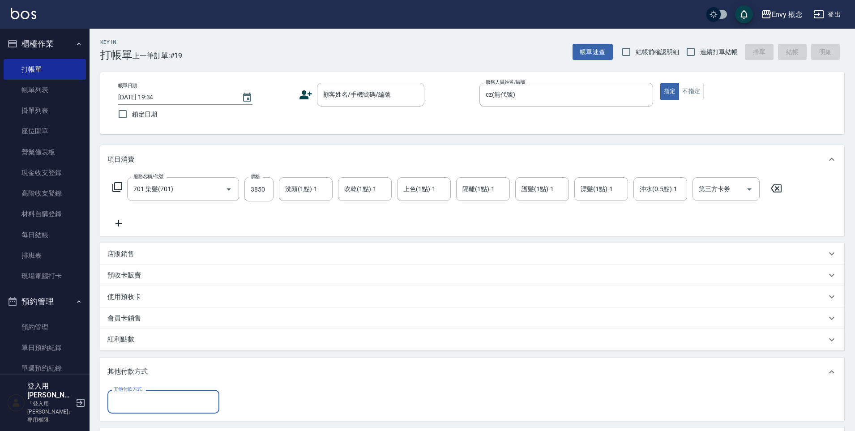
scroll to position [0, 0]
click at [145, 402] on input "其他付款方式" at bounding box center [164, 402] width 104 height 16
click at [183, 364] on span "信用卡" at bounding box center [163, 364] width 112 height 15
type input "信用卡"
type input "3850"
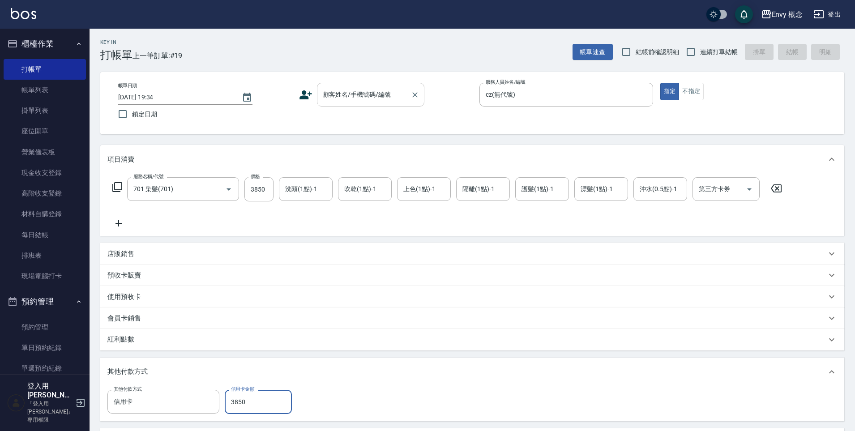
click at [346, 97] on div "顧客姓名/手機號碼/編號 顧客姓名/手機號碼/編號" at bounding box center [370, 95] width 107 height 24
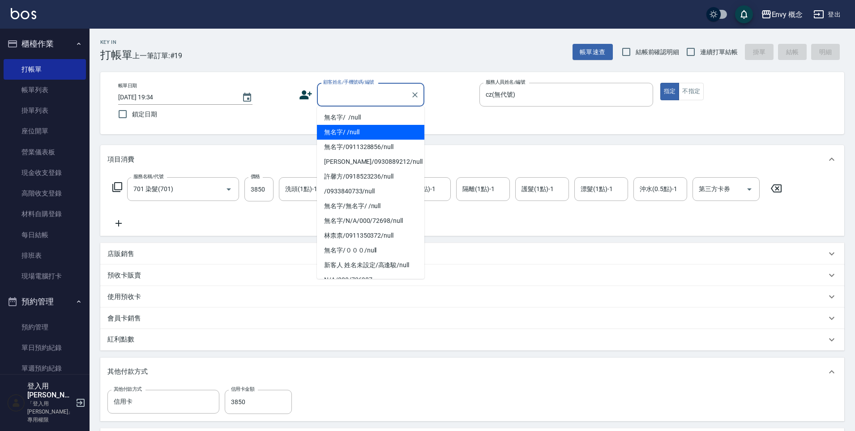
click at [354, 130] on li "無名字/ /null" at bounding box center [370, 132] width 107 height 15
type input "無名字/ /null"
type input "0"
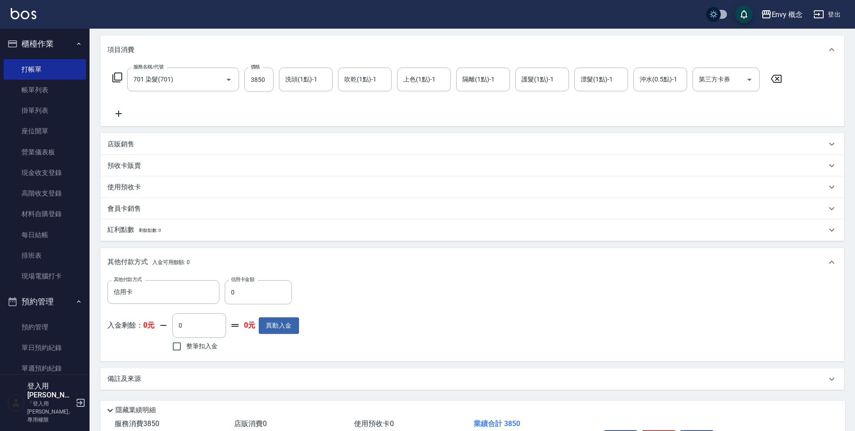
scroll to position [120, 0]
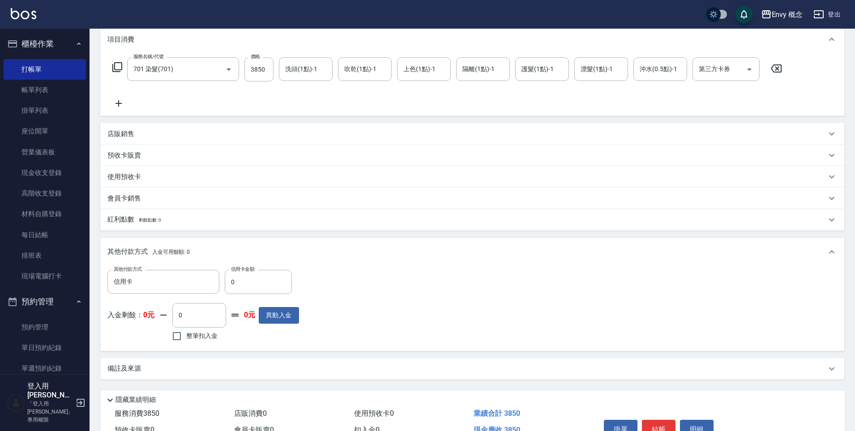
click at [654, 423] on button "結帳" at bounding box center [659, 429] width 34 height 19
click at [52, 94] on link "帳單列表" at bounding box center [45, 90] width 82 height 21
